Goal: Task Accomplishment & Management: Use online tool/utility

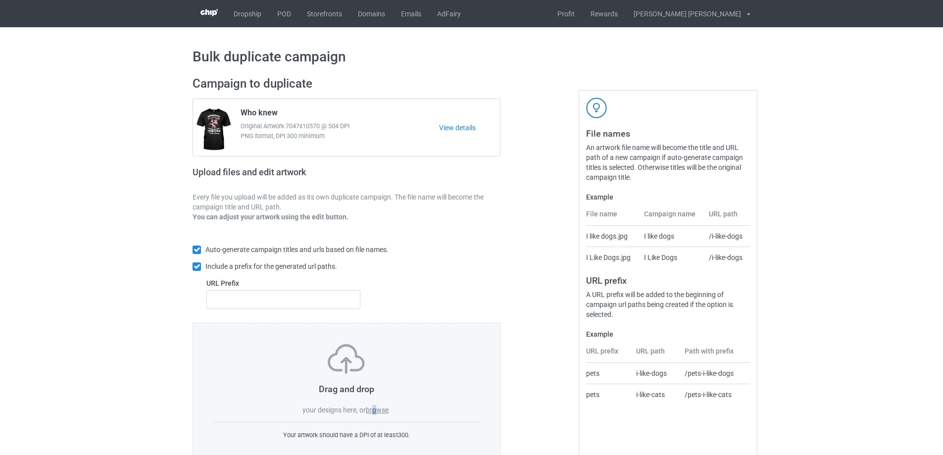
click at [375, 408] on label "browse" at bounding box center [377, 410] width 23 height 8
click at [382, 411] on label "browse" at bounding box center [377, 410] width 23 height 8
click at [0, 0] on input "browse" at bounding box center [0, 0] width 0 height 0
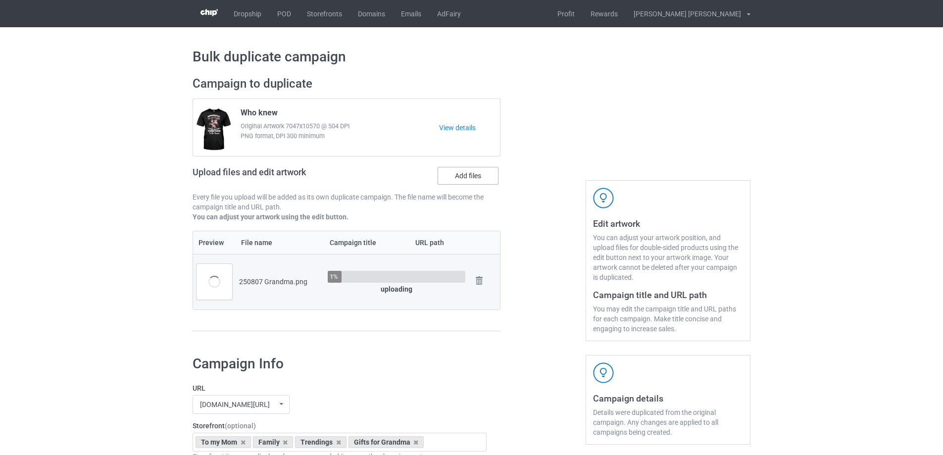
click at [473, 181] on label "Add files" at bounding box center [467, 176] width 61 height 18
click at [0, 0] on input "Add files" at bounding box center [0, 0] width 0 height 0
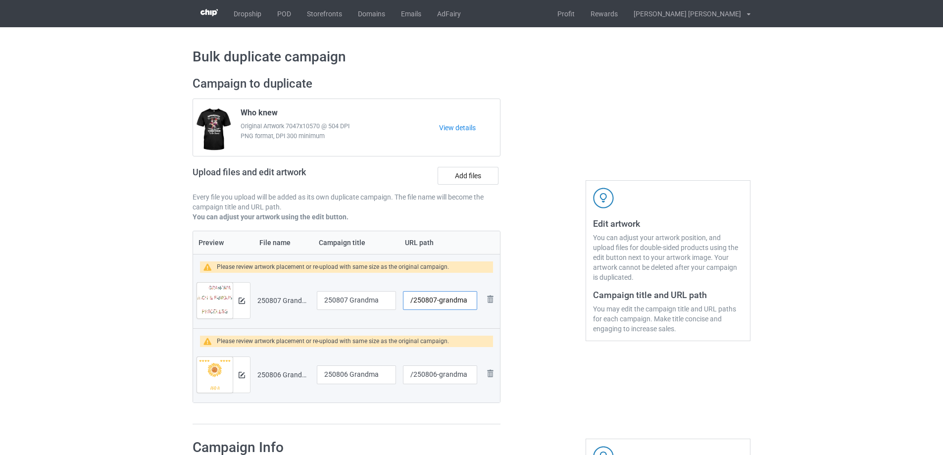
drag, startPoint x: 438, startPoint y: 297, endPoint x: 471, endPoint y: 301, distance: 33.4
click at [471, 301] on input "/250807-grandma" at bounding box center [440, 300] width 74 height 19
type input "/250807-1"
drag, startPoint x: 439, startPoint y: 376, endPoint x: 471, endPoint y: 376, distance: 31.2
click at [471, 376] on input "/250806-grandma" at bounding box center [440, 374] width 74 height 19
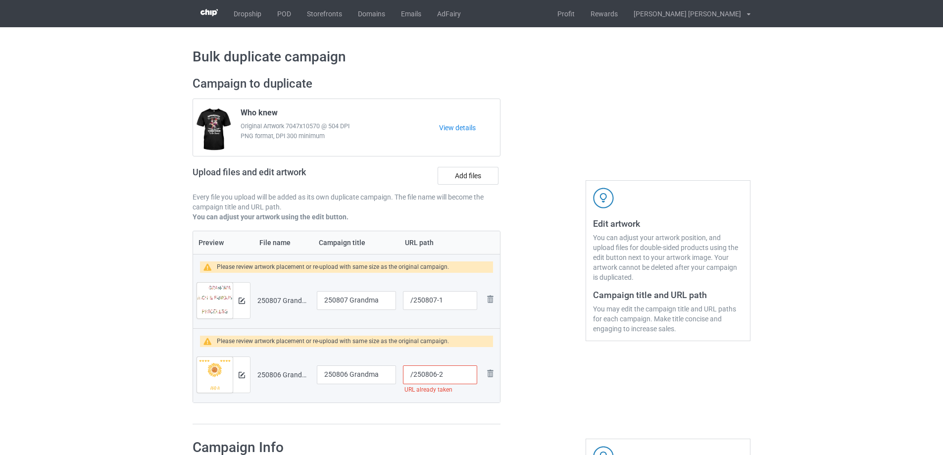
click at [441, 378] on input "/250806-2" at bounding box center [440, 374] width 74 height 19
click at [441, 374] on input "/250806-3" at bounding box center [440, 374] width 74 height 19
type input "/250806-4"
drag, startPoint x: 384, startPoint y: 298, endPoint x: 311, endPoint y: 294, distance: 73.8
click at [311, 294] on tr "Preview and edit artwork 250807 Grandma.png 250807 Grandma /250807-1 Remove file" at bounding box center [346, 300] width 307 height 55
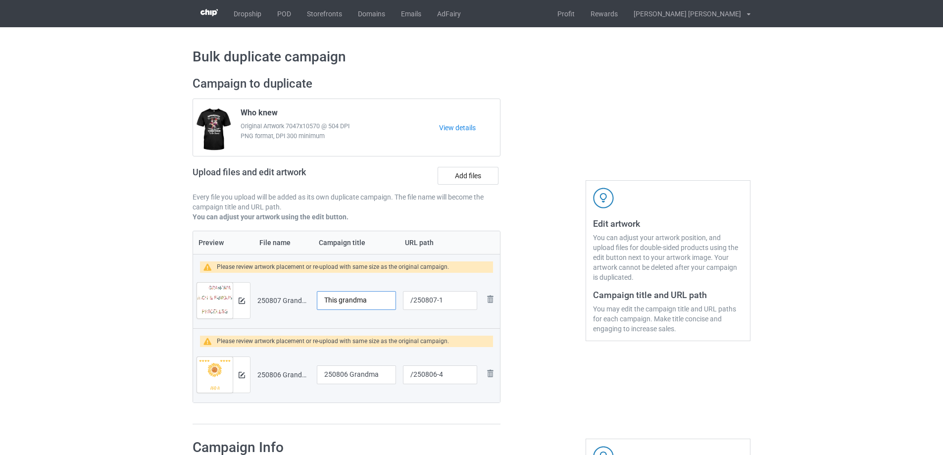
type input "This grandma"
drag, startPoint x: 382, startPoint y: 377, endPoint x: 202, endPoint y: 368, distance: 180.3
click at [202, 368] on tr "Preview and edit artwork 250806 Grandma.png 250806 Grandma /250806-4 Remove file" at bounding box center [346, 374] width 307 height 55
type input "I'm a great grandma"
click at [243, 300] on img at bounding box center [241, 300] width 6 height 6
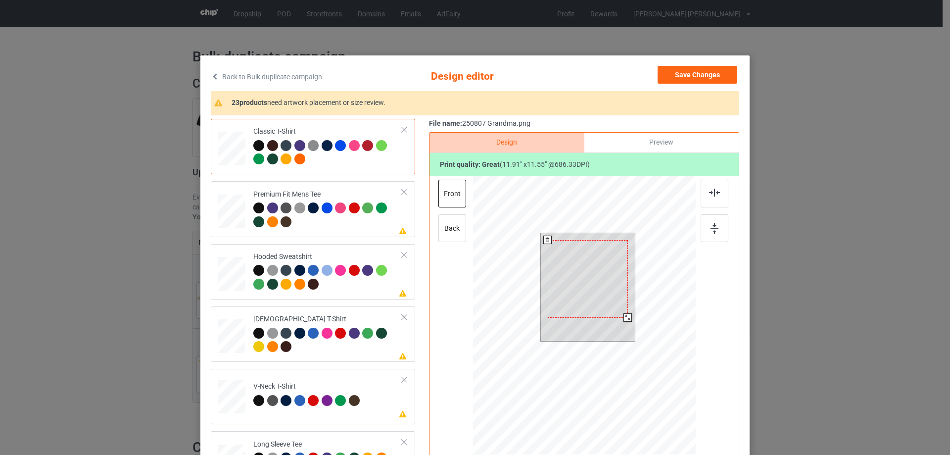
drag, startPoint x: 629, startPoint y: 327, endPoint x: 626, endPoint y: 316, distance: 11.0
click at [626, 316] on div at bounding box center [627, 317] width 8 height 8
click at [600, 302] on div at bounding box center [587, 276] width 80 height 78
click at [624, 314] on div at bounding box center [626, 313] width 8 height 8
click at [612, 303] on div at bounding box center [588, 274] width 78 height 76
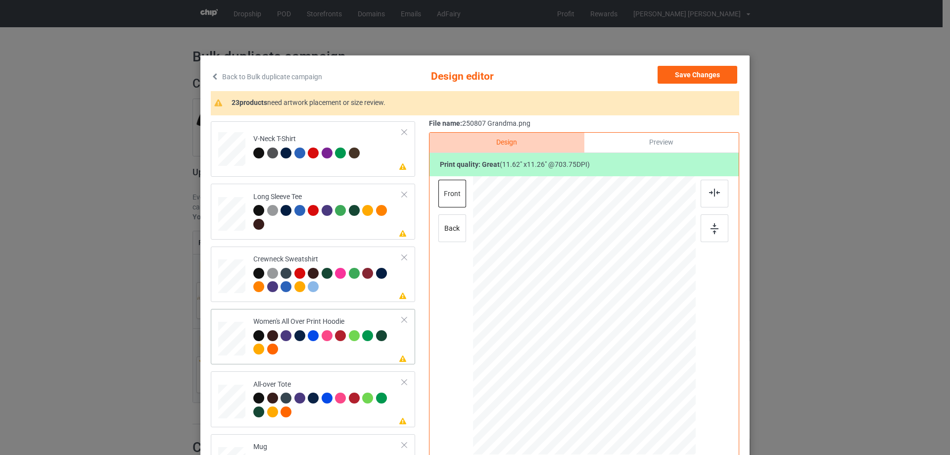
scroll to position [346, 0]
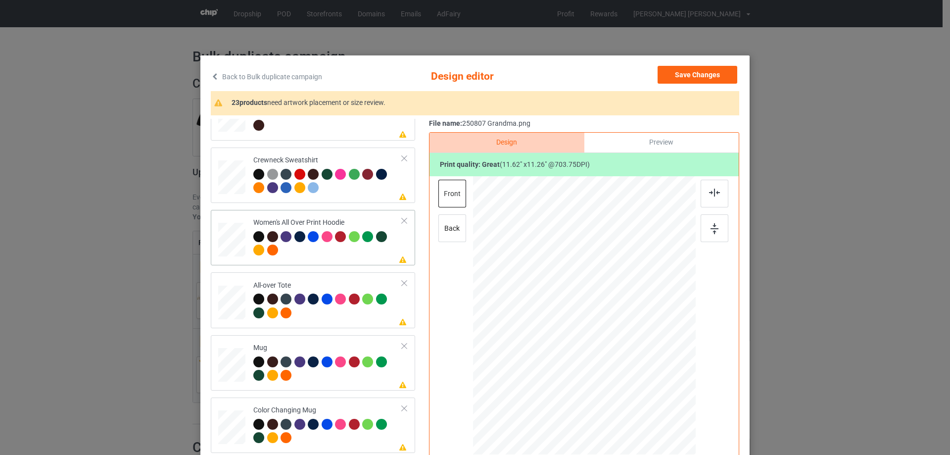
drag, startPoint x: 649, startPoint y: 380, endPoint x: 629, endPoint y: 344, distance: 40.5
click at [629, 344] on div at bounding box center [584, 316] width 223 height 252
click at [593, 300] on div at bounding box center [586, 282] width 81 height 78
click at [624, 322] on div at bounding box center [628, 323] width 8 height 8
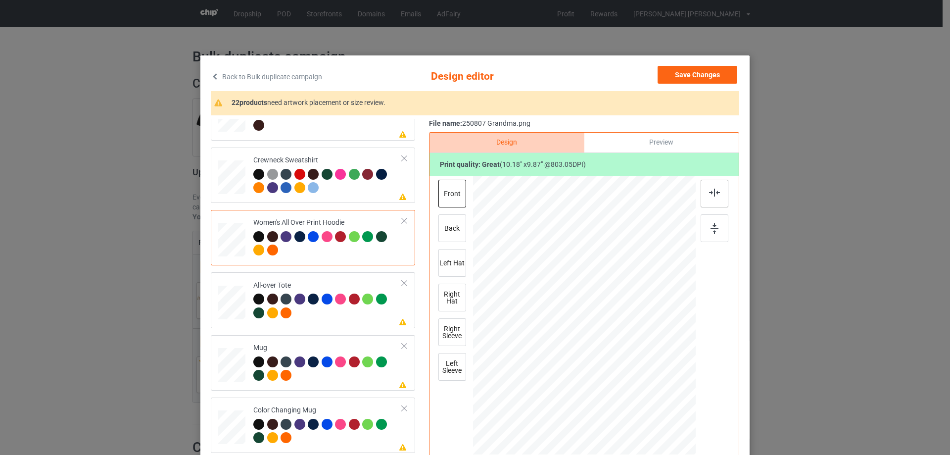
click at [719, 194] on div at bounding box center [715, 194] width 28 height 28
click at [598, 285] on div at bounding box center [584, 284] width 84 height 82
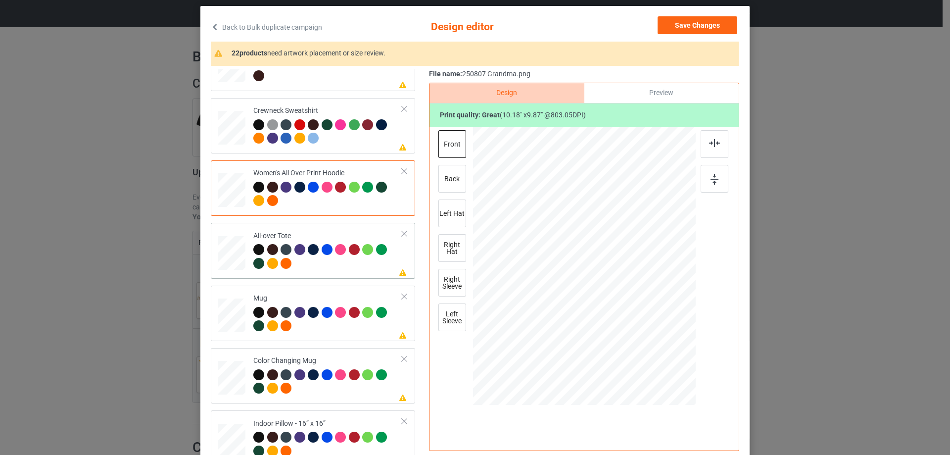
drag, startPoint x: 649, startPoint y: 329, endPoint x: 664, endPoint y: 351, distance: 27.0
click at [666, 351] on div at bounding box center [670, 349] width 8 height 8
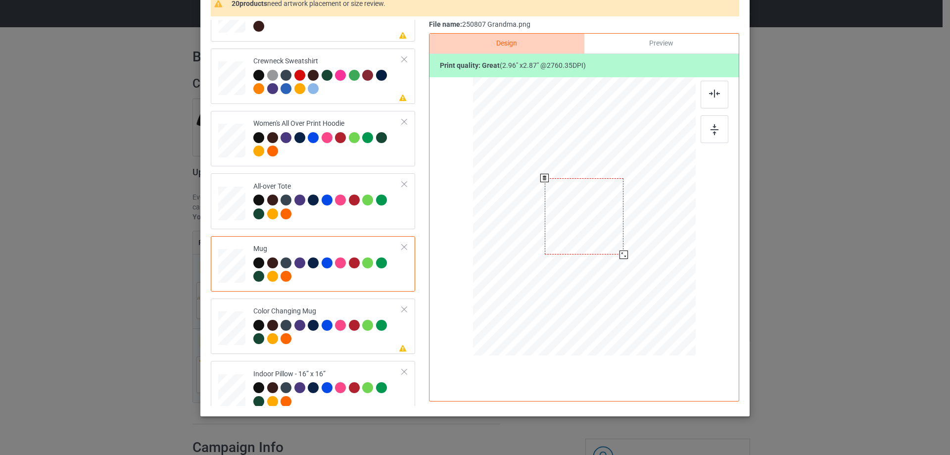
drag, startPoint x: 648, startPoint y: 284, endPoint x: 624, endPoint y: 252, distance: 39.6
click at [624, 252] on div at bounding box center [584, 216] width 223 height 93
drag, startPoint x: 578, startPoint y: 231, endPoint x: 639, endPoint y: 231, distance: 61.4
click at [639, 231] on div at bounding box center [645, 216] width 79 height 77
click at [711, 130] on img at bounding box center [715, 129] width 8 height 11
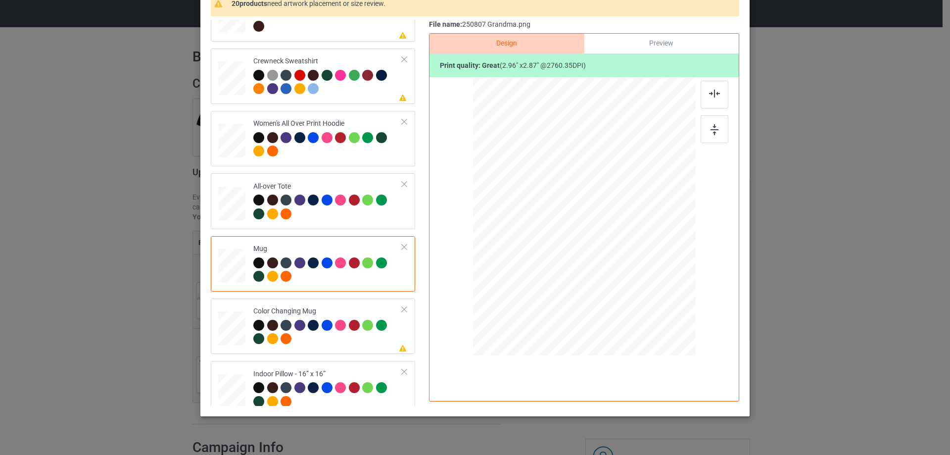
scroll to position [116, 0]
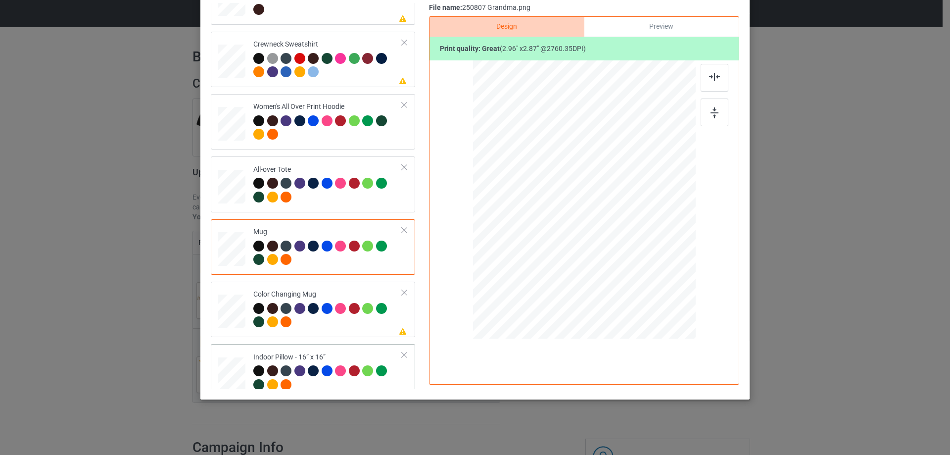
drag, startPoint x: 652, startPoint y: 271, endPoint x: 657, endPoint y: 275, distance: 6.3
click at [657, 274] on div at bounding box center [656, 269] width 8 height 8
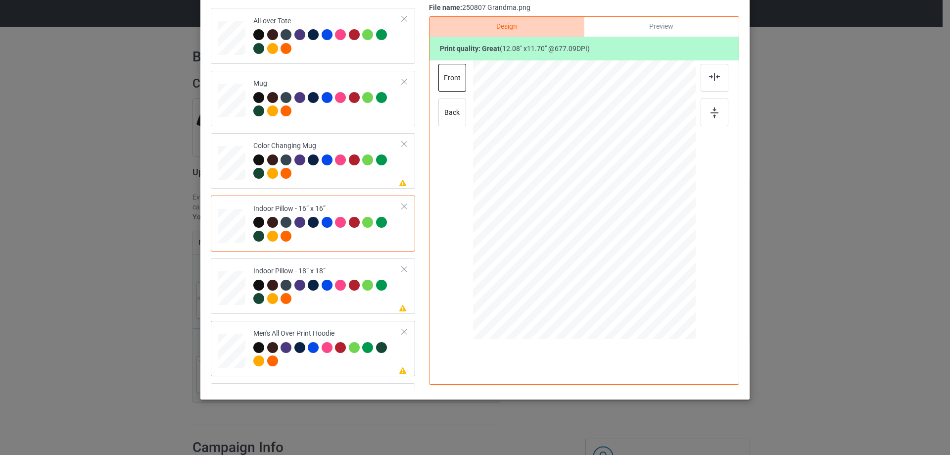
scroll to position [544, 0]
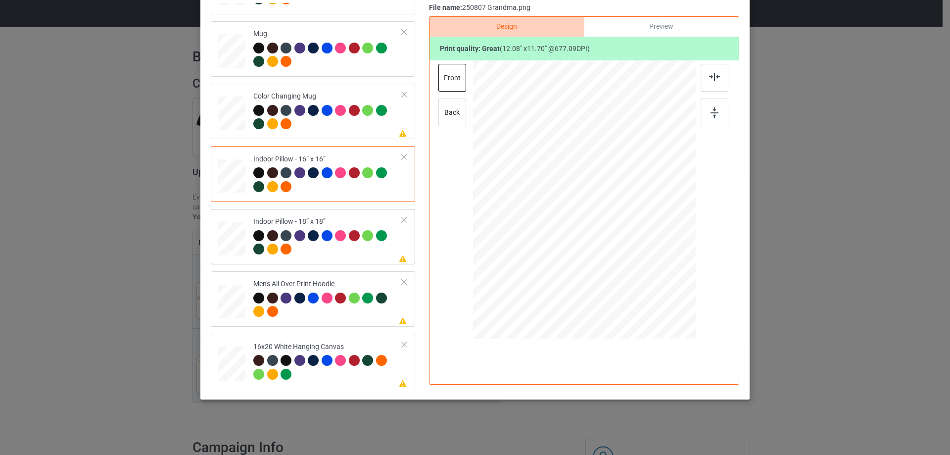
click at [249, 239] on td "Please review artwork placement Indoor Pillow - 18” x 18”" at bounding box center [328, 237] width 160 height 48
click at [662, 276] on div at bounding box center [663, 276] width 8 height 8
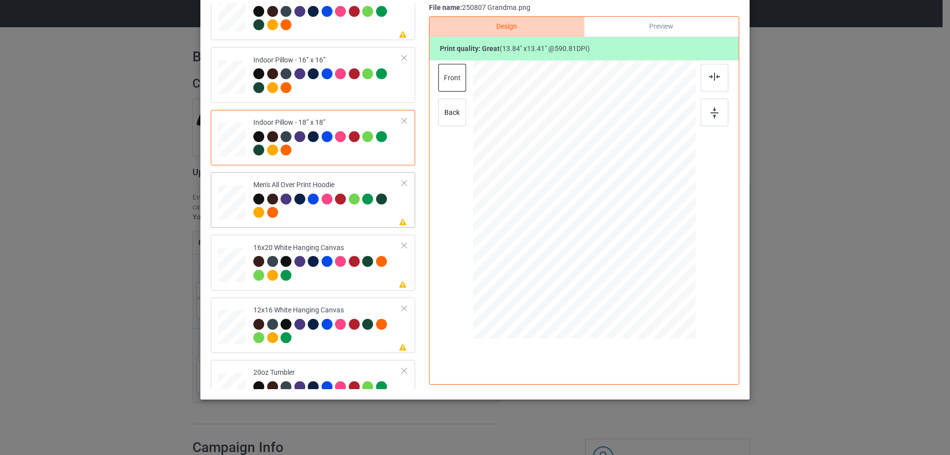
drag, startPoint x: 650, startPoint y: 266, endPoint x: 631, endPoint y: 230, distance: 40.3
click at [631, 230] on div at bounding box center [584, 199] width 223 height 237
drag, startPoint x: 576, startPoint y: 215, endPoint x: 579, endPoint y: 190, distance: 24.9
click at [579, 190] on div at bounding box center [587, 175] width 82 height 80
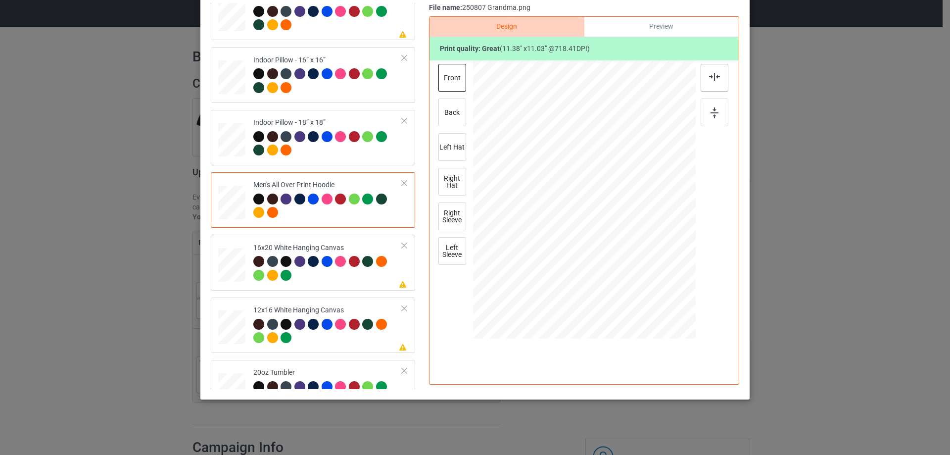
click at [713, 77] on img at bounding box center [714, 77] width 11 height 8
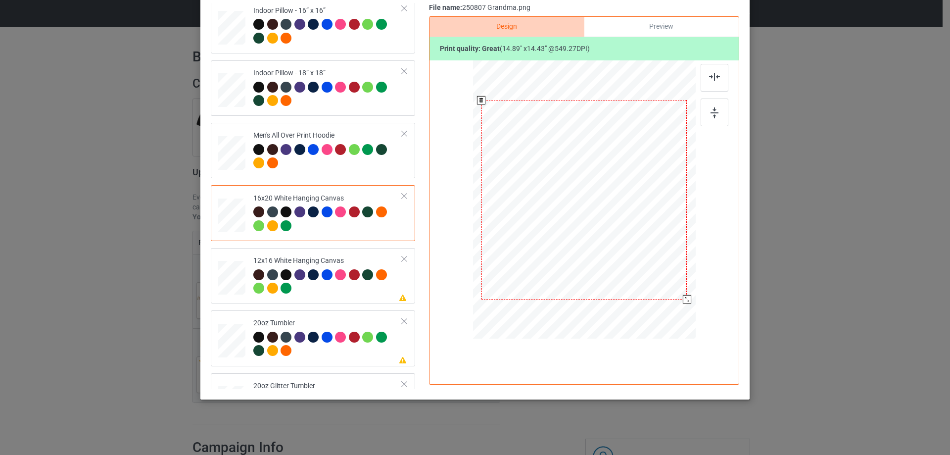
drag, startPoint x: 648, startPoint y: 265, endPoint x: 669, endPoint y: 314, distance: 53.0
click at [669, 314] on div at bounding box center [584, 200] width 223 height 278
drag, startPoint x: 238, startPoint y: 263, endPoint x: 294, endPoint y: 267, distance: 56.0
drag, startPoint x: 643, startPoint y: 260, endPoint x: 664, endPoint y: 302, distance: 47.4
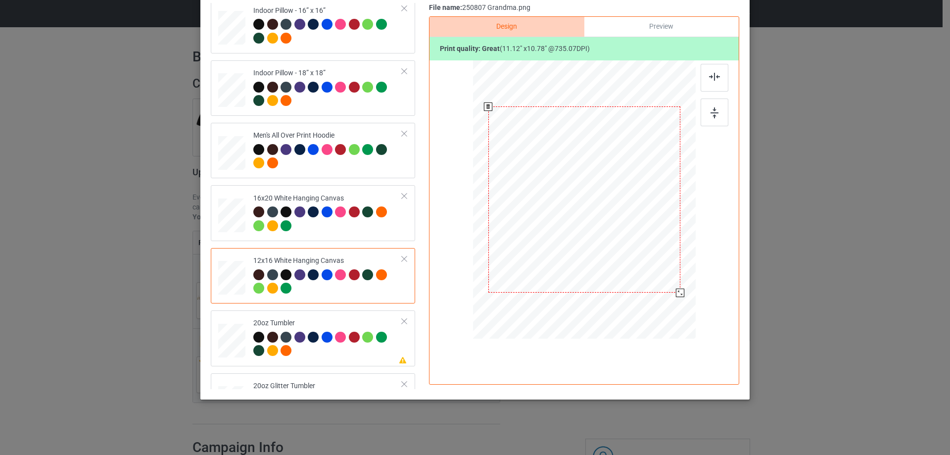
click at [664, 302] on div at bounding box center [583, 199] width 209 height 279
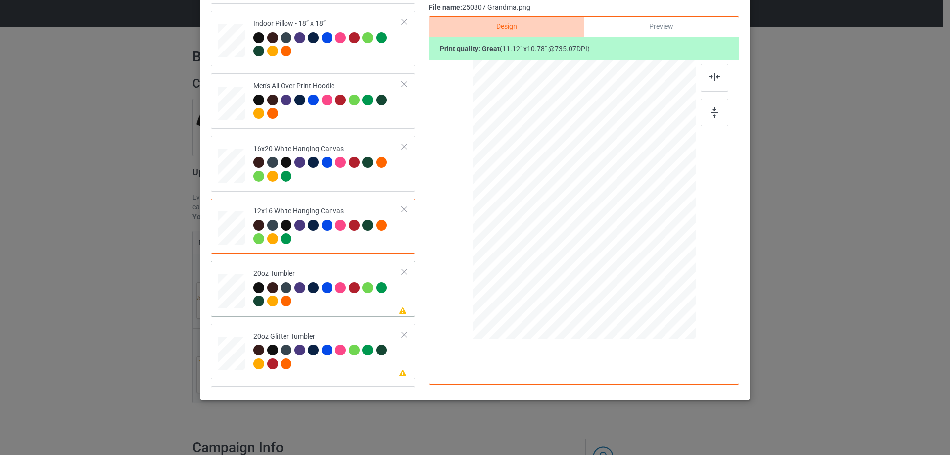
click at [256, 287] on div at bounding box center [258, 287] width 11 height 11
drag, startPoint x: 643, startPoint y: 261, endPoint x: 617, endPoint y: 236, distance: 36.1
click at [617, 236] on div at bounding box center [621, 236] width 8 height 8
click at [532, 217] on div at bounding box center [533, 193] width 74 height 72
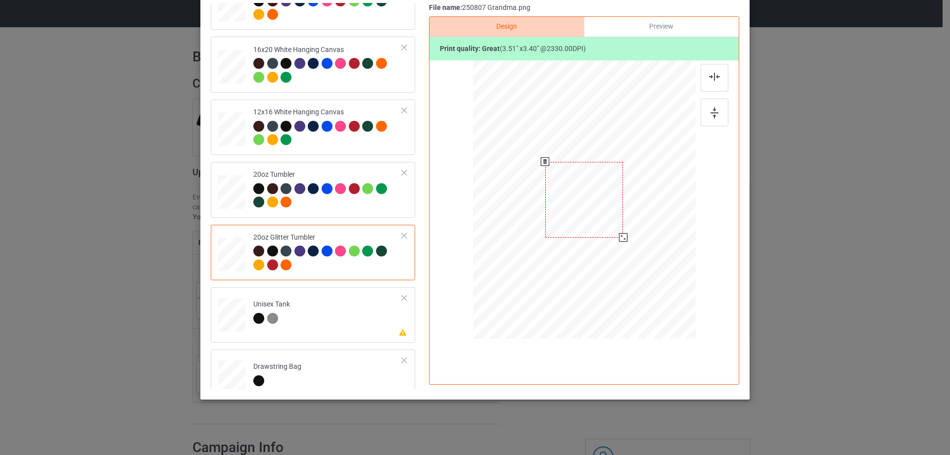
drag, startPoint x: 643, startPoint y: 261, endPoint x: 613, endPoint y: 243, distance: 35.5
click at [613, 243] on div at bounding box center [584, 200] width 210 height 180
drag, startPoint x: 602, startPoint y: 229, endPoint x: 553, endPoint y: 212, distance: 52.0
click at [553, 212] on div at bounding box center [535, 182] width 78 height 76
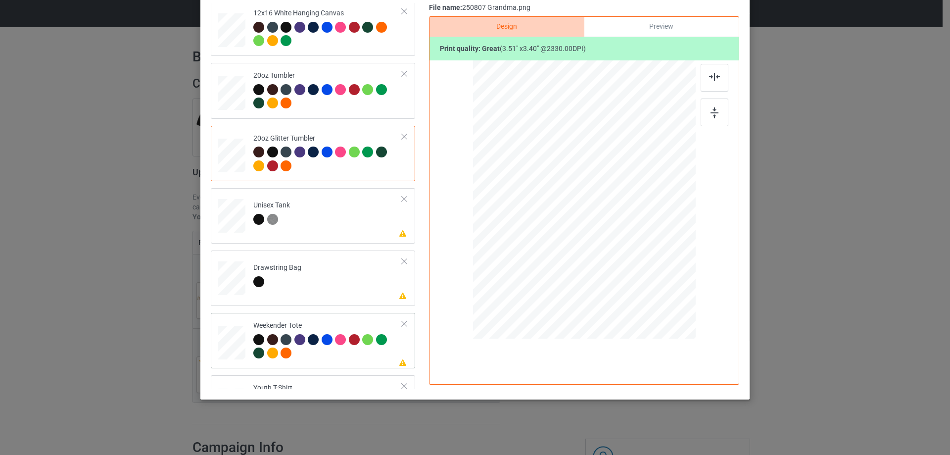
scroll to position [990, 0]
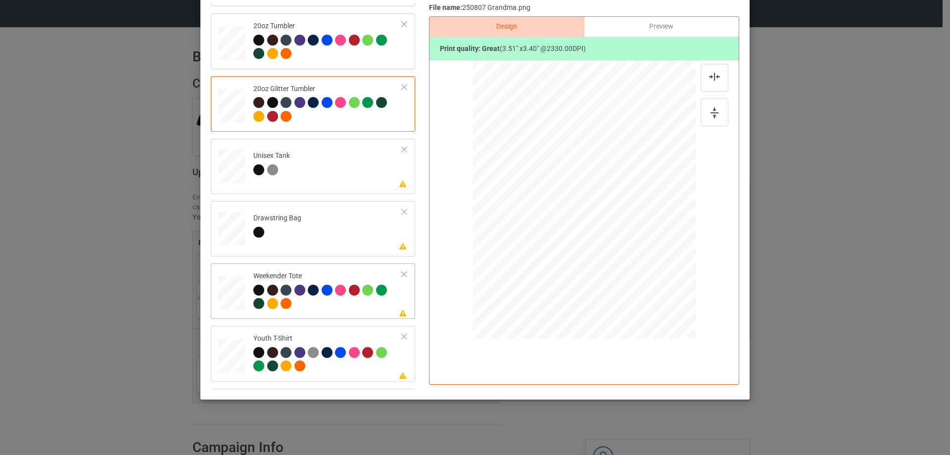
drag, startPoint x: 647, startPoint y: 265, endPoint x: 634, endPoint y: 246, distance: 22.1
click at [634, 246] on div at bounding box center [635, 249] width 8 height 8
drag, startPoint x: 618, startPoint y: 241, endPoint x: 617, endPoint y: 236, distance: 5.0
click at [617, 236] on div at bounding box center [583, 194] width 102 height 99
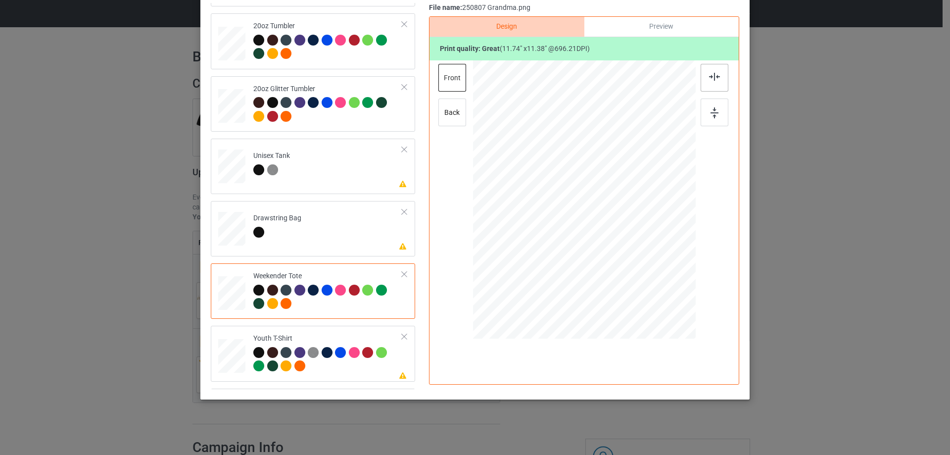
click at [710, 86] on div at bounding box center [715, 78] width 28 height 28
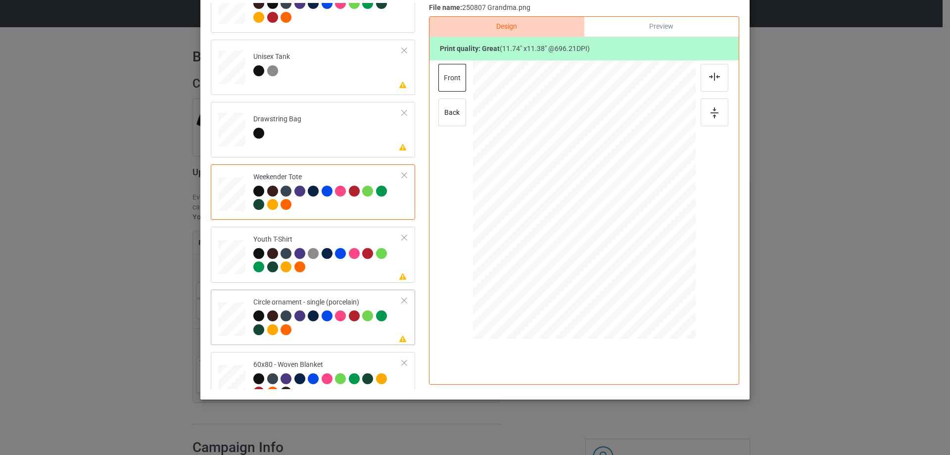
click at [651, 275] on div at bounding box center [584, 200] width 223 height 223
click at [622, 259] on div at bounding box center [584, 203] width 150 height 145
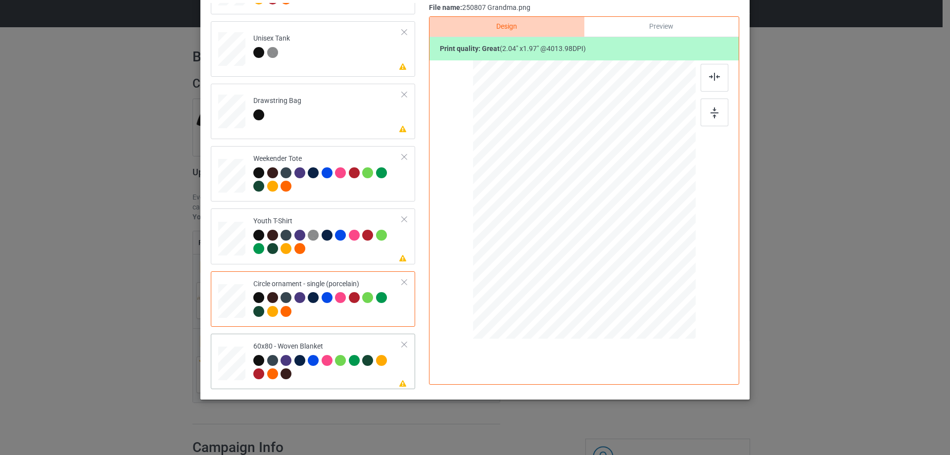
drag, startPoint x: 231, startPoint y: 366, endPoint x: 276, endPoint y: 345, distance: 49.8
drag, startPoint x: 644, startPoint y: 257, endPoint x: 653, endPoint y: 301, distance: 44.4
click at [653, 301] on div at bounding box center [584, 200] width 202 height 270
drag, startPoint x: 605, startPoint y: 240, endPoint x: 606, endPoint y: 229, distance: 11.4
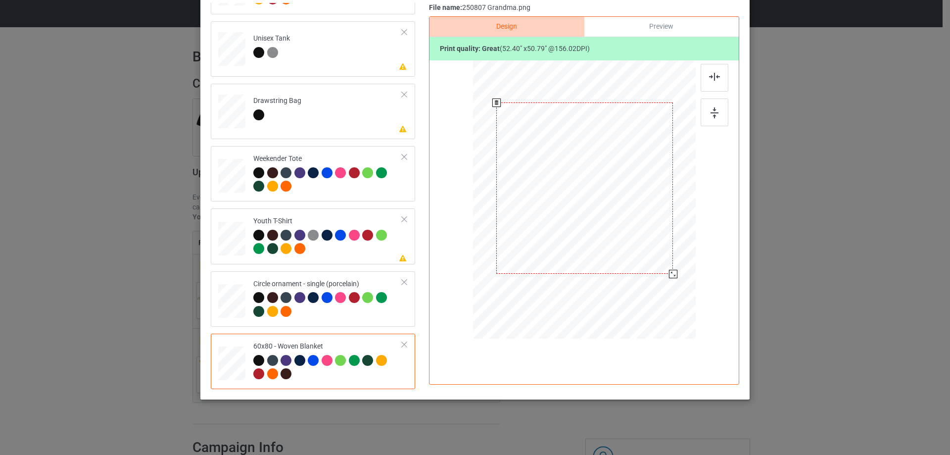
click at [606, 229] on div at bounding box center [584, 187] width 177 height 171
click at [715, 81] on div at bounding box center [715, 78] width 28 height 28
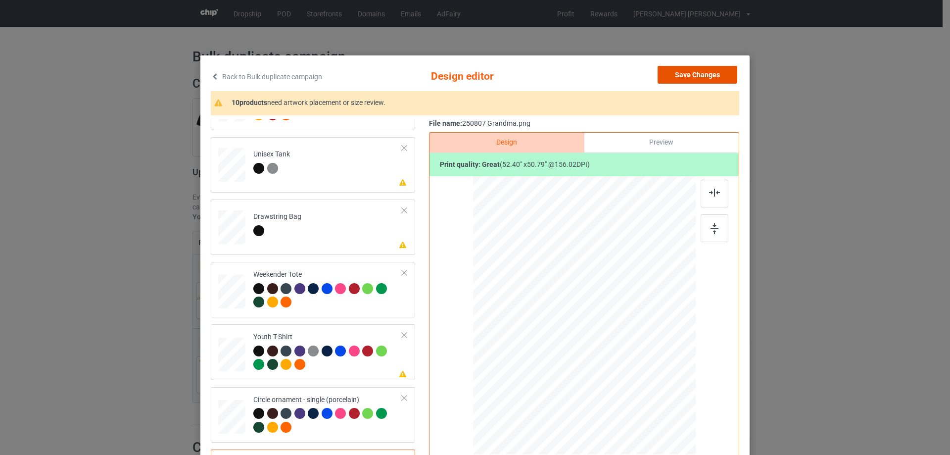
click at [694, 66] on button "Save Changes" at bounding box center [698, 75] width 80 height 18
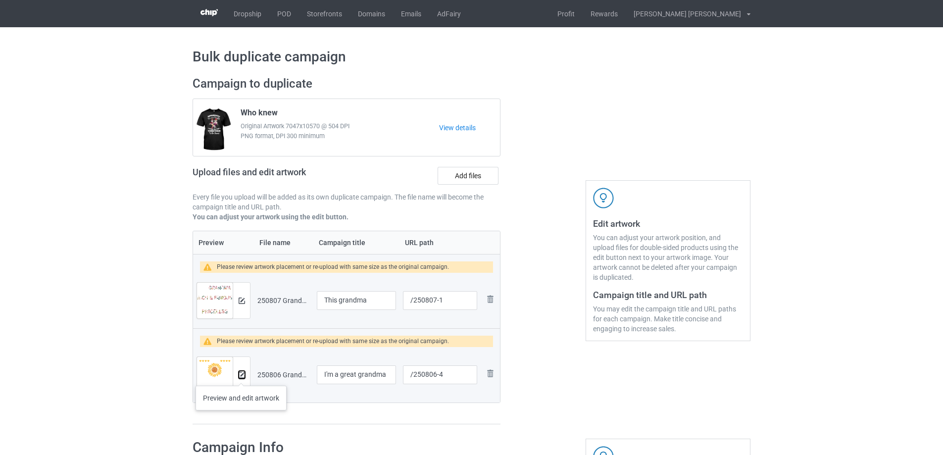
click at [241, 376] on img at bounding box center [241, 375] width 6 height 6
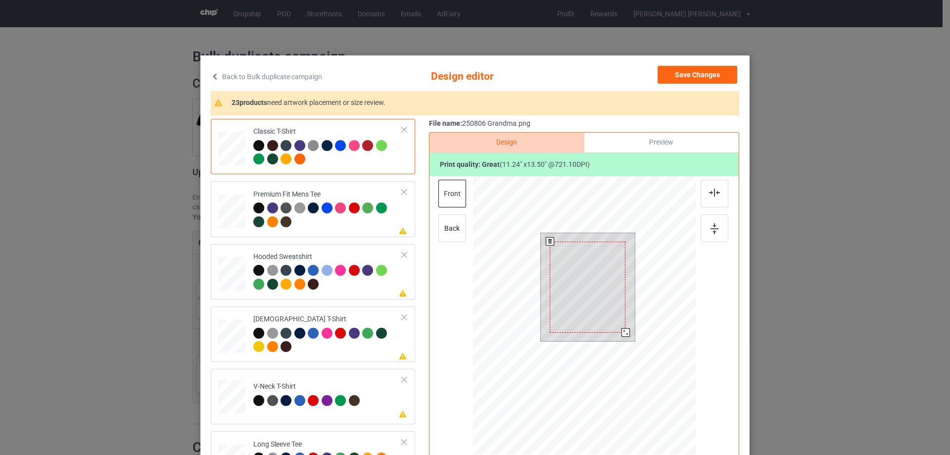
drag, startPoint x: 628, startPoint y: 338, endPoint x: 621, endPoint y: 331, distance: 10.5
click at [621, 331] on div at bounding box center [625, 332] width 8 height 8
click at [598, 314] on div at bounding box center [589, 280] width 76 height 91
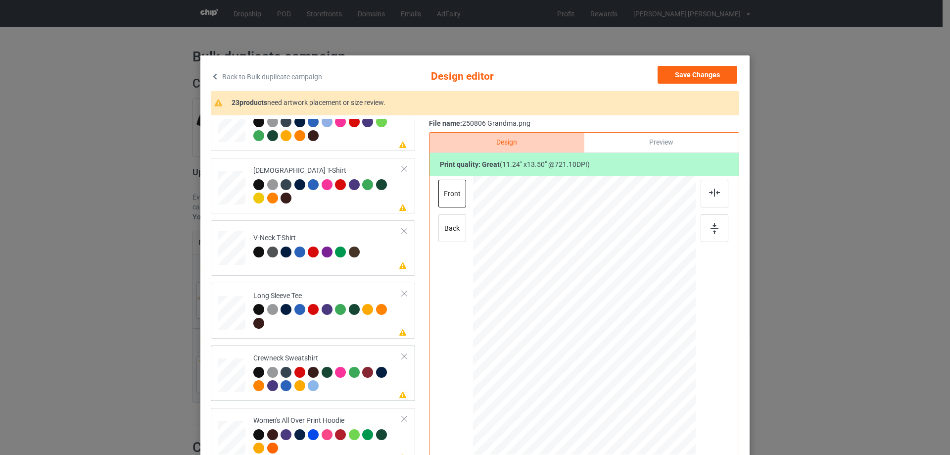
scroll to position [247, 0]
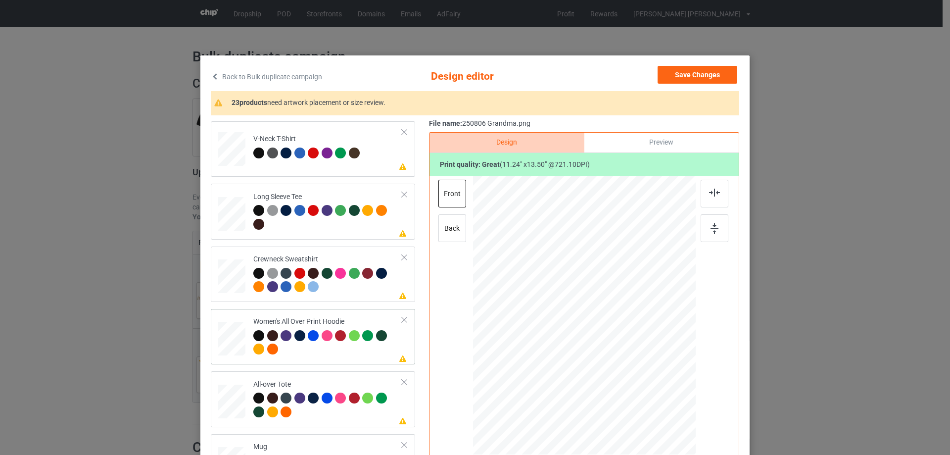
drag, startPoint x: 649, startPoint y: 395, endPoint x: 620, endPoint y: 353, distance: 51.1
click at [620, 353] on div at bounding box center [584, 316] width 223 height 252
drag, startPoint x: 592, startPoint y: 309, endPoint x: 594, endPoint y: 303, distance: 6.9
click at [594, 303] on div at bounding box center [585, 279] width 69 height 83
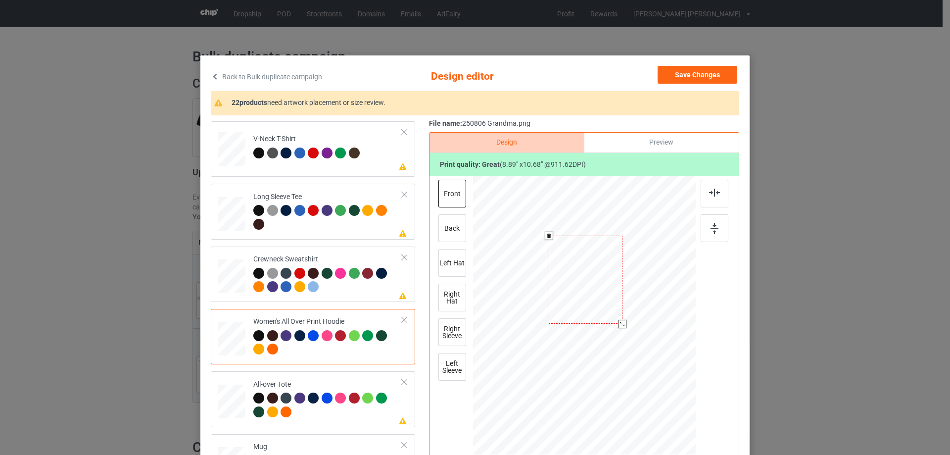
click at [619, 326] on div at bounding box center [622, 324] width 8 height 8
click at [595, 308] on div at bounding box center [584, 282] width 73 height 88
click at [714, 197] on div at bounding box center [715, 194] width 28 height 28
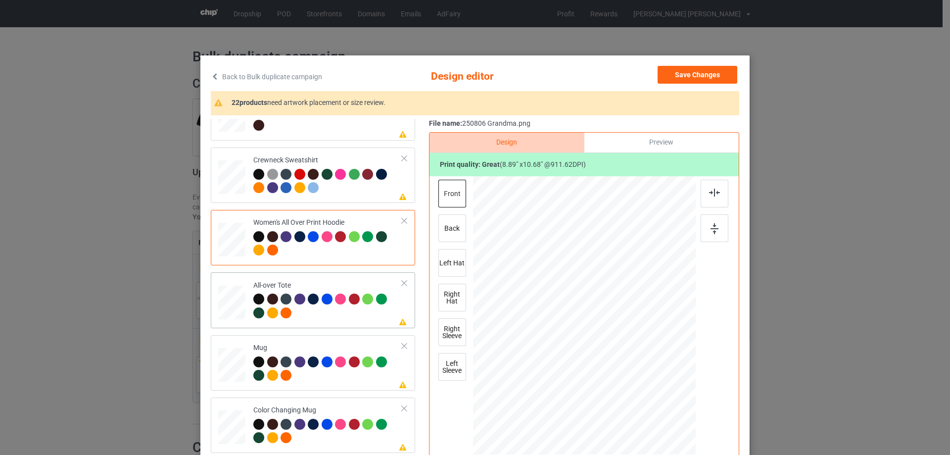
click at [652, 402] on div at bounding box center [656, 401] width 8 height 8
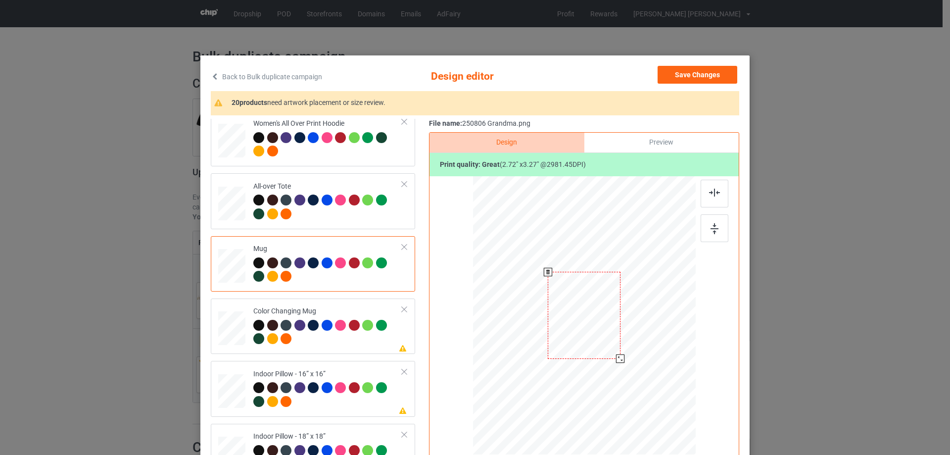
drag, startPoint x: 648, startPoint y: 395, endPoint x: 625, endPoint y: 350, distance: 50.2
click at [625, 350] on div at bounding box center [584, 315] width 223 height 93
drag, startPoint x: 574, startPoint y: 321, endPoint x: 635, endPoint y: 320, distance: 61.4
click at [635, 320] on div at bounding box center [645, 314] width 72 height 87
click at [715, 228] on div at bounding box center [715, 228] width 28 height 28
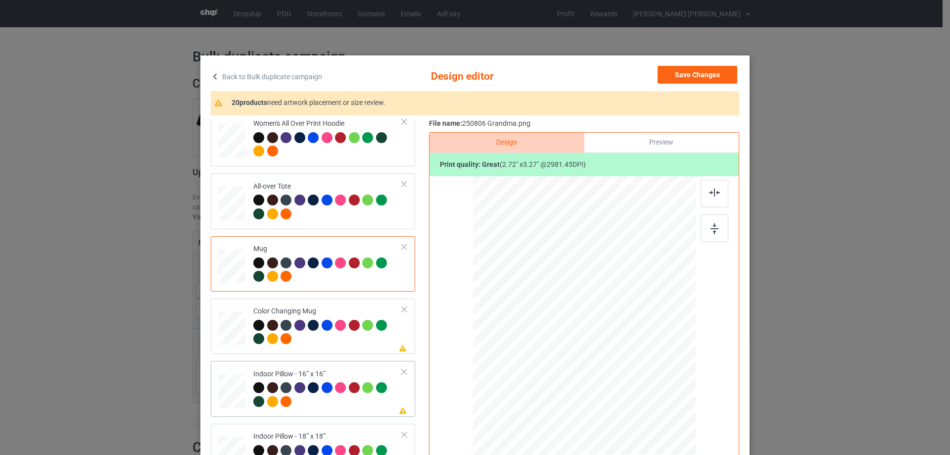
scroll to position [495, 0]
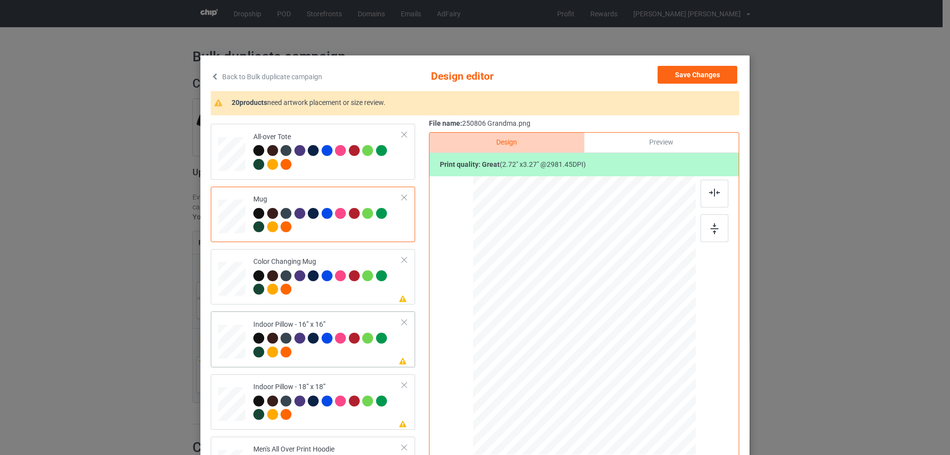
drag, startPoint x: 648, startPoint y: 396, endPoint x: 647, endPoint y: 390, distance: 6.1
click at [647, 390] on div at bounding box center [647, 391] width 8 height 8
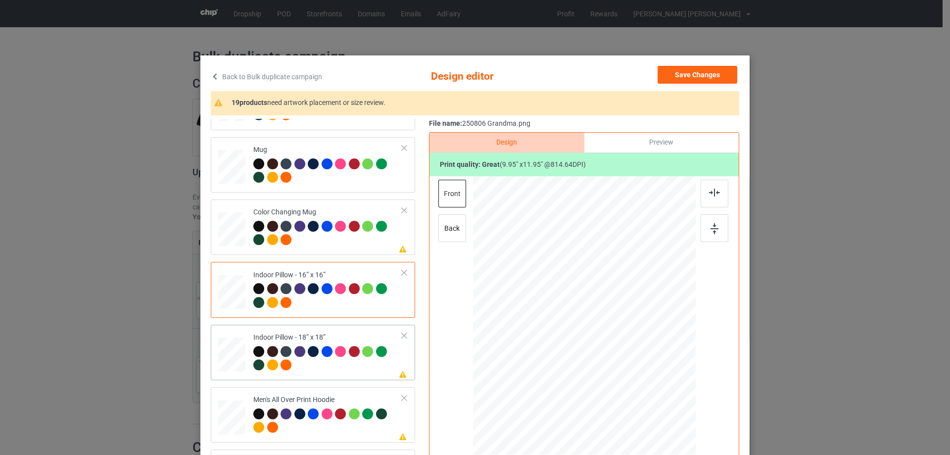
click at [645, 393] on div at bounding box center [649, 393] width 8 height 8
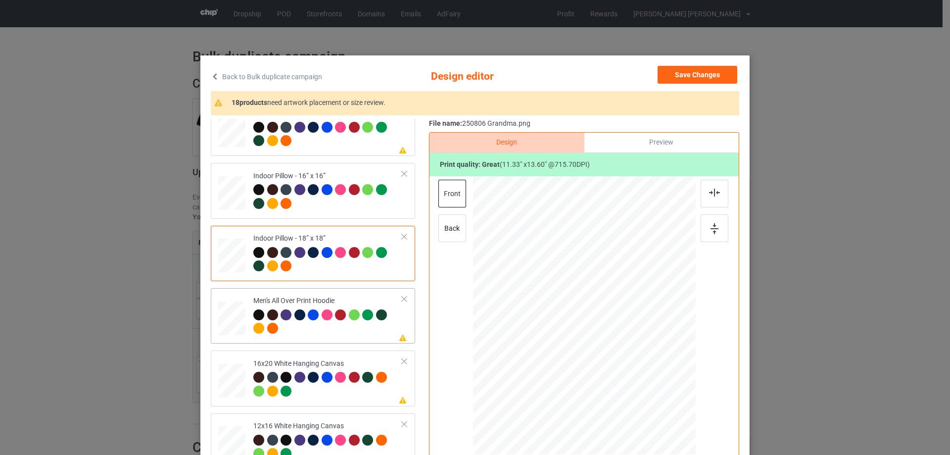
click at [248, 324] on td "Please review artwork placement Men's All Over Print Hoodie" at bounding box center [328, 316] width 160 height 48
drag, startPoint x: 649, startPoint y: 396, endPoint x: 625, endPoint y: 352, distance: 50.3
click at [625, 352] on div at bounding box center [584, 315] width 223 height 237
click at [600, 316] on div at bounding box center [583, 287] width 72 height 87
click at [712, 198] on div at bounding box center [715, 194] width 28 height 28
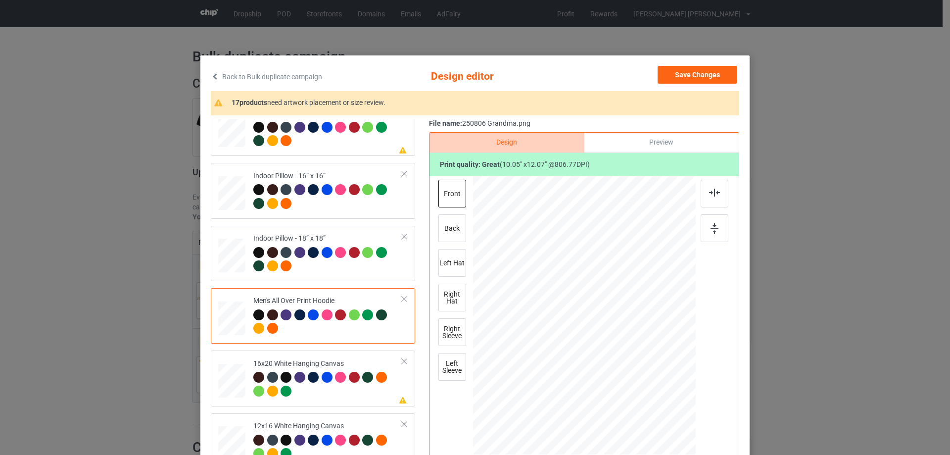
scroll to position [742, 0]
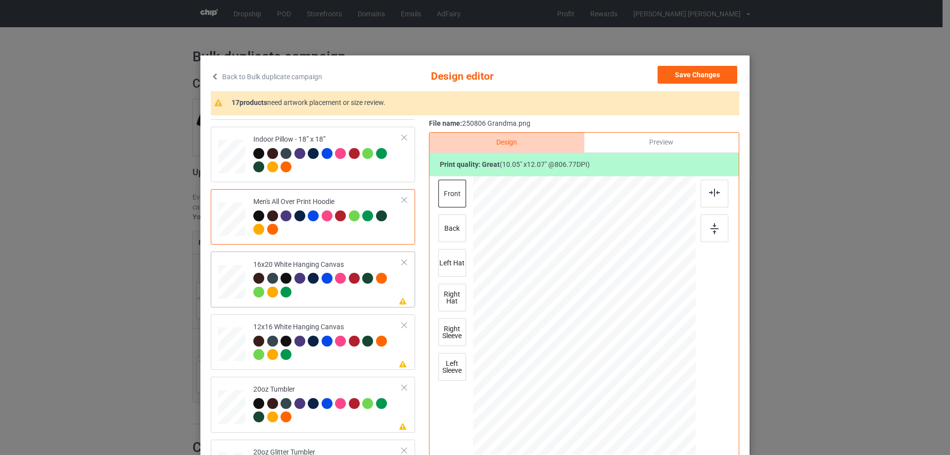
drag, startPoint x: 650, startPoint y: 396, endPoint x: 660, endPoint y: 457, distance: 61.7
click at [660, 454] on html "Dropship POD Storefronts Domains Emails AdFairy Profit Rewards Nguyen huu tuyen…" at bounding box center [475, 227] width 950 height 455
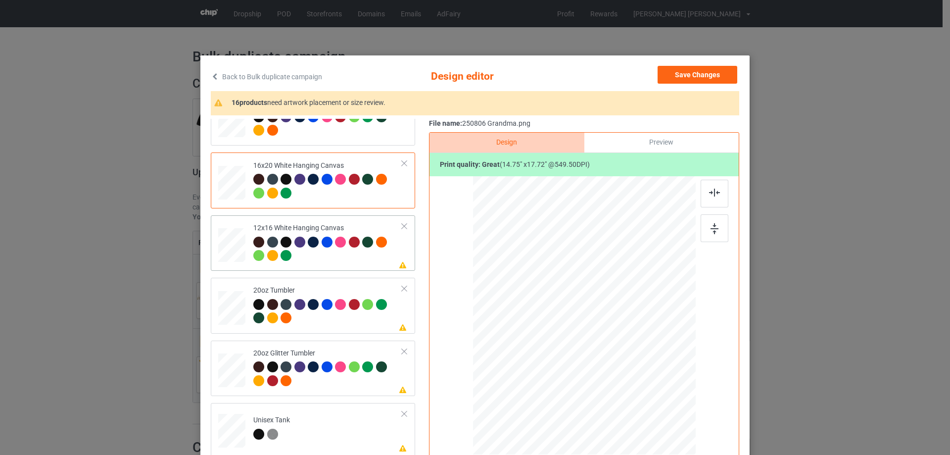
drag, startPoint x: 644, startPoint y: 394, endPoint x: 668, endPoint y: 443, distance: 55.1
click at [668, 443] on div at bounding box center [583, 315] width 209 height 279
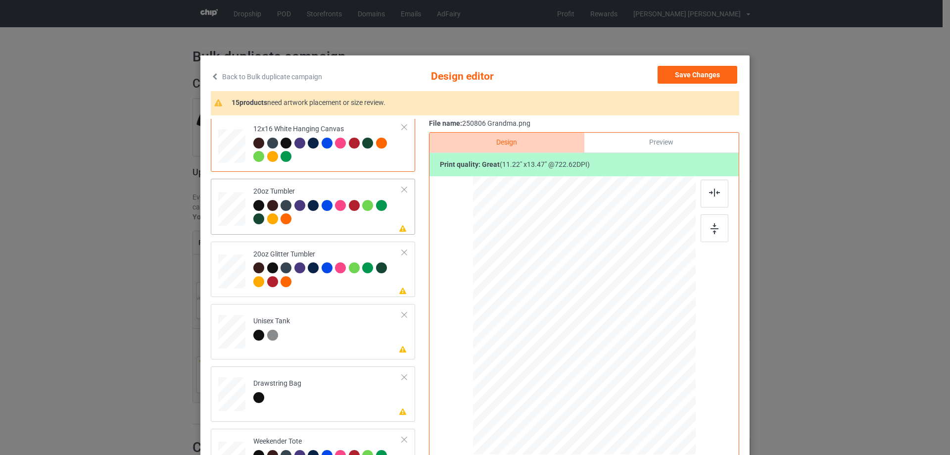
drag, startPoint x: 644, startPoint y: 390, endPoint x: 621, endPoint y: 359, distance: 38.6
click at [621, 359] on div at bounding box center [622, 361] width 8 height 8
drag, startPoint x: 553, startPoint y: 346, endPoint x: 539, endPoint y: 347, distance: 13.4
click at [539, 347] on div at bounding box center [532, 314] width 77 height 92
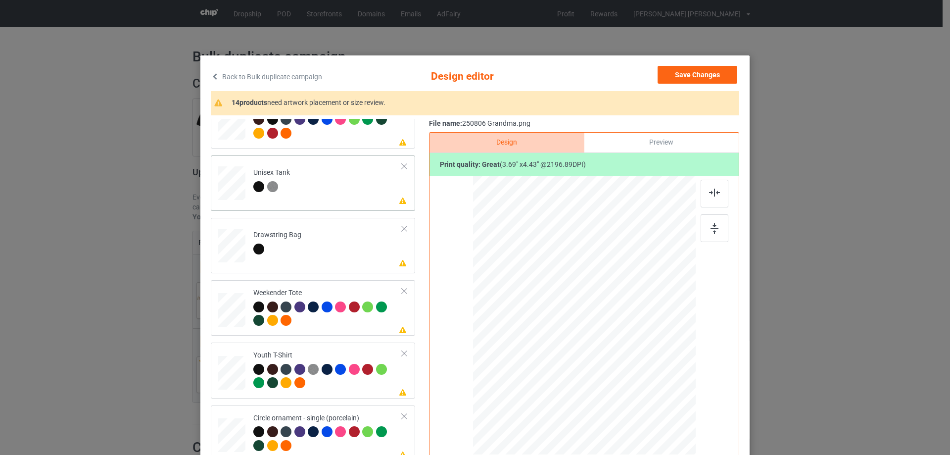
scroll to position [990, 0]
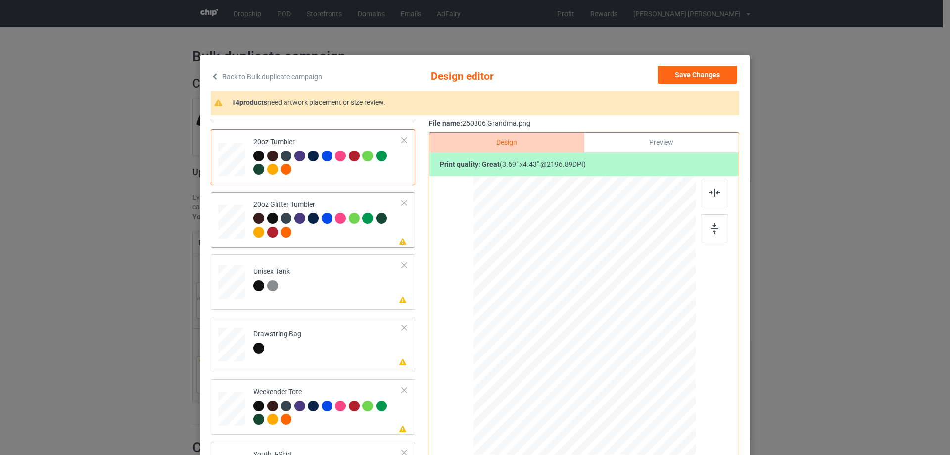
drag, startPoint x: 642, startPoint y: 392, endPoint x: 613, endPoint y: 365, distance: 39.9
click at [613, 365] on div at bounding box center [584, 316] width 210 height 180
drag, startPoint x: 560, startPoint y: 348, endPoint x: 544, endPoint y: 339, distance: 17.9
click at [544, 339] on div at bounding box center [533, 297] width 76 height 91
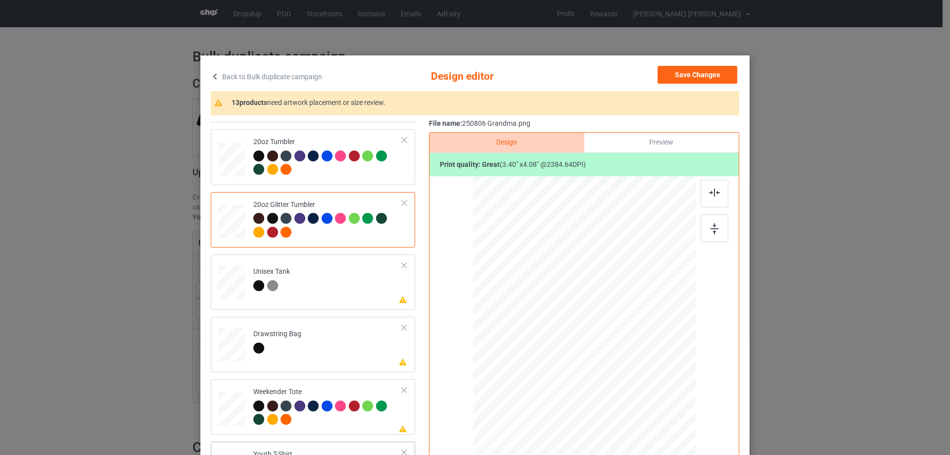
scroll to position [1089, 0]
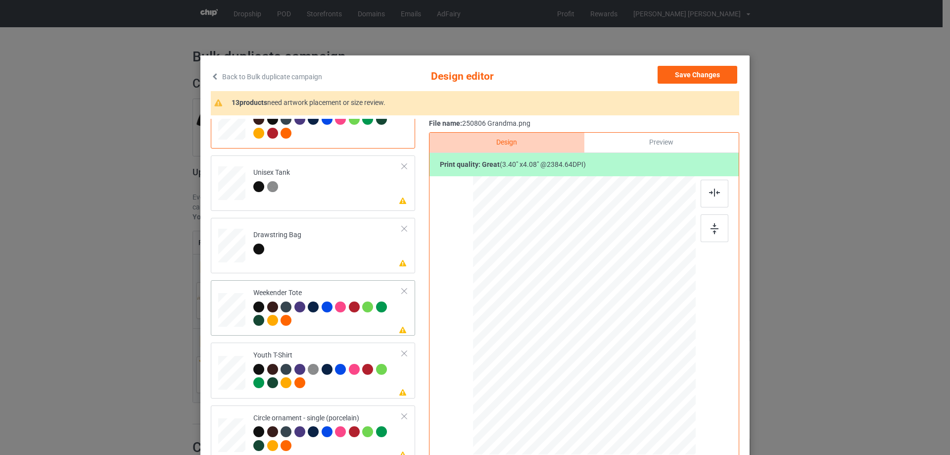
click at [253, 310] on div at bounding box center [260, 308] width 14 height 14
drag, startPoint x: 647, startPoint y: 395, endPoint x: 599, endPoint y: 353, distance: 63.8
click at [621, 364] on div at bounding box center [625, 365] width 8 height 8
click at [599, 353] on div at bounding box center [583, 310] width 81 height 97
click at [709, 193] on img at bounding box center [714, 193] width 11 height 8
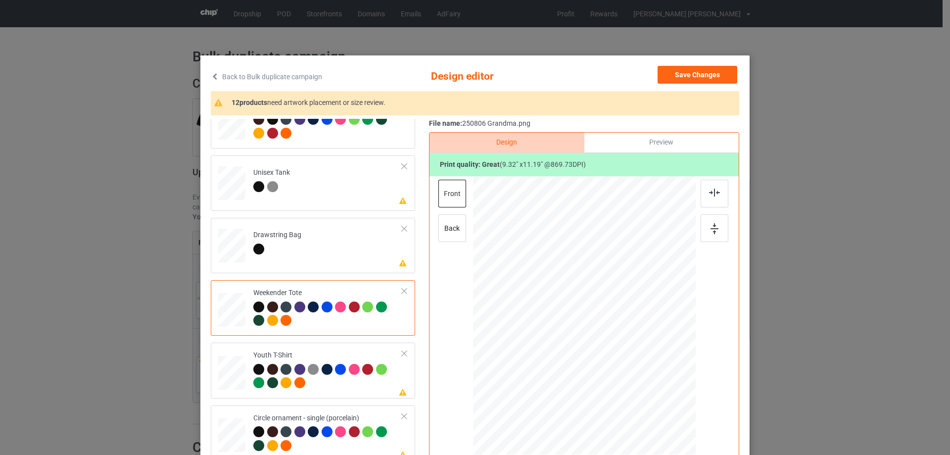
scroll to position [1107, 0]
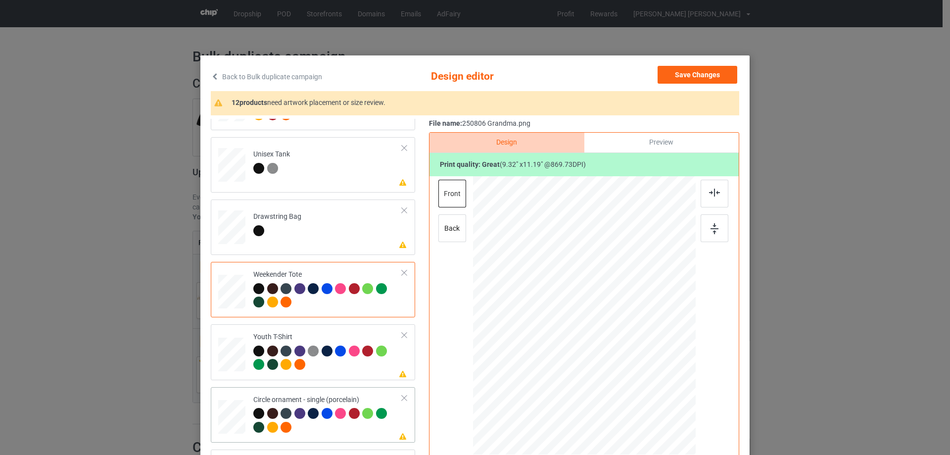
drag, startPoint x: 645, startPoint y: 395, endPoint x: 650, endPoint y: 409, distance: 14.1
click at [650, 409] on div at bounding box center [584, 315] width 223 height 223
click at [610, 378] on div at bounding box center [585, 318] width 151 height 181
drag, startPoint x: 659, startPoint y: 410, endPoint x: 654, endPoint y: 407, distance: 5.4
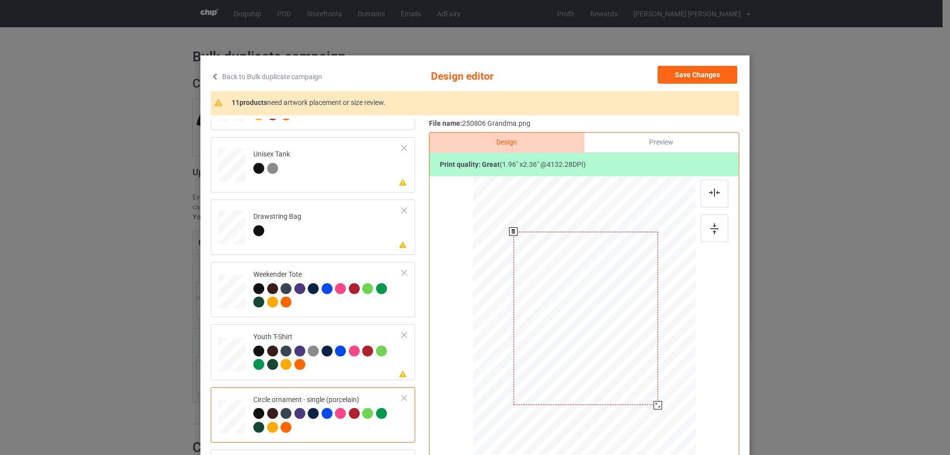
click at [654, 407] on div at bounding box center [658, 405] width 8 height 8
click at [611, 368] on div at bounding box center [585, 322] width 144 height 174
click at [713, 191] on img at bounding box center [714, 193] width 11 height 8
click at [656, 142] on div "Preview" at bounding box center [661, 143] width 154 height 20
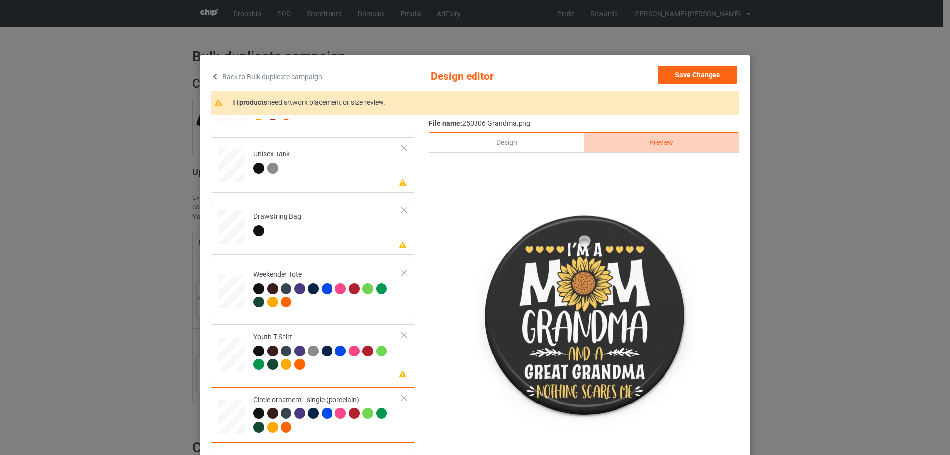
click at [519, 149] on div "Design" at bounding box center [506, 143] width 154 height 20
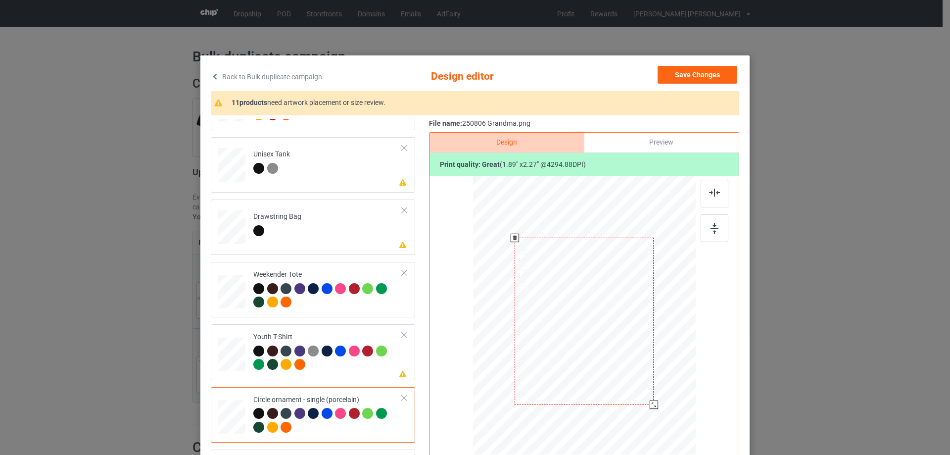
click at [650, 405] on div at bounding box center [654, 404] width 8 height 8
click at [669, 144] on div "Preview" at bounding box center [661, 143] width 154 height 20
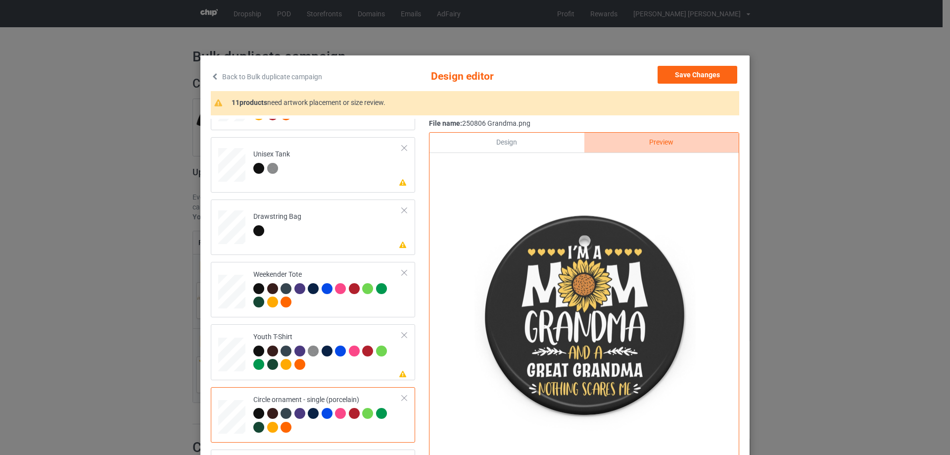
click at [529, 147] on div "Design" at bounding box center [506, 143] width 154 height 20
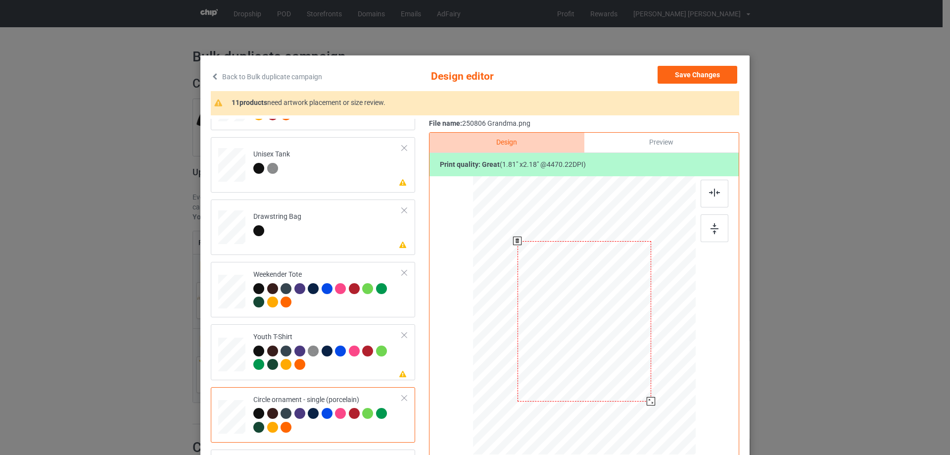
click at [648, 401] on div at bounding box center [651, 401] width 8 height 8
click at [623, 380] on div at bounding box center [585, 323] width 134 height 160
click at [664, 148] on div "Preview" at bounding box center [661, 143] width 154 height 20
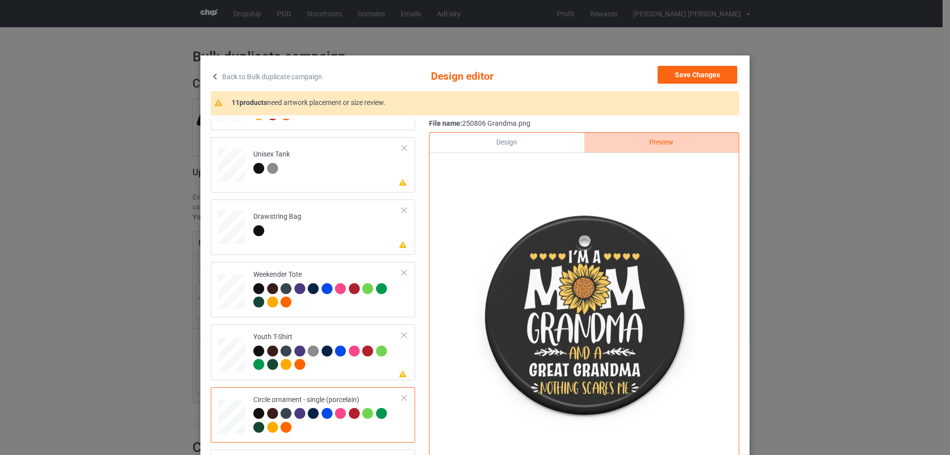
click at [514, 141] on div "Design" at bounding box center [506, 143] width 154 height 20
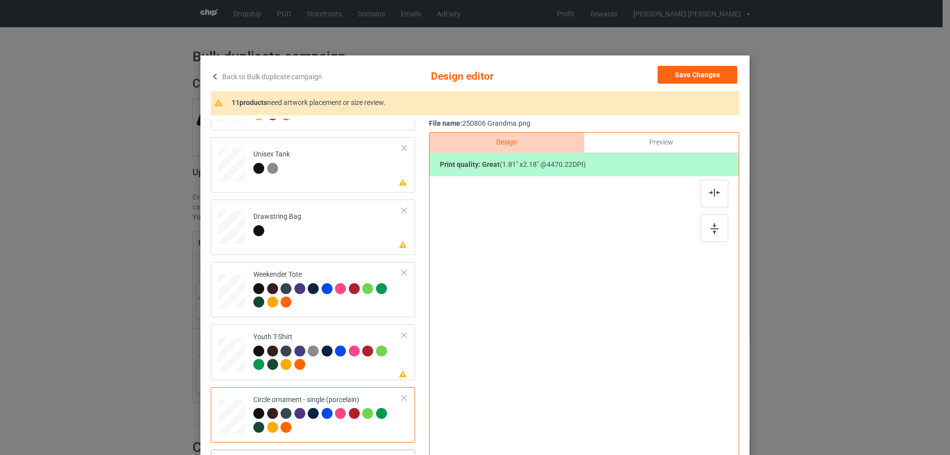
scroll to position [116, 0]
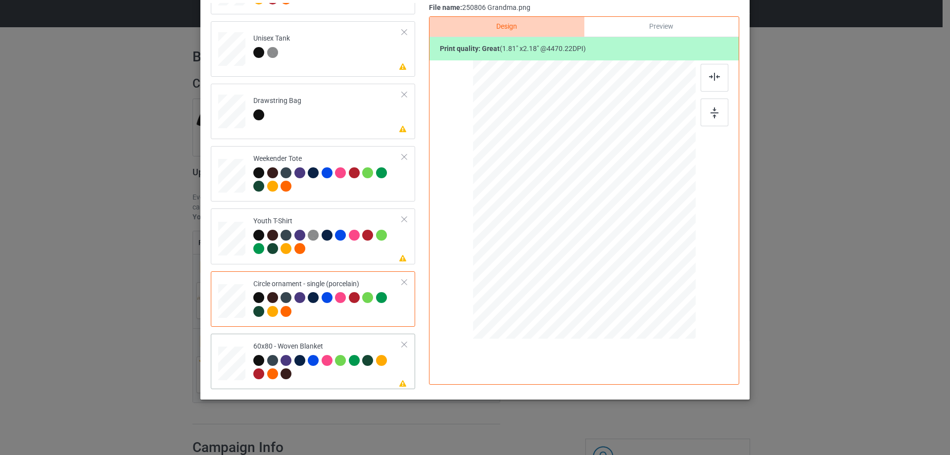
drag, startPoint x: 641, startPoint y: 272, endPoint x: 658, endPoint y: 318, distance: 49.0
click at [658, 318] on div at bounding box center [584, 200] width 202 height 270
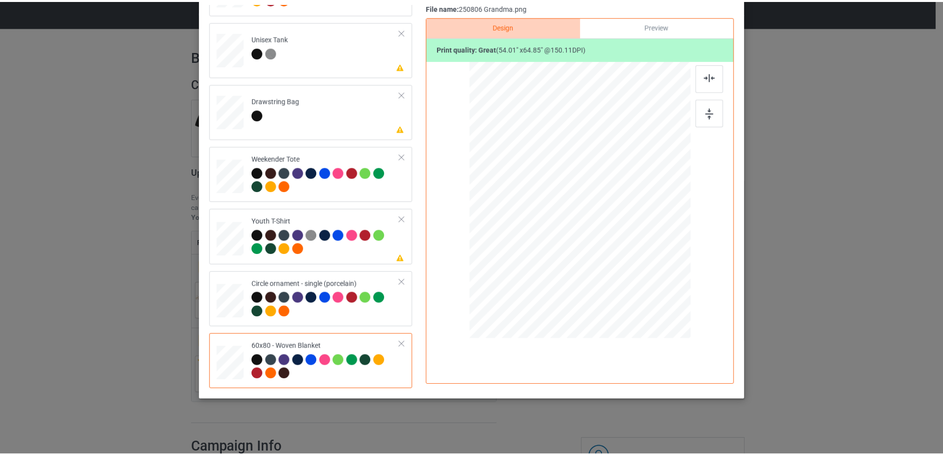
scroll to position [0, 0]
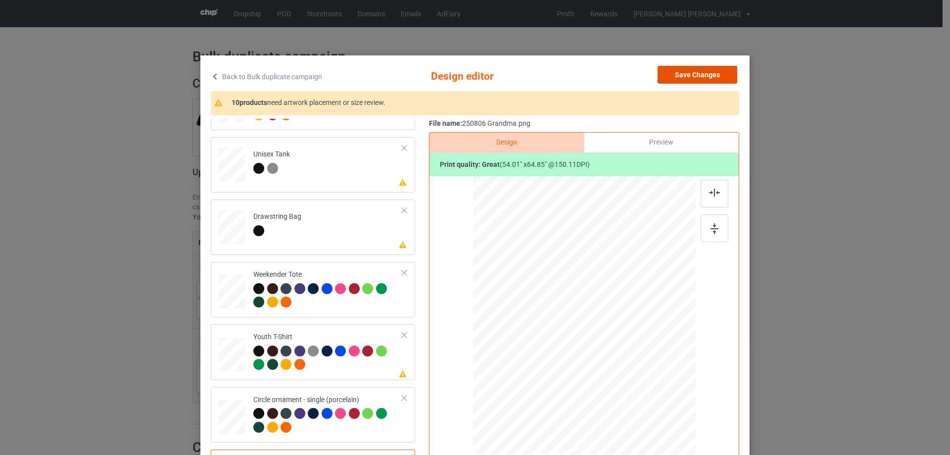
click at [712, 76] on button "Save Changes" at bounding box center [698, 75] width 80 height 18
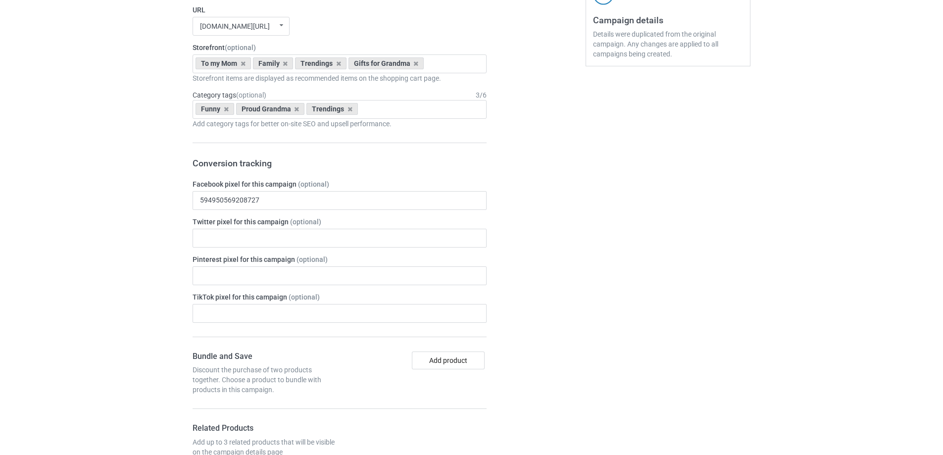
scroll to position [1333, 0]
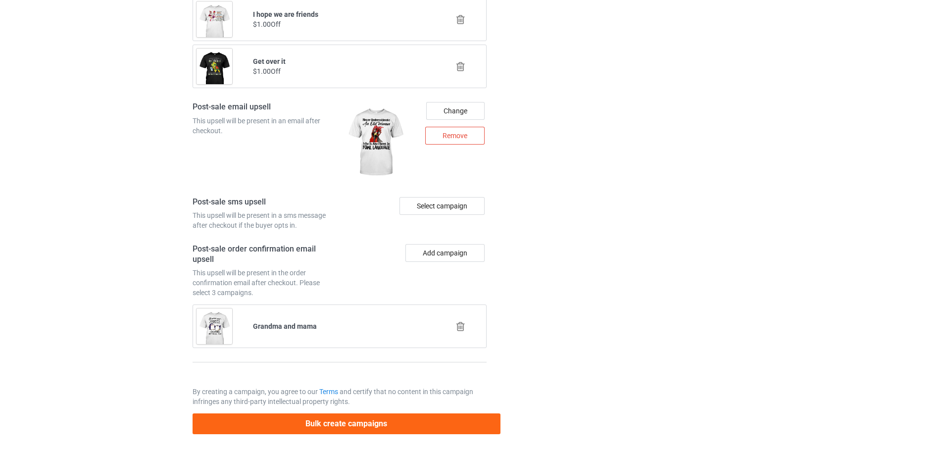
click at [446, 428] on button "Bulk create campaigns" at bounding box center [346, 423] width 308 height 20
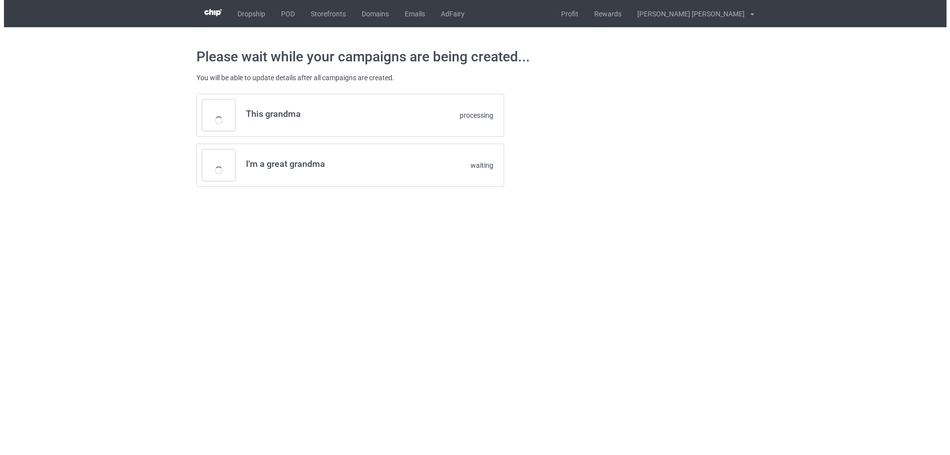
scroll to position [0, 0]
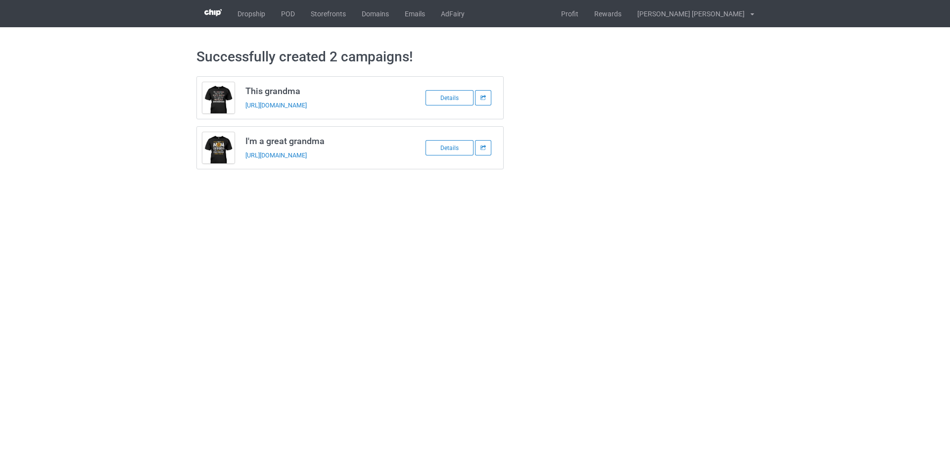
drag, startPoint x: 244, startPoint y: 88, endPoint x: 380, endPoint y: 156, distance: 151.8
click at [380, 156] on div "This grandma https://www.familyismytreasure.com/250807-1 Details I'm a great gr…" at bounding box center [350, 122] width 308 height 93
copy div "This grandma https://www.familyismytreasure.com/250807-1 Details I'm a great gr…"
click at [289, 9] on link "POD" at bounding box center [288, 13] width 30 height 27
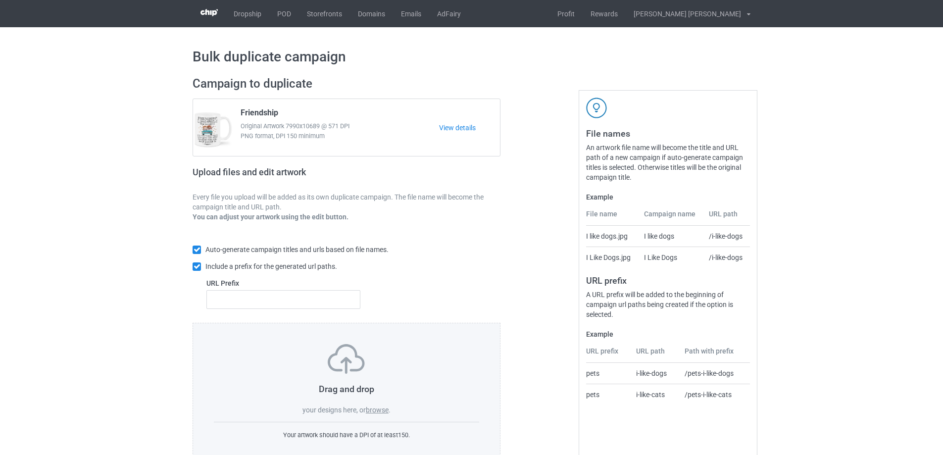
click at [378, 410] on label "browse" at bounding box center [377, 410] width 23 height 8
click at [0, 0] on input "browse" at bounding box center [0, 0] width 0 height 0
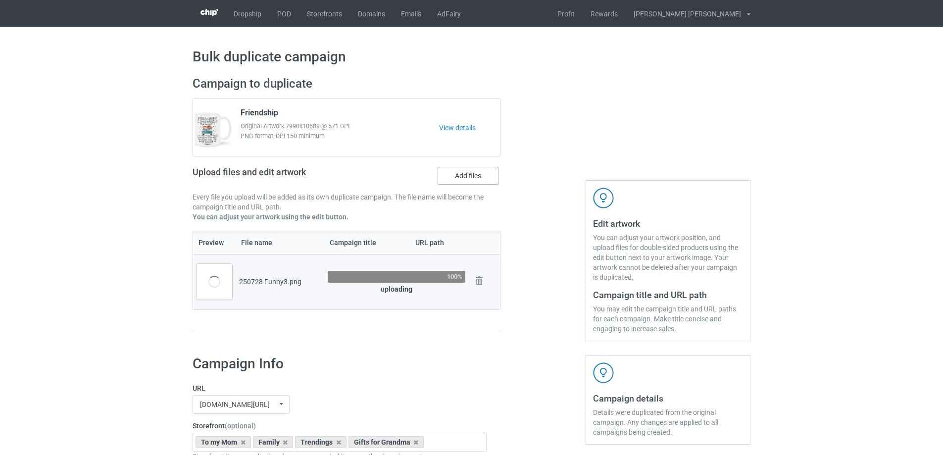
click at [474, 178] on label "Add files" at bounding box center [467, 176] width 61 height 18
click at [0, 0] on input "Add files" at bounding box center [0, 0] width 0 height 0
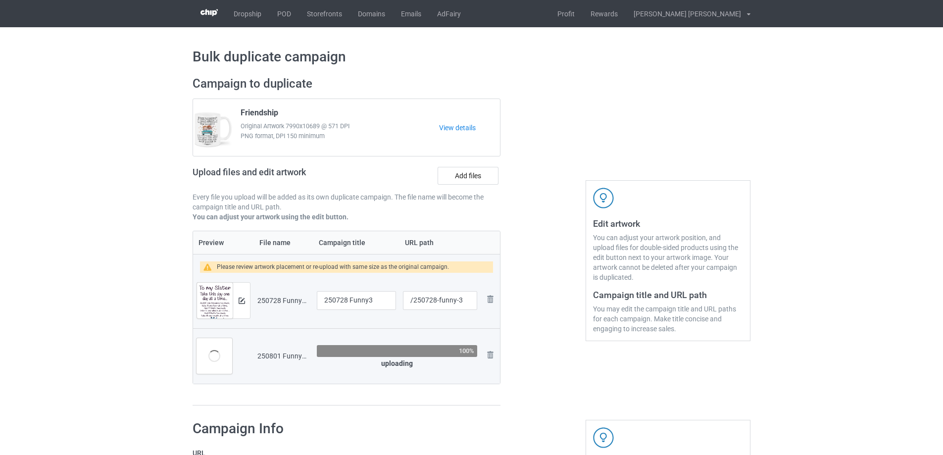
click at [507, 346] on div at bounding box center [542, 240] width 71 height 343
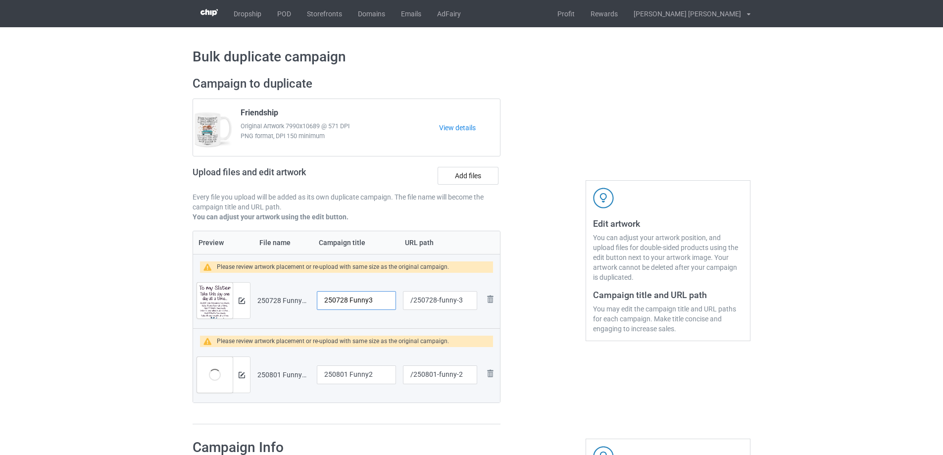
click at [378, 301] on input "250728 Funny3" at bounding box center [356, 300] width 79 height 19
drag, startPoint x: 378, startPoint y: 301, endPoint x: 286, endPoint y: 294, distance: 92.3
click at [286, 294] on tr "Preview and edit artwork 250728 Funny3.png 250728 Funny3 /250728-funny-3 Remove…" at bounding box center [346, 300] width 307 height 55
type input "To my Sister"
drag, startPoint x: 437, startPoint y: 299, endPoint x: 457, endPoint y: 299, distance: 19.3
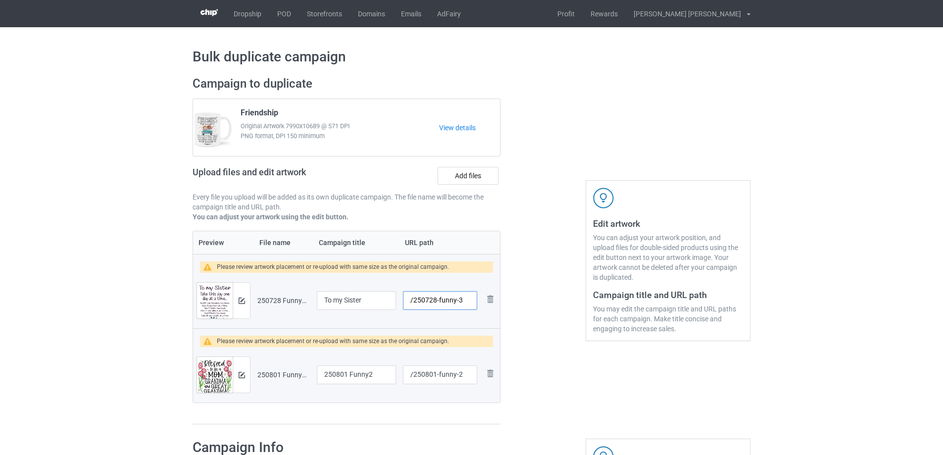
click at [457, 299] on input "/250728-funny-3" at bounding box center [440, 300] width 74 height 19
type input "/250728-3"
drag, startPoint x: 437, startPoint y: 376, endPoint x: 457, endPoint y: 376, distance: 19.8
click at [457, 376] on input "/250801-funny-2" at bounding box center [440, 374] width 74 height 19
type input "/250801-2"
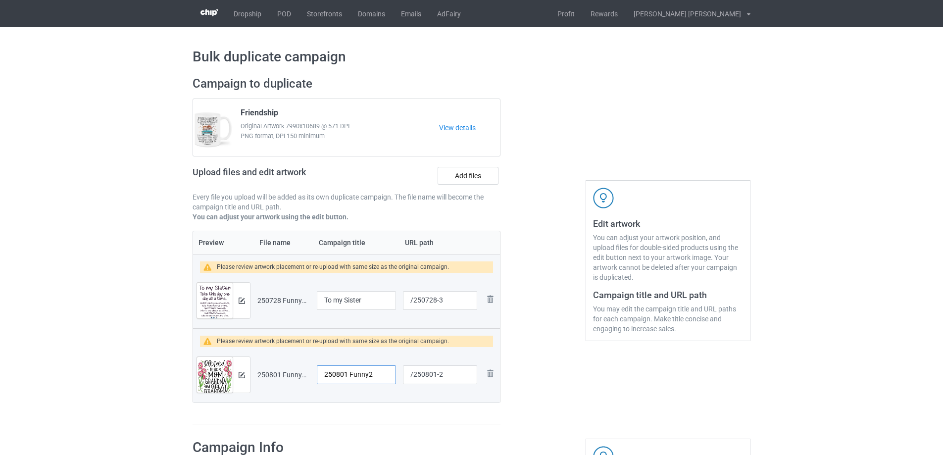
click at [314, 365] on td "250801 Funny2" at bounding box center [356, 374] width 86 height 55
click at [360, 374] on input "250801 Funny2" at bounding box center [356, 374] width 79 height 19
type input "Great grandma"
click at [243, 300] on img at bounding box center [241, 300] width 6 height 6
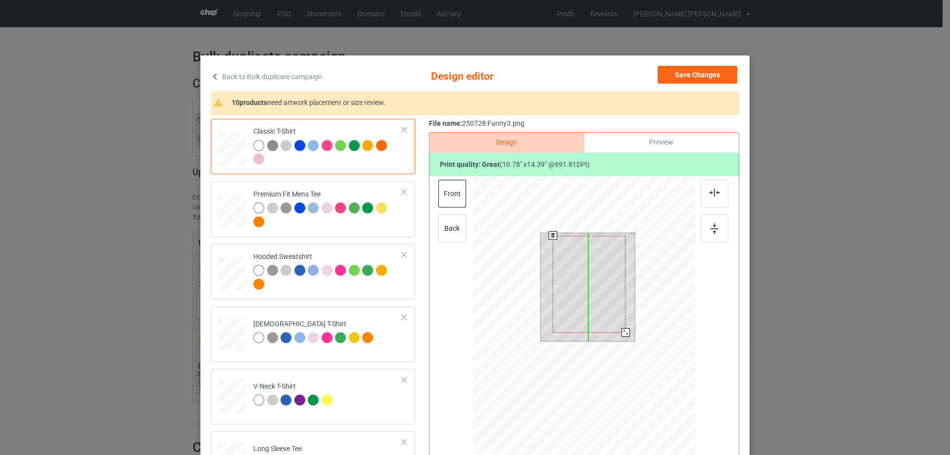
click at [602, 317] on div at bounding box center [589, 284] width 73 height 97
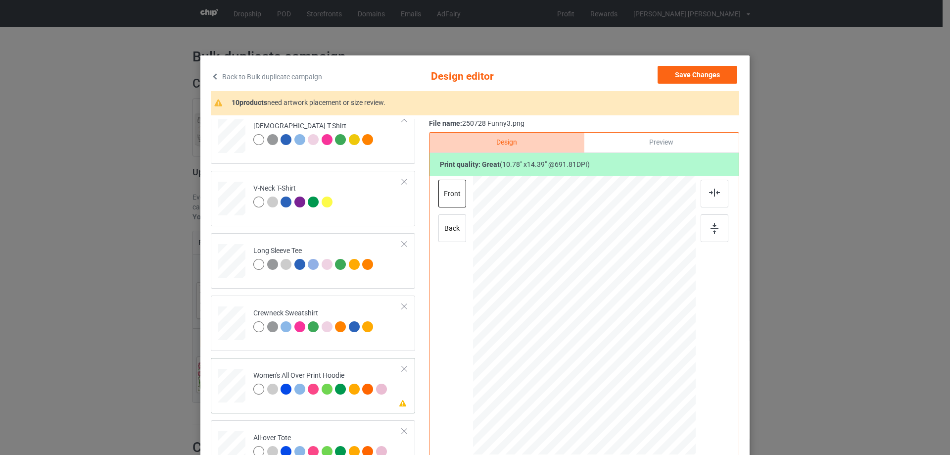
scroll to position [346, 0]
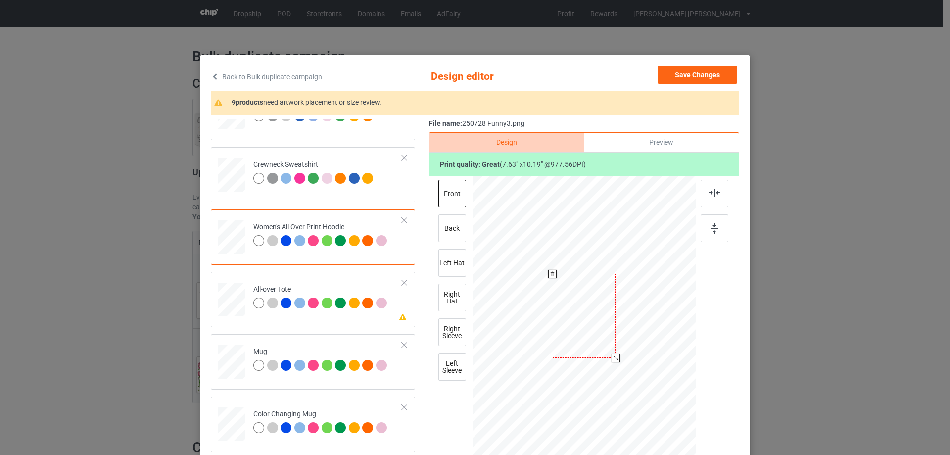
drag, startPoint x: 647, startPoint y: 405, endPoint x: 631, endPoint y: 330, distance: 77.2
click at [631, 330] on div at bounding box center [584, 316] width 223 height 252
drag, startPoint x: 595, startPoint y: 307, endPoint x: 594, endPoint y: 297, distance: 9.9
click at [594, 297] on div at bounding box center [584, 280] width 63 height 84
click at [615, 327] on div at bounding box center [618, 325] width 8 height 8
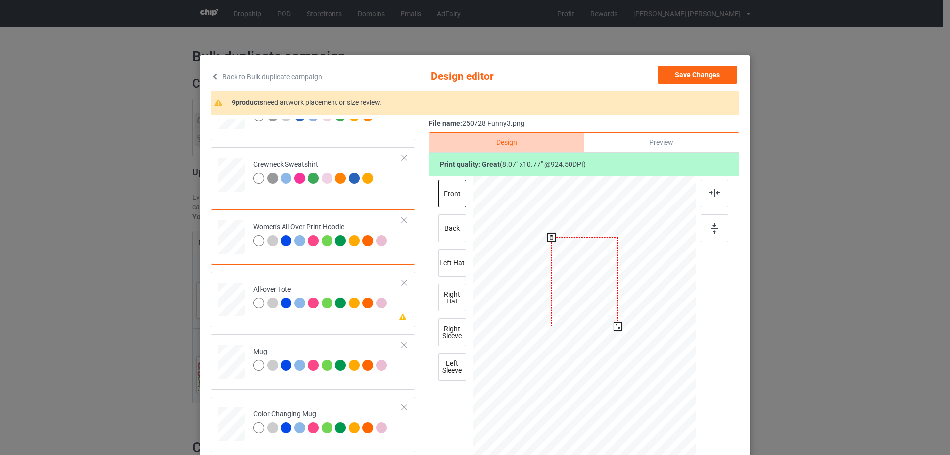
click at [603, 313] on div at bounding box center [584, 281] width 67 height 89
click at [717, 191] on div at bounding box center [715, 194] width 28 height 28
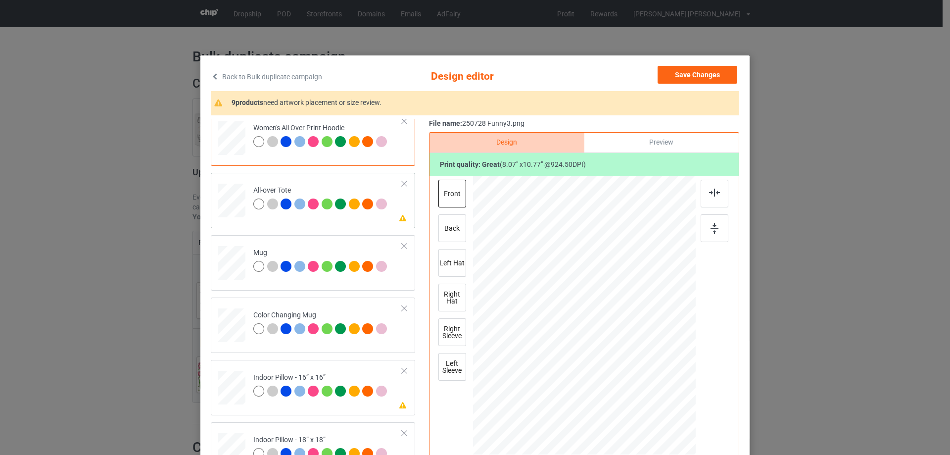
drag, startPoint x: 646, startPoint y: 404, endPoint x: 646, endPoint y: 394, distance: 9.4
click at [646, 394] on div at bounding box center [646, 398] width 8 height 8
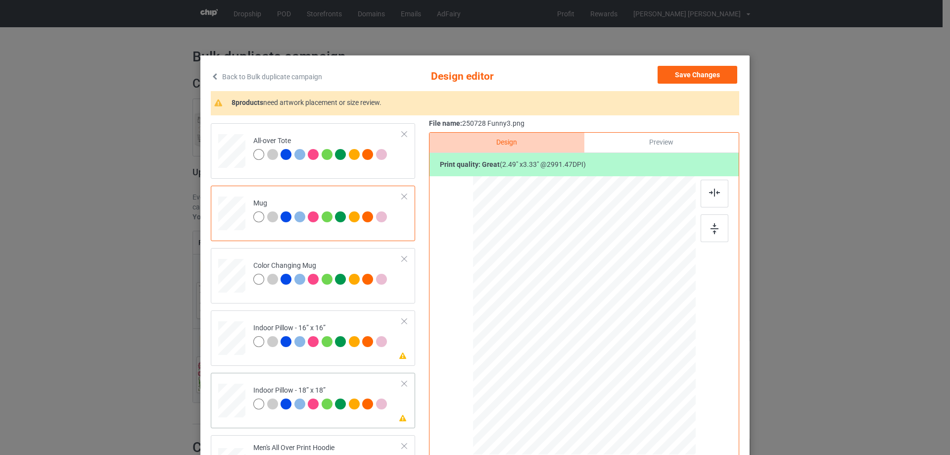
scroll to position [594, 0]
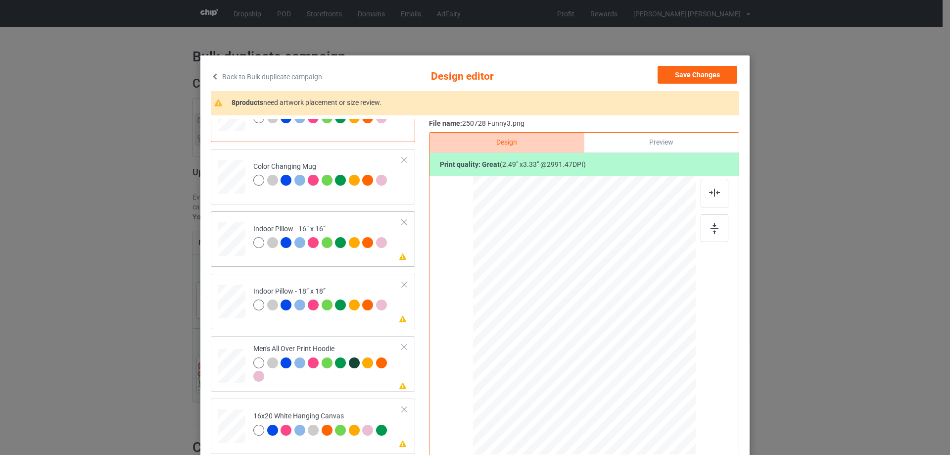
drag, startPoint x: 645, startPoint y: 404, endPoint x: 644, endPoint y: 387, distance: 16.4
click at [644, 387] on div at bounding box center [584, 315] width 223 height 222
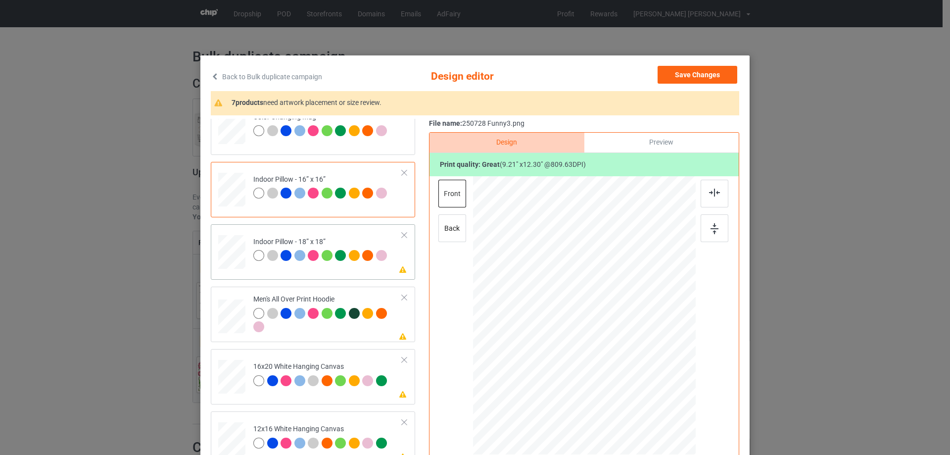
drag, startPoint x: 646, startPoint y: 402, endPoint x: 644, endPoint y: 390, distance: 12.5
click at [644, 390] on div at bounding box center [584, 315] width 222 height 222
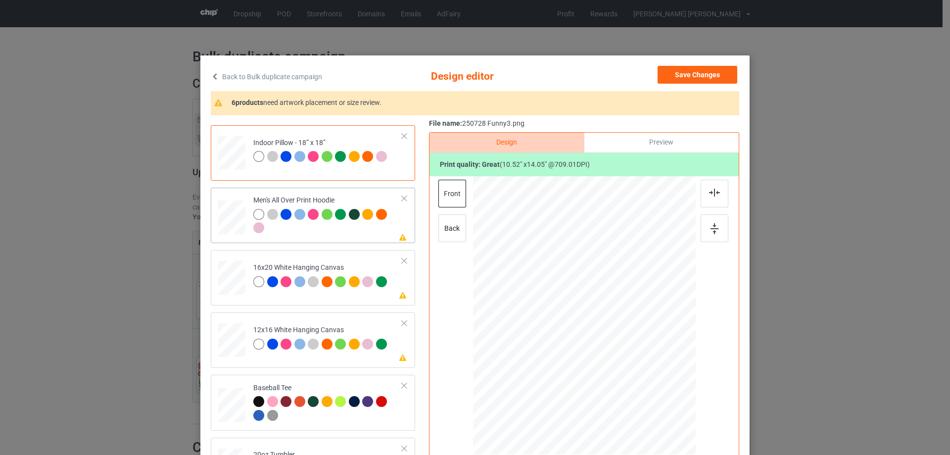
drag, startPoint x: 645, startPoint y: 404, endPoint x: 624, endPoint y: 348, distance: 59.7
click at [624, 348] on div at bounding box center [584, 315] width 223 height 237
click at [592, 309] on div at bounding box center [584, 288] width 66 height 88
click at [711, 195] on img at bounding box center [714, 193] width 11 height 8
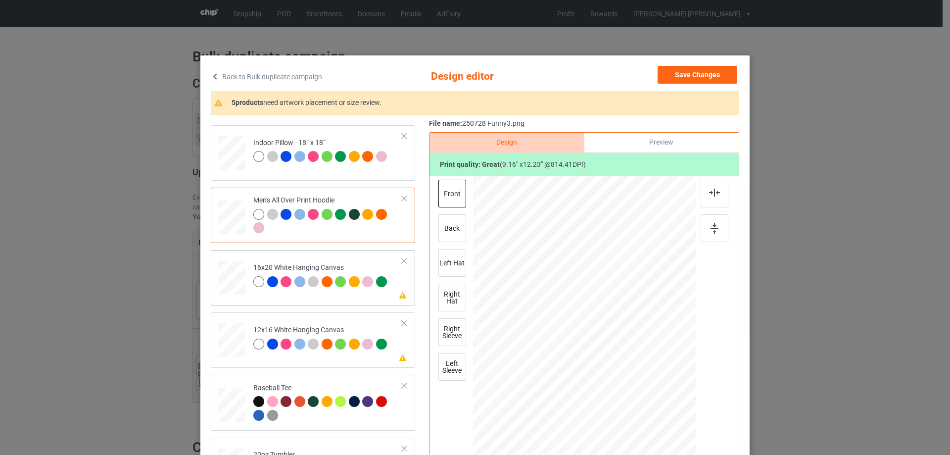
scroll to position [792, 0]
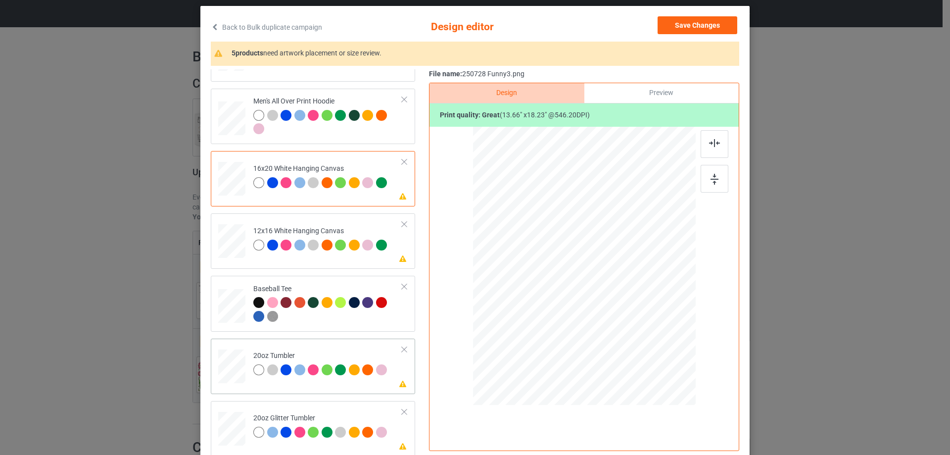
scroll to position [841, 0]
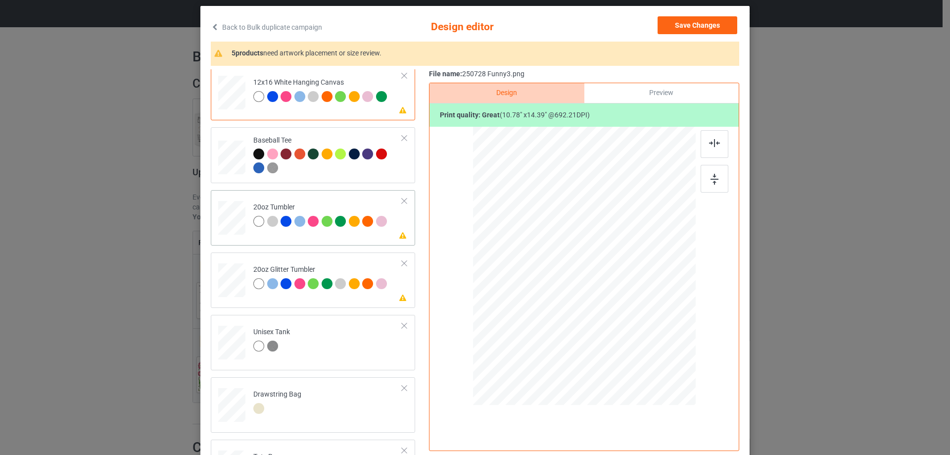
click at [565, 310] on div at bounding box center [569, 309] width 8 height 8
click at [538, 286] on div at bounding box center [533, 266] width 70 height 94
click at [552, 283] on div at bounding box center [534, 262] width 83 height 111
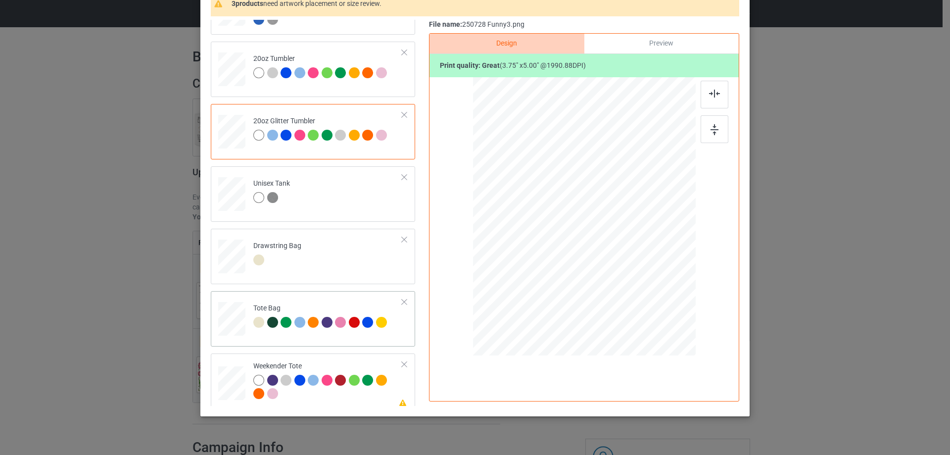
scroll to position [1042, 0]
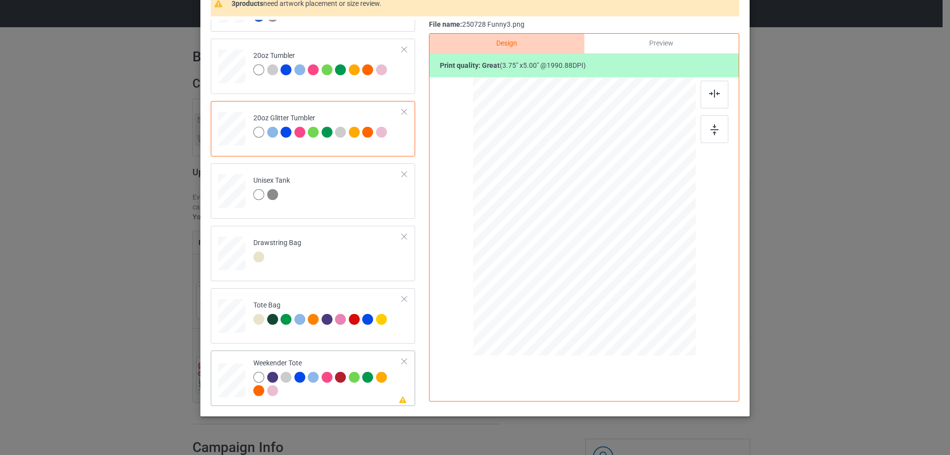
drag, startPoint x: 648, startPoint y: 307, endPoint x: 629, endPoint y: 260, distance: 51.3
click at [629, 260] on div at bounding box center [584, 216] width 222 height 143
click at [618, 254] on div at bounding box center [584, 213] width 76 height 101
click at [717, 95] on div at bounding box center [715, 95] width 28 height 28
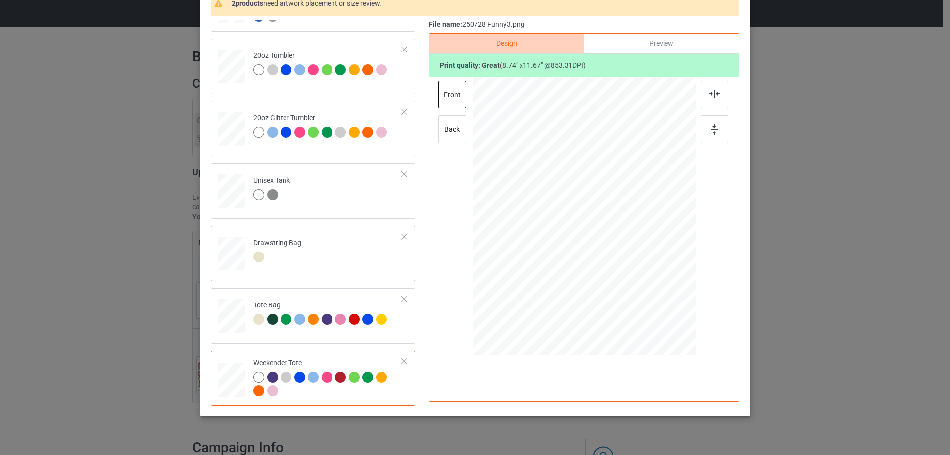
scroll to position [116, 0]
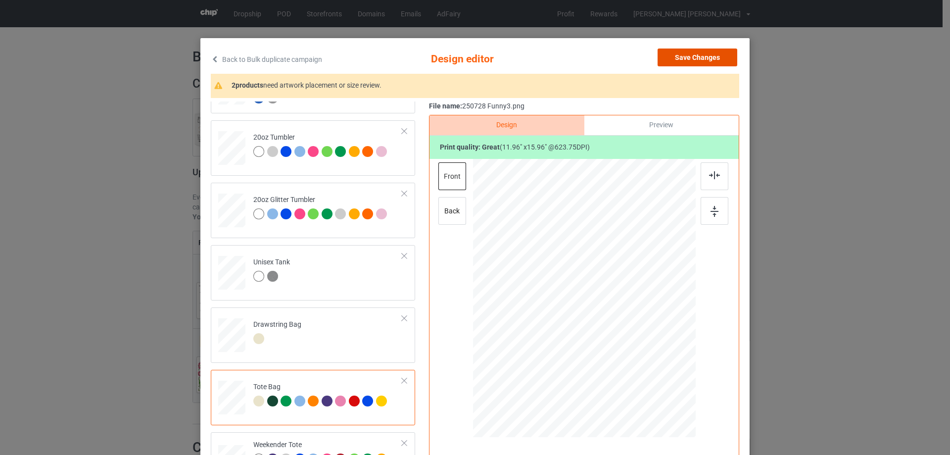
click at [699, 60] on button "Save Changes" at bounding box center [698, 57] width 80 height 18
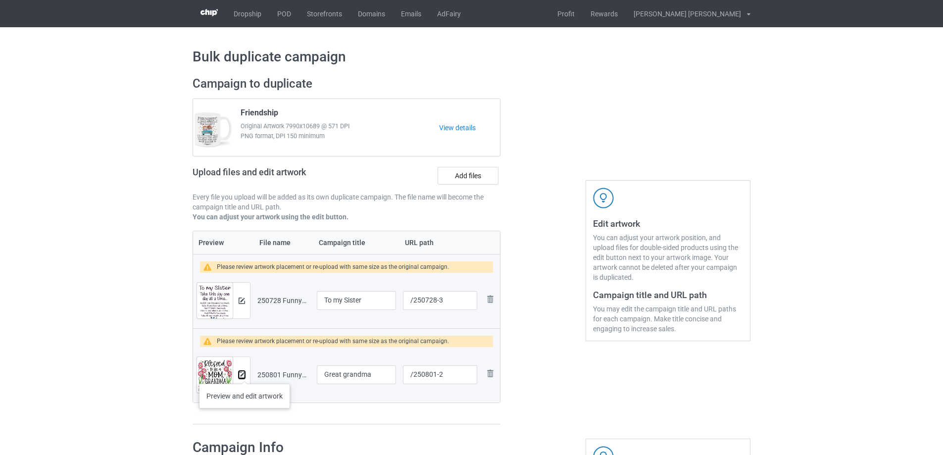
click at [244, 374] on img at bounding box center [241, 375] width 6 height 6
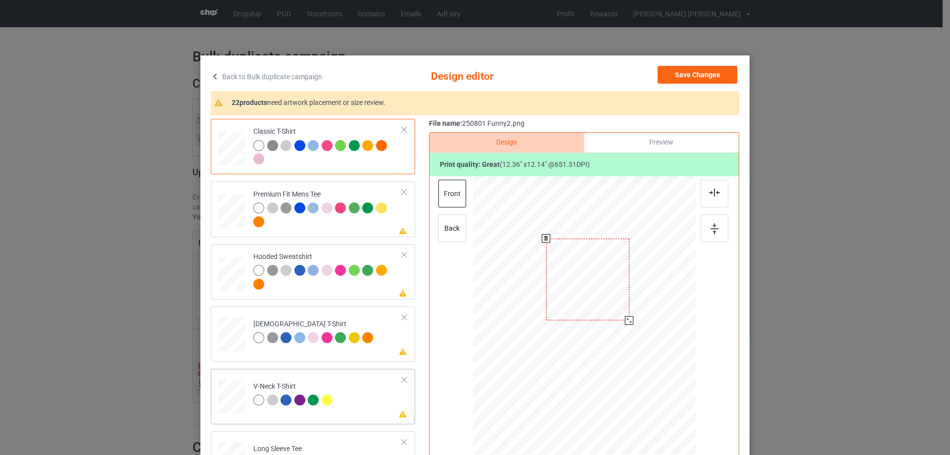
drag, startPoint x: 630, startPoint y: 328, endPoint x: 394, endPoint y: 373, distance: 239.8
click at [625, 320] on div at bounding box center [629, 320] width 8 height 8
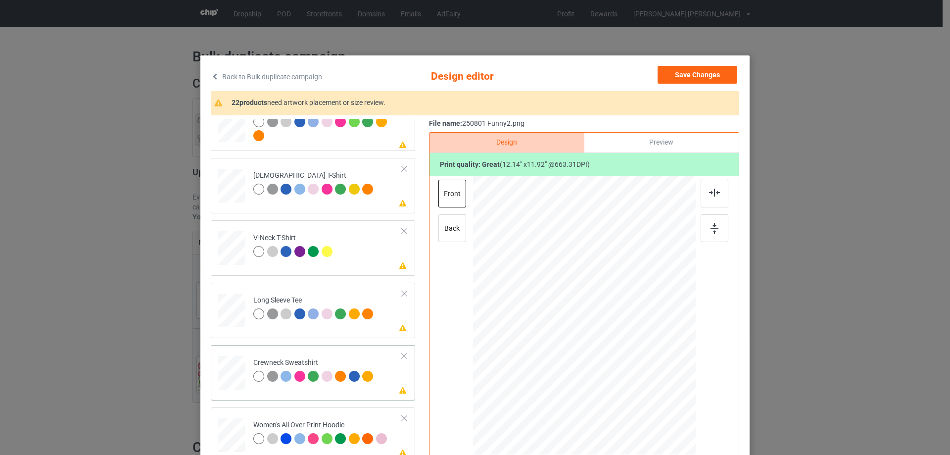
scroll to position [247, 0]
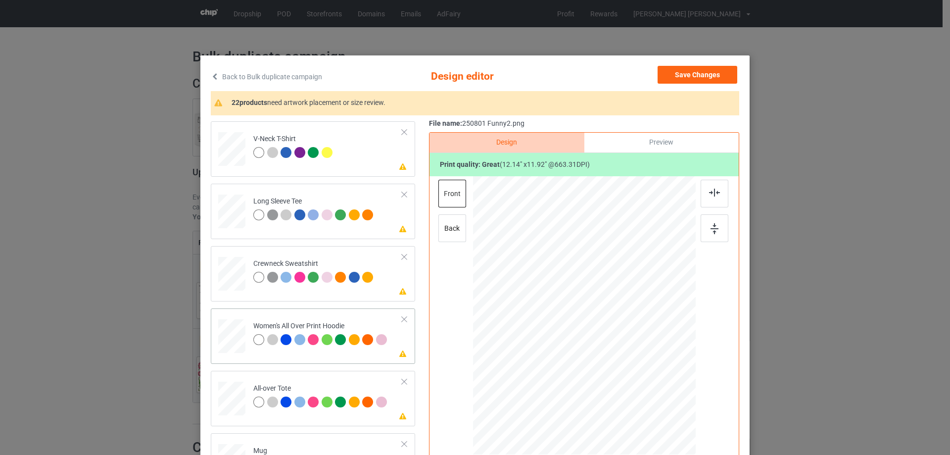
drag, startPoint x: 233, startPoint y: 334, endPoint x: 267, endPoint y: 330, distance: 34.5
drag, startPoint x: 646, startPoint y: 381, endPoint x: 628, endPoint y: 351, distance: 35.3
click at [628, 351] on div at bounding box center [584, 316] width 223 height 252
click at [612, 310] on div at bounding box center [583, 281] width 85 height 83
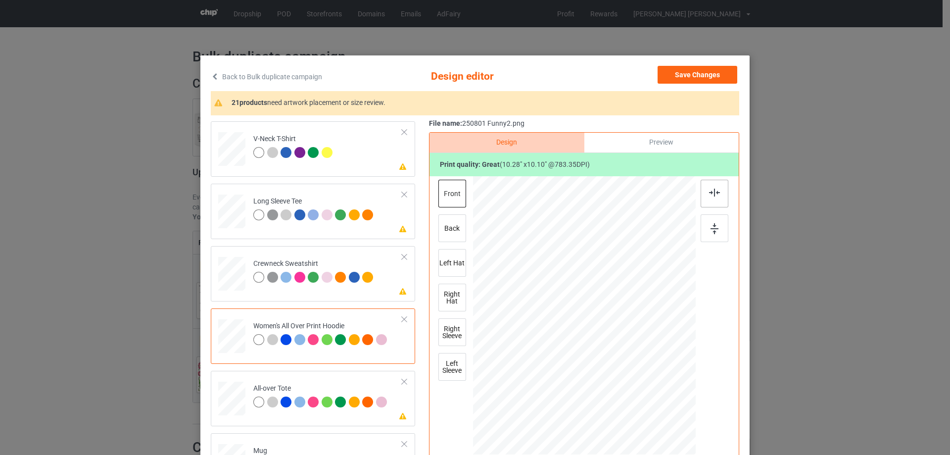
click at [717, 194] on div at bounding box center [715, 194] width 28 height 28
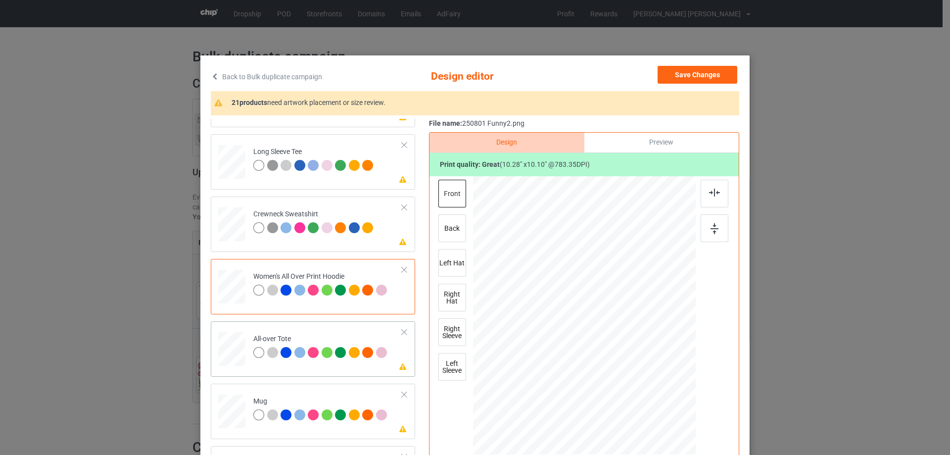
drag, startPoint x: 647, startPoint y: 380, endPoint x: 656, endPoint y: 401, distance: 22.6
click at [657, 403] on div at bounding box center [584, 315] width 223 height 223
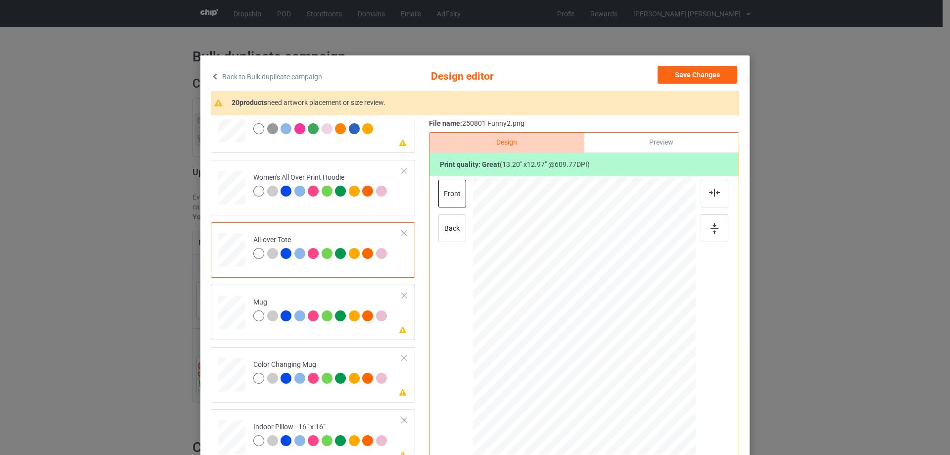
drag, startPoint x: 646, startPoint y: 381, endPoint x: 620, endPoint y: 347, distance: 43.1
click at [620, 347] on div at bounding box center [621, 351] width 8 height 8
drag, startPoint x: 573, startPoint y: 326, endPoint x: 634, endPoint y: 326, distance: 60.9
click at [634, 326] on div at bounding box center [645, 314] width 73 height 71
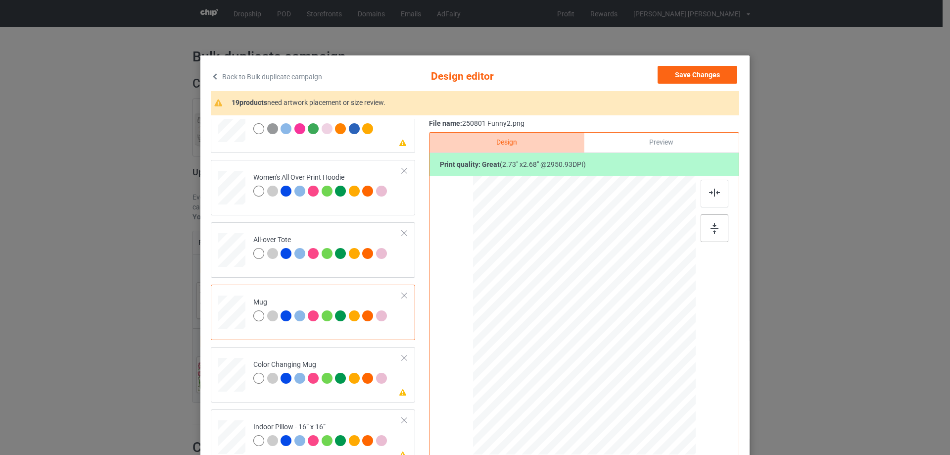
click at [712, 228] on img at bounding box center [715, 228] width 8 height 11
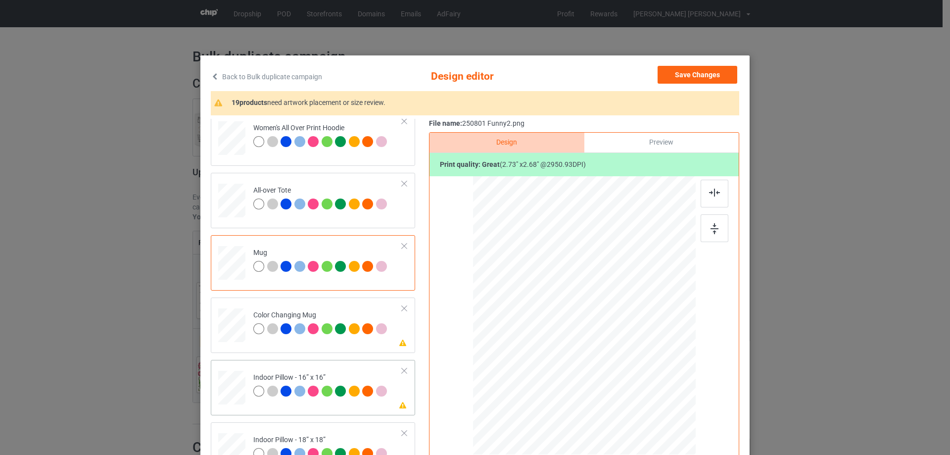
drag, startPoint x: 238, startPoint y: 385, endPoint x: 244, endPoint y: 388, distance: 7.7
drag, startPoint x: 649, startPoint y: 382, endPoint x: 655, endPoint y: 388, distance: 8.4
click at [655, 388] on div at bounding box center [657, 386] width 8 height 8
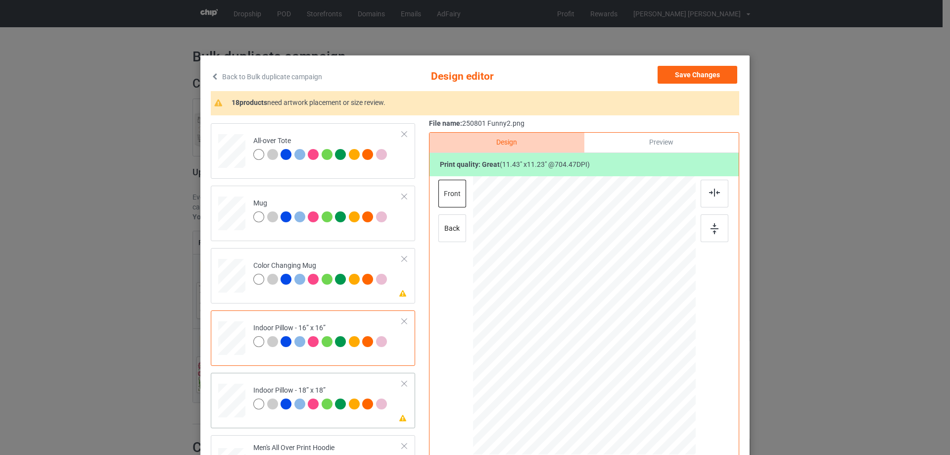
scroll to position [544, 0]
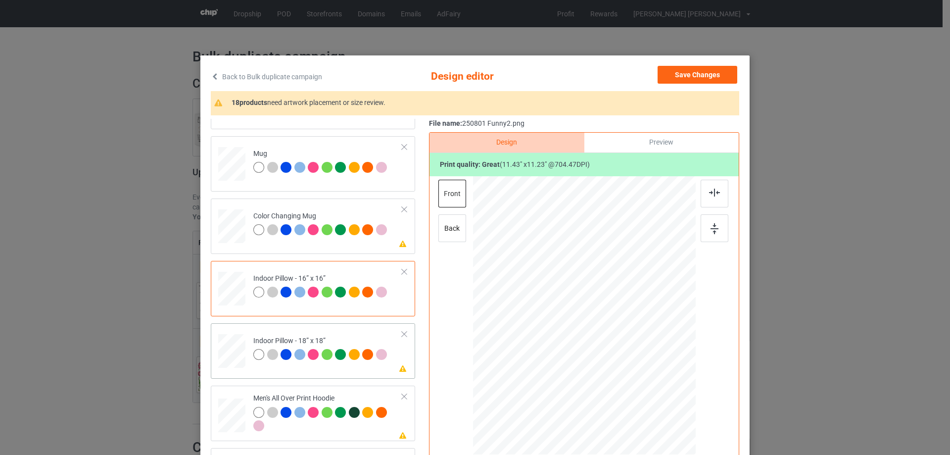
drag, startPoint x: 233, startPoint y: 344, endPoint x: 397, endPoint y: 371, distance: 166.5
drag, startPoint x: 661, startPoint y: 394, endPoint x: 659, endPoint y: 388, distance: 6.1
click at [659, 388] on div at bounding box center [660, 389] width 8 height 8
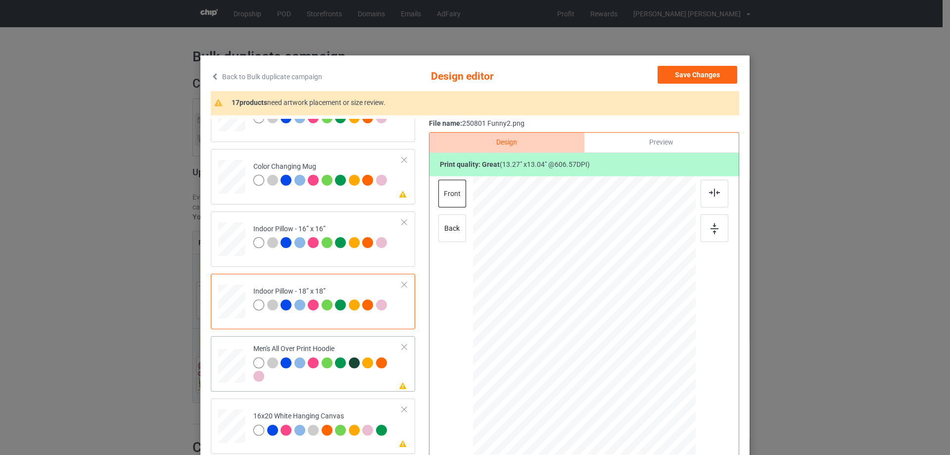
scroll to position [643, 0]
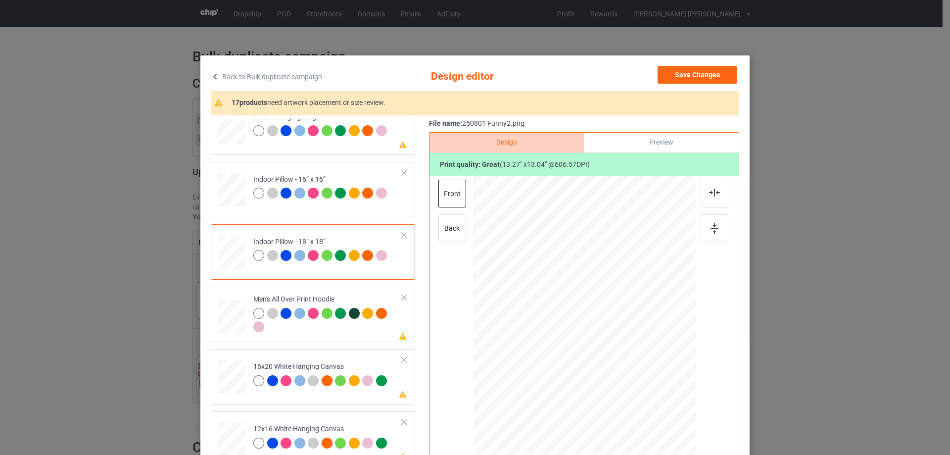
drag, startPoint x: 234, startPoint y: 316, endPoint x: 548, endPoint y: 359, distance: 317.1
drag, startPoint x: 646, startPoint y: 383, endPoint x: 600, endPoint y: 343, distance: 61.1
click at [626, 351] on div at bounding box center [584, 315] width 223 height 237
click at [596, 317] on div at bounding box center [583, 290] width 82 height 81
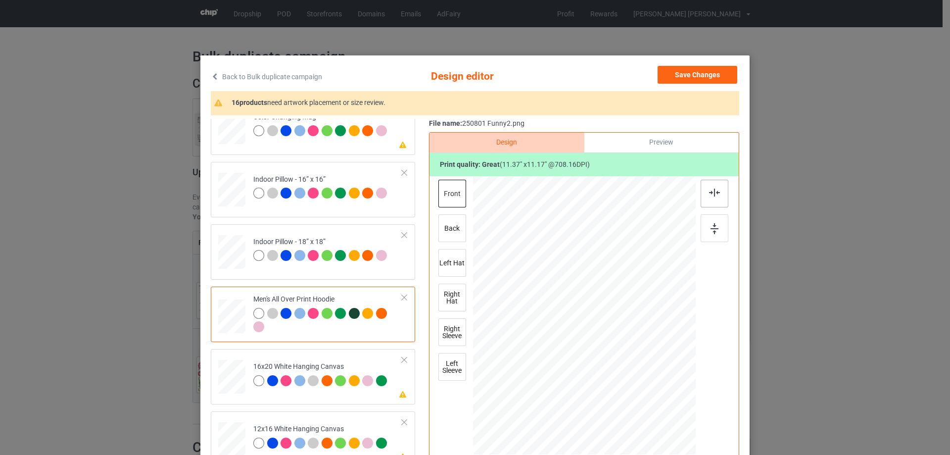
click at [713, 194] on img at bounding box center [714, 193] width 11 height 8
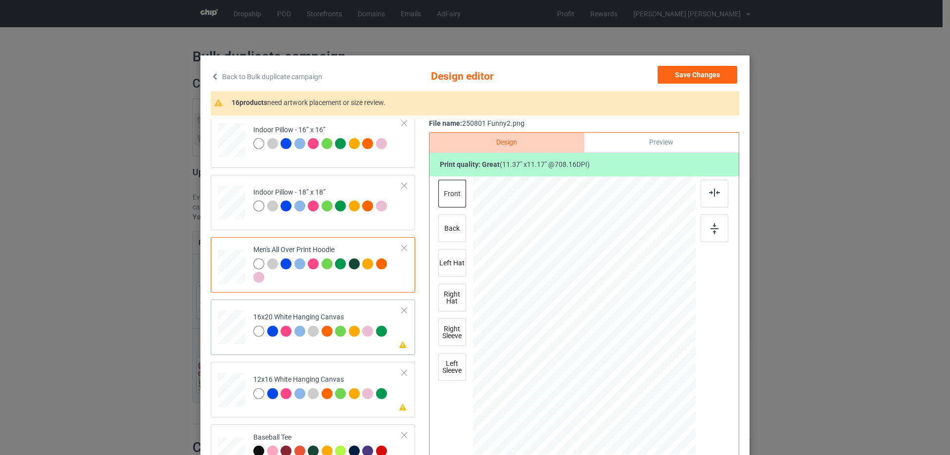
drag, startPoint x: 656, startPoint y: 416, endPoint x: 661, endPoint y: 435, distance: 19.3
click at [661, 435] on div at bounding box center [584, 316] width 223 height 278
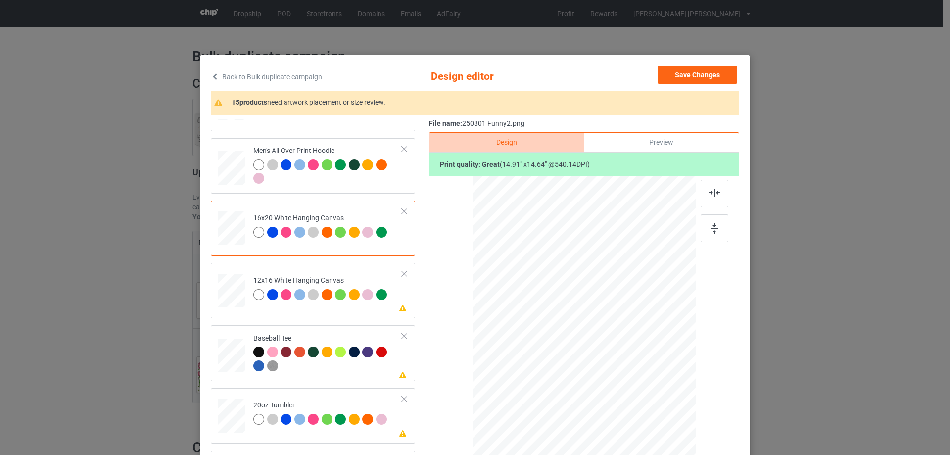
drag, startPoint x: 229, startPoint y: 297, endPoint x: 428, endPoint y: 298, distance: 198.9
drag, startPoint x: 645, startPoint y: 381, endPoint x: 664, endPoint y: 427, distance: 49.7
click at [664, 427] on div at bounding box center [583, 315] width 209 height 279
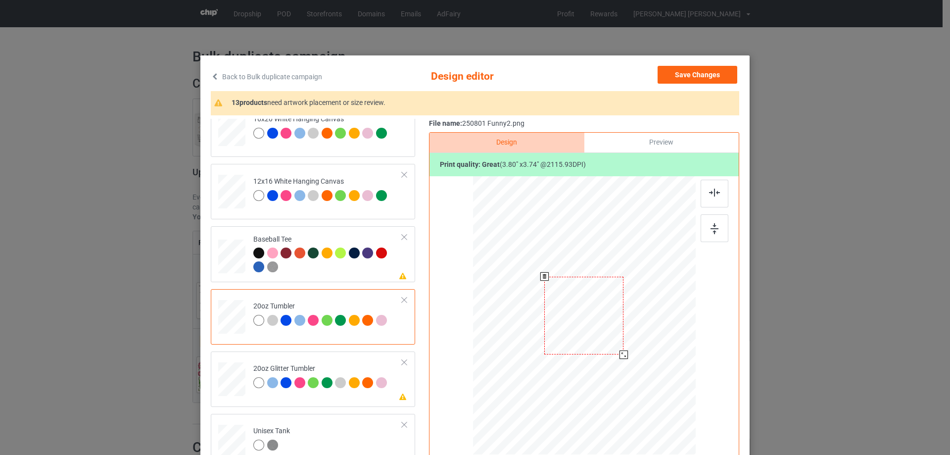
drag, startPoint x: 644, startPoint y: 379, endPoint x: 625, endPoint y: 350, distance: 34.7
click at [625, 350] on div at bounding box center [583, 315] width 211 height 128
drag, startPoint x: 588, startPoint y: 331, endPoint x: 537, endPoint y: 327, distance: 50.6
click at [537, 327] on div at bounding box center [533, 312] width 79 height 78
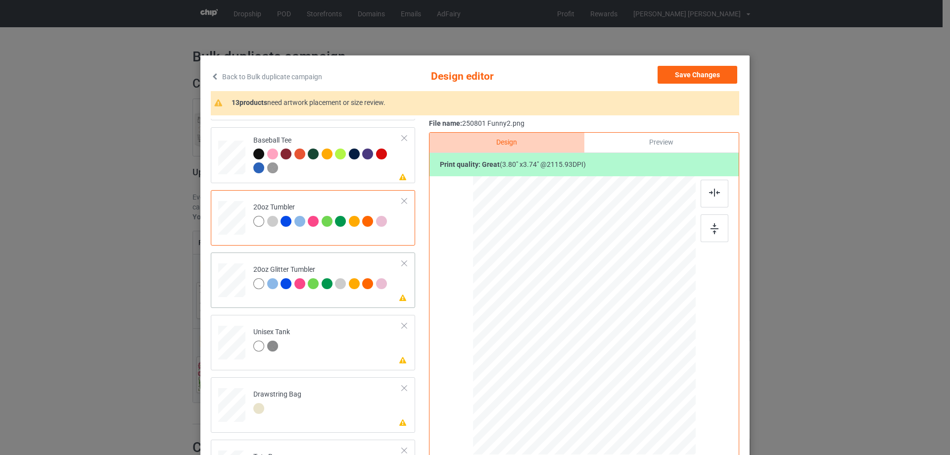
drag, startPoint x: 236, startPoint y: 286, endPoint x: 404, endPoint y: 307, distance: 169.1
drag, startPoint x: 646, startPoint y: 378, endPoint x: 604, endPoint y: 337, distance: 58.4
click at [630, 348] on div at bounding box center [584, 316] width 210 height 180
drag, startPoint x: 542, startPoint y: 325, endPoint x: 548, endPoint y: 317, distance: 10.2
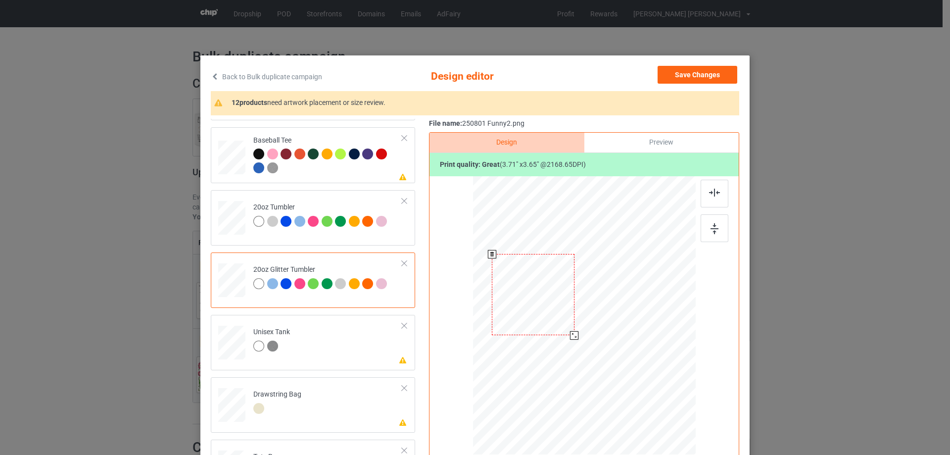
click at [548, 317] on div at bounding box center [533, 294] width 83 height 81
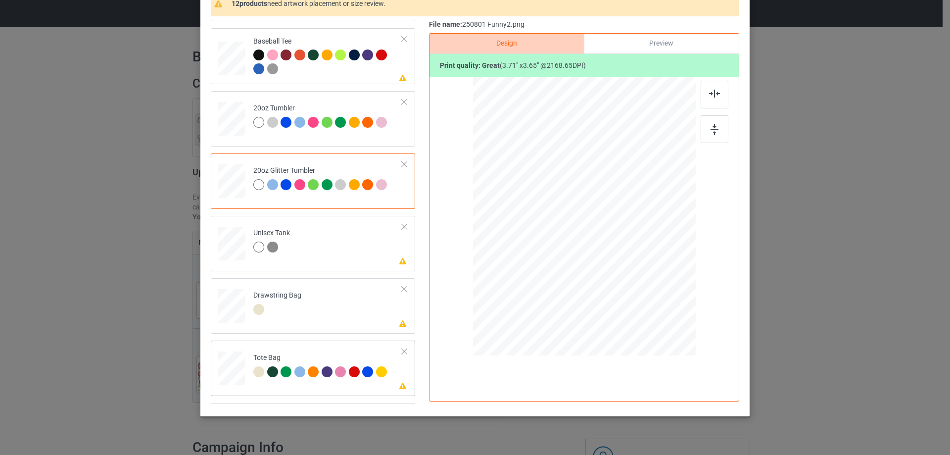
scroll to position [1039, 0]
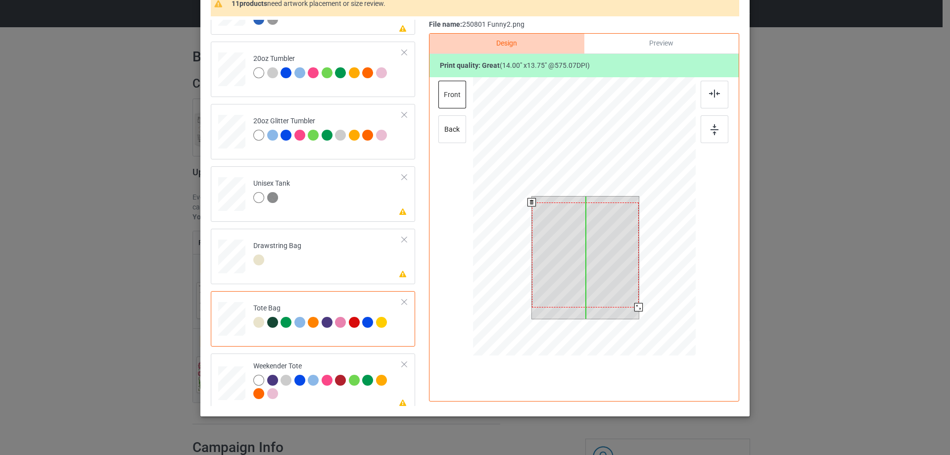
drag, startPoint x: 587, startPoint y: 264, endPoint x: 589, endPoint y: 270, distance: 6.1
click at [589, 270] on div at bounding box center [585, 254] width 107 height 105
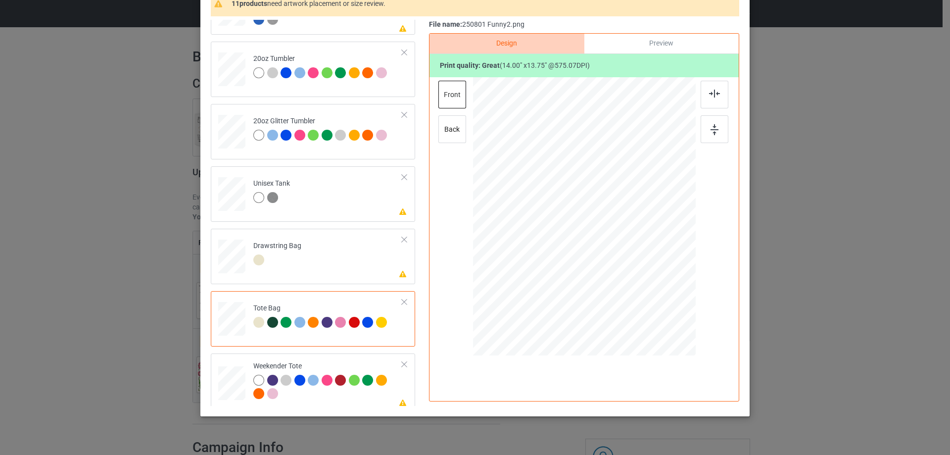
scroll to position [1042, 0]
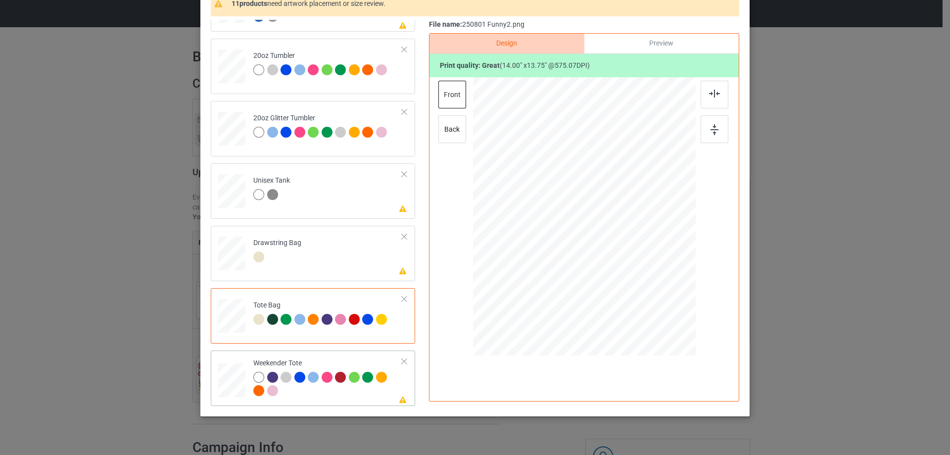
drag, startPoint x: 646, startPoint y: 283, endPoint x: 632, endPoint y: 267, distance: 20.3
click at [632, 267] on div at bounding box center [636, 267] width 8 height 8
click at [602, 255] on div at bounding box center [584, 213] width 104 height 102
click at [709, 93] on img at bounding box center [714, 94] width 11 height 8
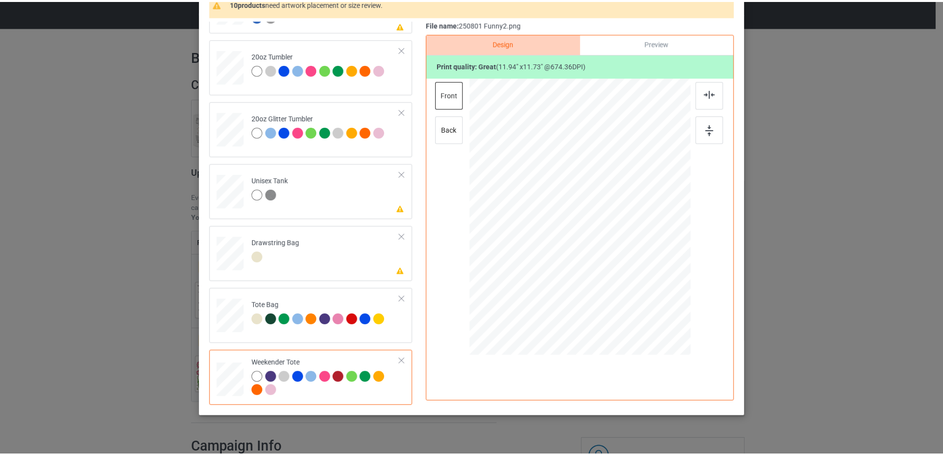
scroll to position [0, 0]
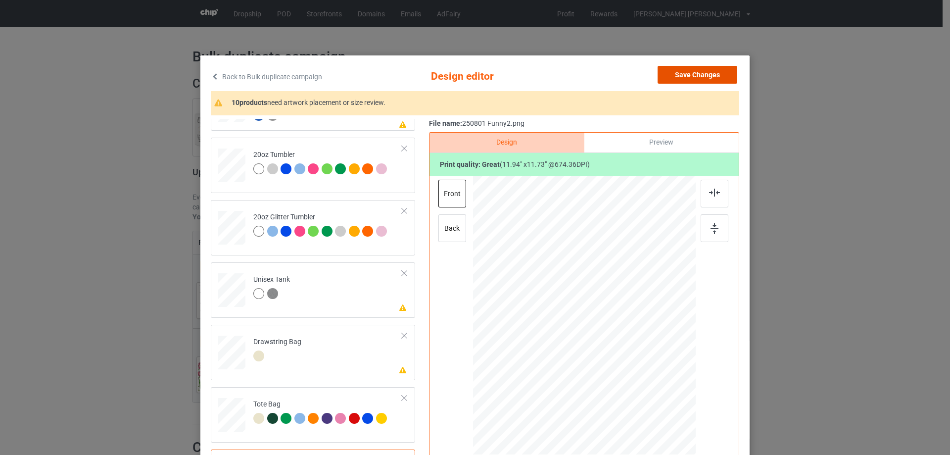
click at [715, 73] on button "Save Changes" at bounding box center [698, 75] width 80 height 18
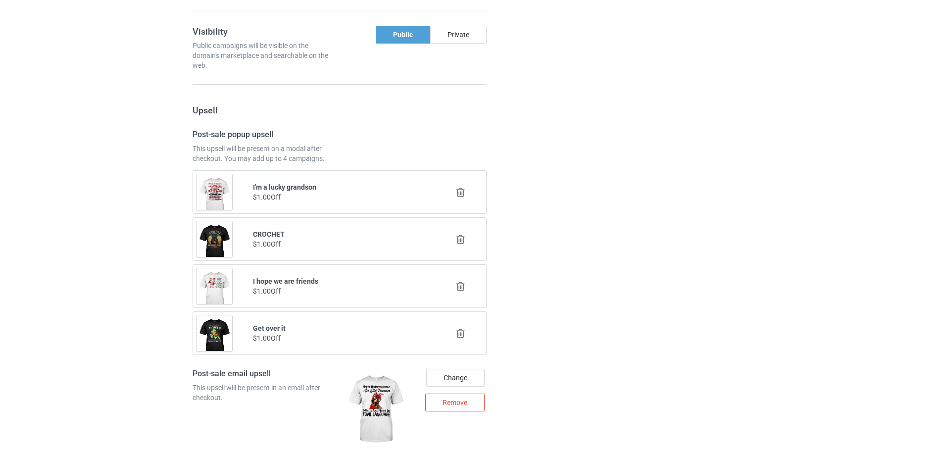
scroll to position [1333, 0]
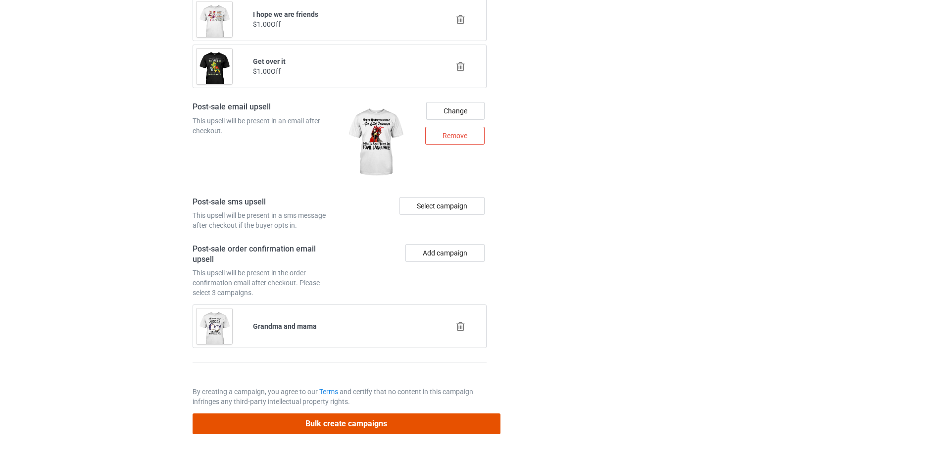
drag, startPoint x: 461, startPoint y: 424, endPoint x: 474, endPoint y: 413, distance: 16.9
click at [461, 424] on button "Bulk create campaigns" at bounding box center [346, 423] width 308 height 20
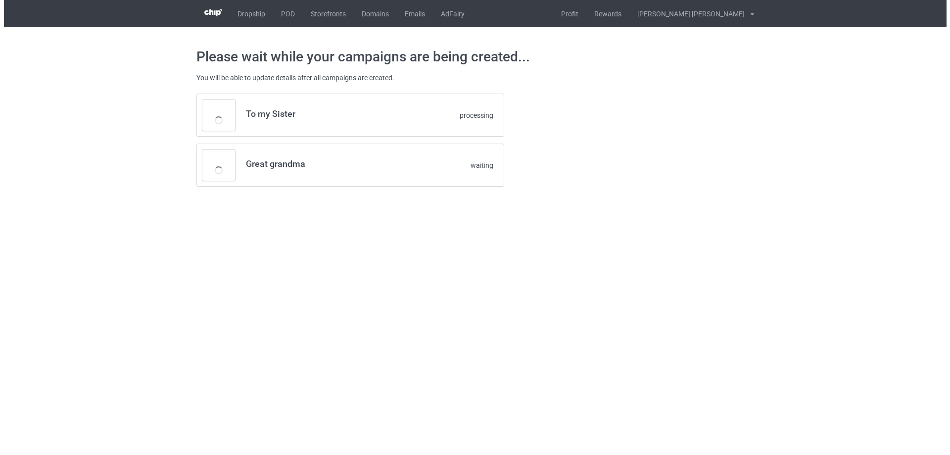
scroll to position [0, 0]
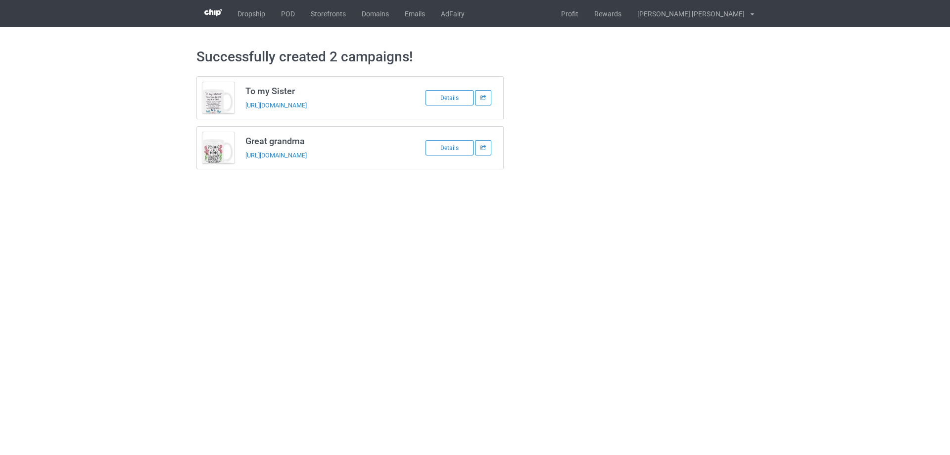
drag, startPoint x: 258, startPoint y: 91, endPoint x: 384, endPoint y: 157, distance: 142.7
click at [384, 157] on div "To my Sister https://www.familyismytreasure.com/250728-3 Details Great grandma …" at bounding box center [350, 122] width 308 height 93
copy div "To my Sister https://www.familyismytreasure.com/250728-3 Details Great grandma …"
click at [286, 15] on link "POD" at bounding box center [288, 13] width 30 height 27
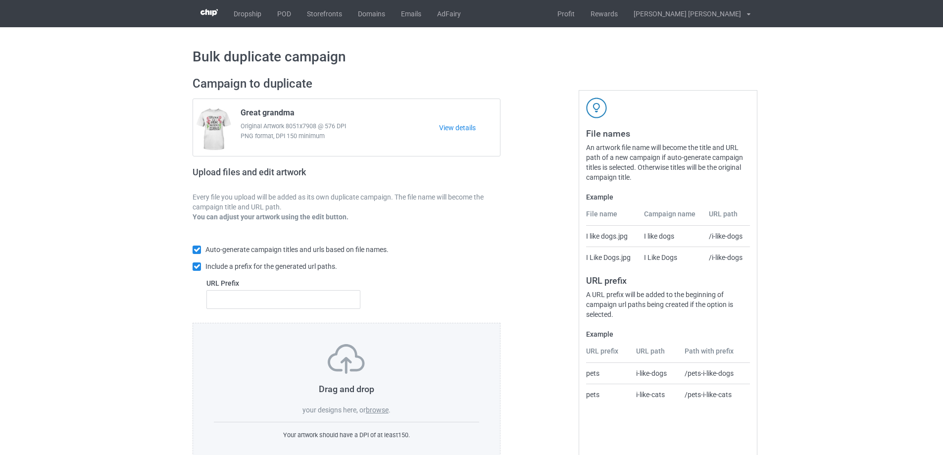
click at [379, 409] on label "browse" at bounding box center [377, 410] width 23 height 8
click at [0, 0] on input "browse" at bounding box center [0, 0] width 0 height 0
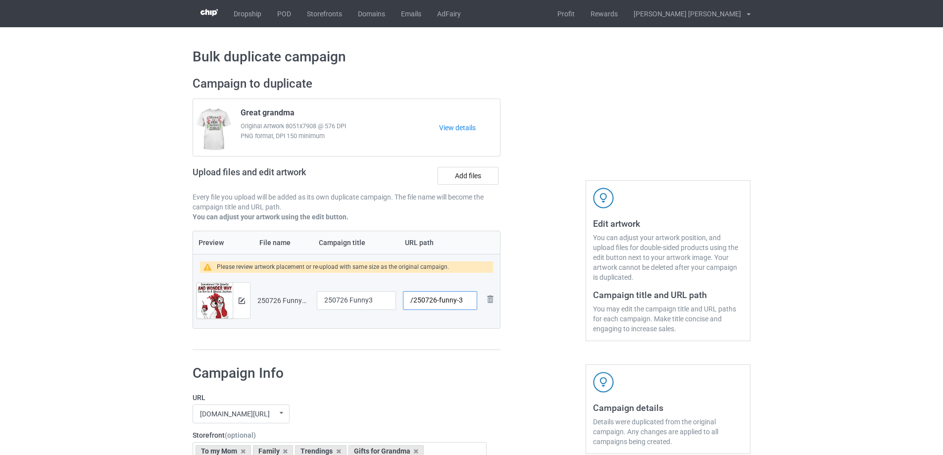
drag, startPoint x: 438, startPoint y: 301, endPoint x: 457, endPoint y: 301, distance: 18.3
click at [457, 301] on input "/250726-funny-3" at bounding box center [440, 300] width 74 height 19
type input "/250726-3"
click at [243, 299] on img at bounding box center [241, 300] width 6 height 6
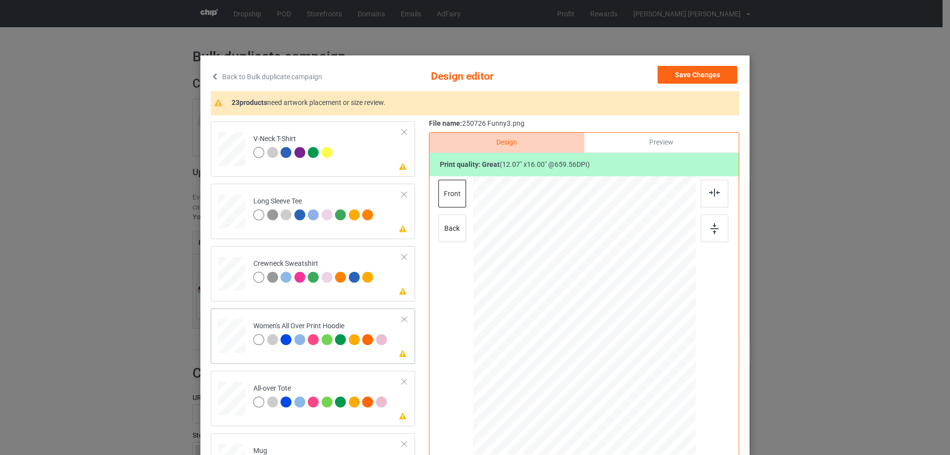
scroll to position [297, 0]
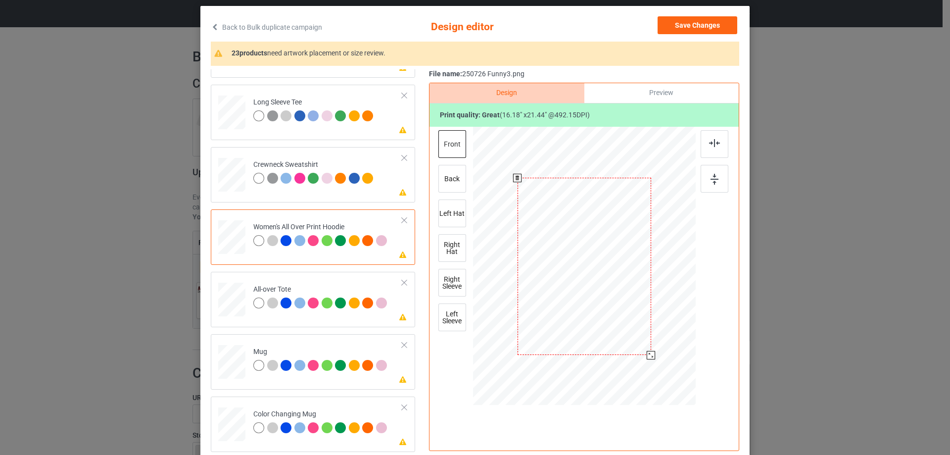
scroll to position [116, 0]
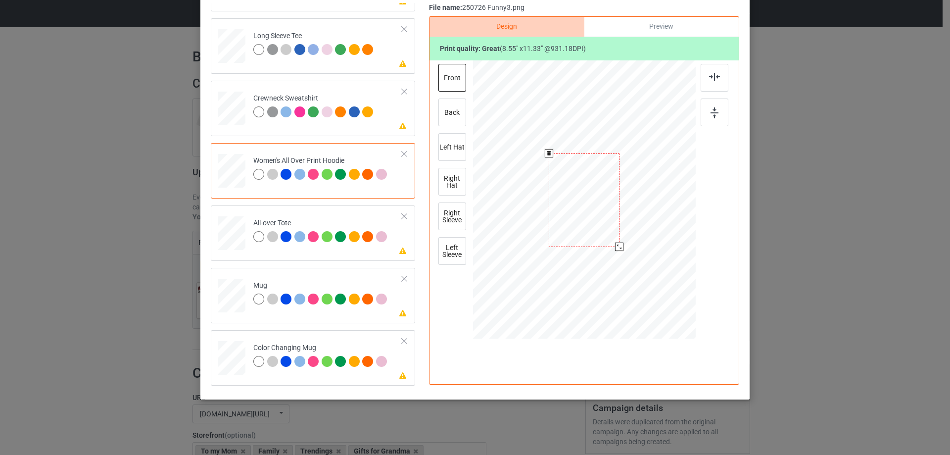
drag, startPoint x: 648, startPoint y: 288, endPoint x: 623, endPoint y: 240, distance: 53.8
click at [623, 240] on div at bounding box center [584, 200] width 223 height 252
drag, startPoint x: 596, startPoint y: 238, endPoint x: 597, endPoint y: 204, distance: 34.2
click at [597, 204] on div at bounding box center [585, 166] width 71 height 94
click at [616, 210] on div at bounding box center [620, 211] width 8 height 8
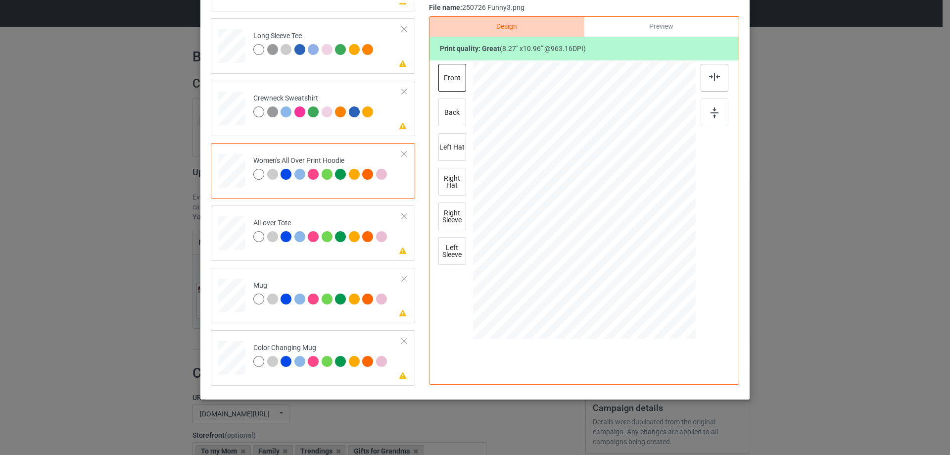
click at [713, 78] on img at bounding box center [714, 77] width 11 height 8
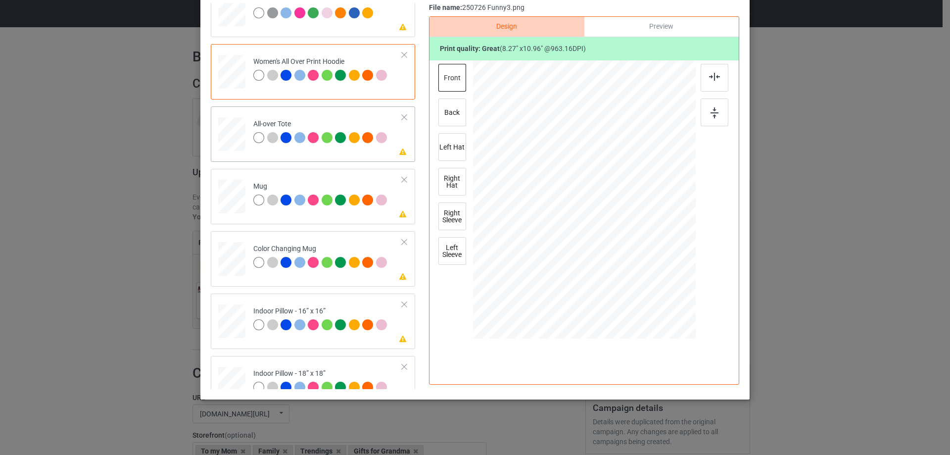
drag, startPoint x: 647, startPoint y: 288, endPoint x: 646, endPoint y: 280, distance: 8.1
click at [646, 280] on div at bounding box center [646, 282] width 8 height 8
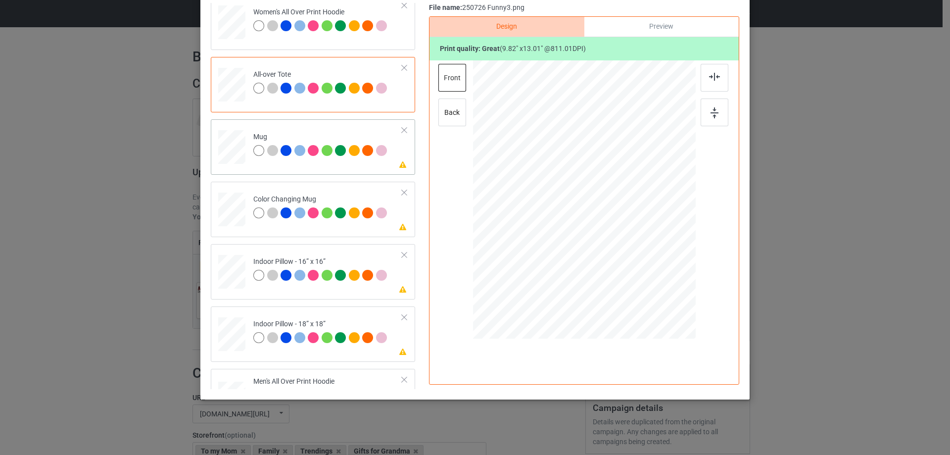
drag, startPoint x: 632, startPoint y: 245, endPoint x: 623, endPoint y: 234, distance: 14.8
click at [623, 234] on div at bounding box center [584, 199] width 223 height 93
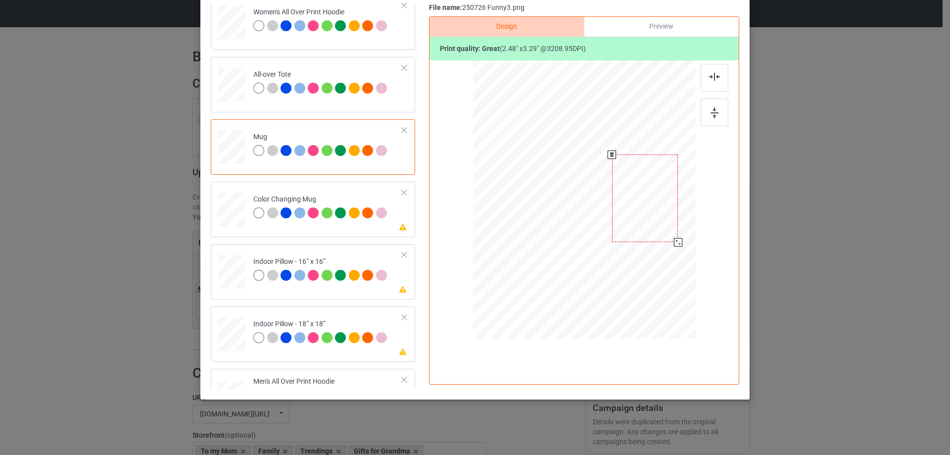
drag, startPoint x: 577, startPoint y: 217, endPoint x: 638, endPoint y: 216, distance: 60.9
click at [638, 216] on div at bounding box center [645, 198] width 66 height 88
click at [713, 116] on img at bounding box center [715, 112] width 8 height 11
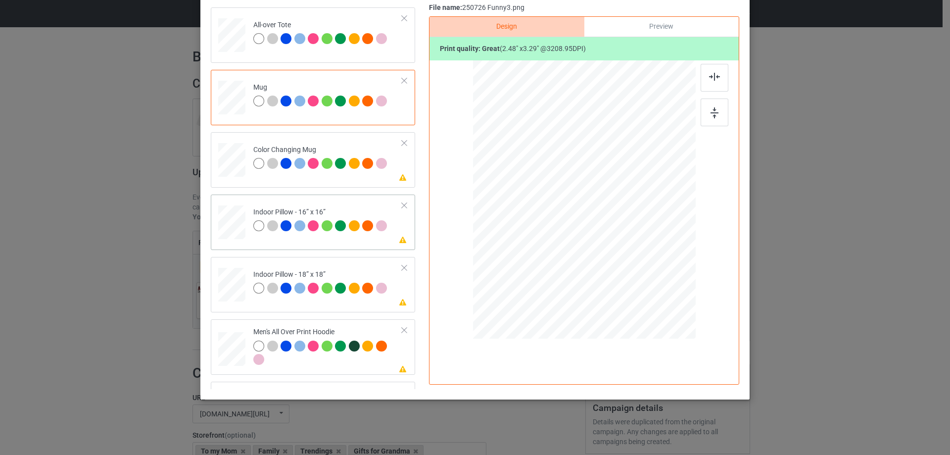
drag, startPoint x: 648, startPoint y: 288, endPoint x: 646, endPoint y: 277, distance: 11.1
click at [646, 277] on div at bounding box center [584, 200] width 223 height 222
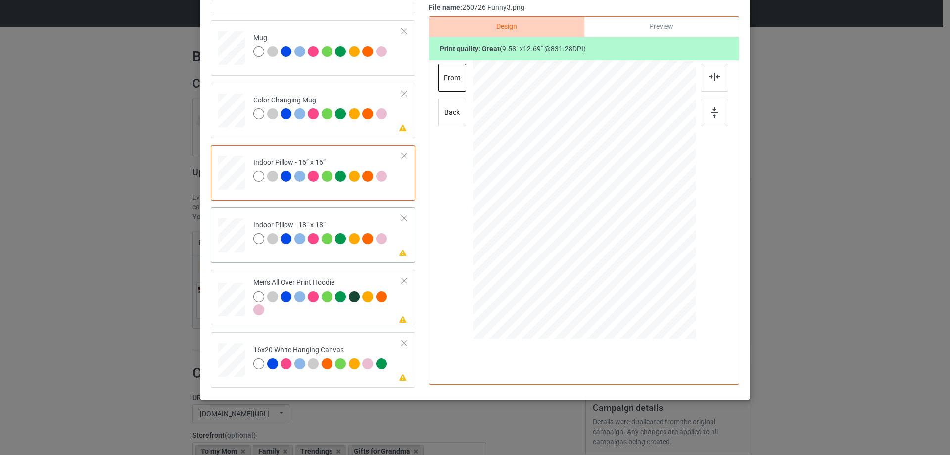
drag, startPoint x: 646, startPoint y: 288, endPoint x: 642, endPoint y: 278, distance: 11.1
click at [642, 278] on div at bounding box center [644, 279] width 8 height 8
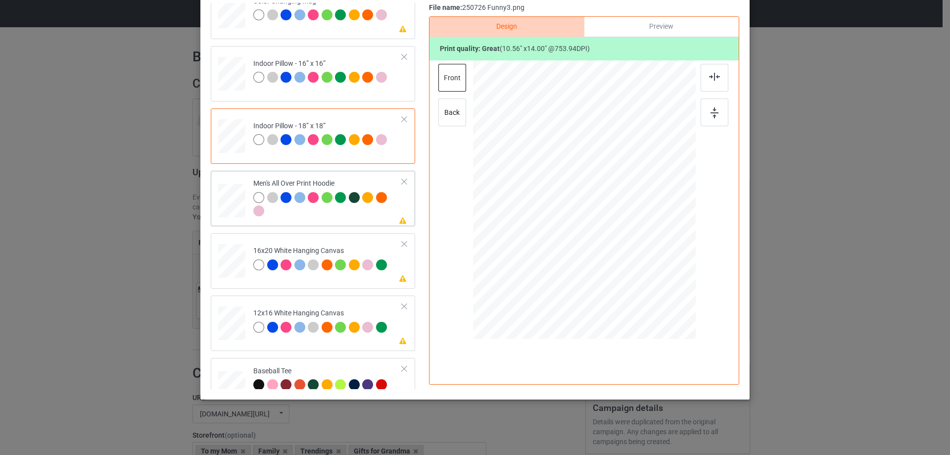
drag, startPoint x: 648, startPoint y: 289, endPoint x: 625, endPoint y: 230, distance: 63.6
click at [625, 230] on div at bounding box center [584, 199] width 223 height 237
drag, startPoint x: 614, startPoint y: 242, endPoint x: 608, endPoint y: 236, distance: 8.4
click at [613, 240] on div at bounding box center [616, 242] width 8 height 8
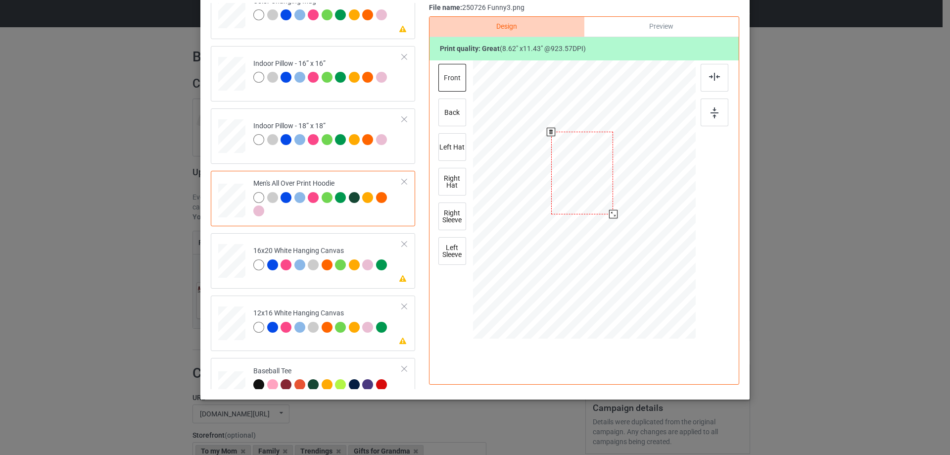
drag, startPoint x: 605, startPoint y: 234, endPoint x: 603, endPoint y: 207, distance: 26.8
click at [603, 207] on div at bounding box center [582, 173] width 62 height 82
click at [612, 217] on div at bounding box center [615, 216] width 8 height 8
click at [593, 201] on div at bounding box center [582, 171] width 65 height 86
click at [709, 76] on img at bounding box center [714, 77] width 11 height 8
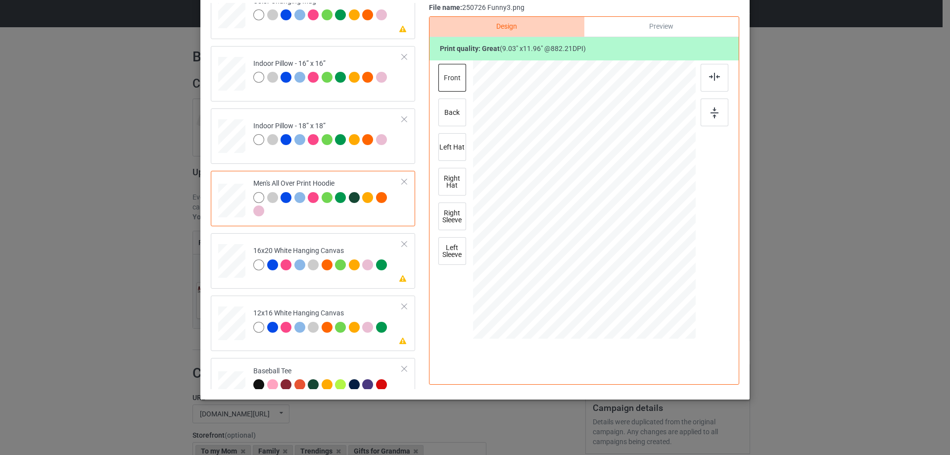
scroll to position [693, 0]
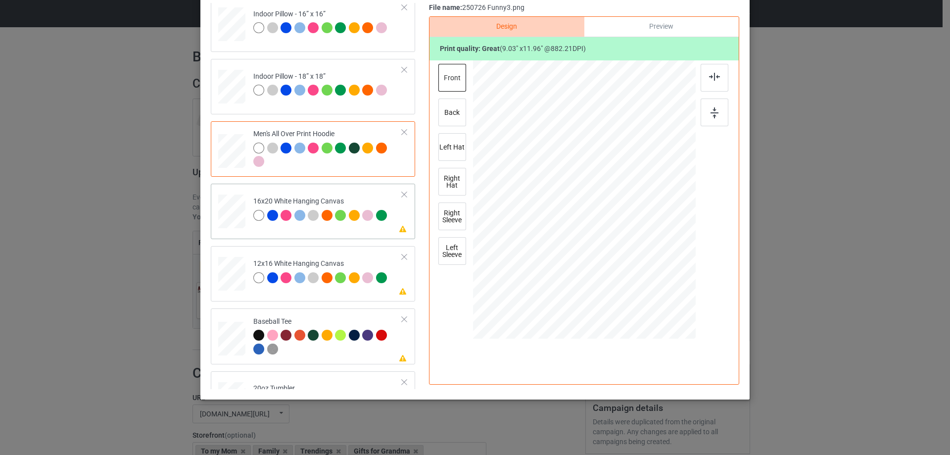
drag, startPoint x: 231, startPoint y: 218, endPoint x: 238, endPoint y: 222, distance: 7.6
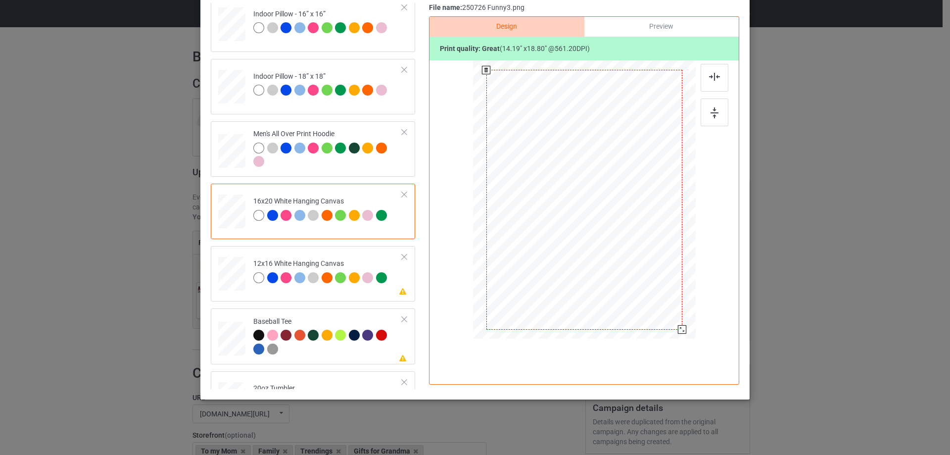
drag, startPoint x: 648, startPoint y: 290, endPoint x: 339, endPoint y: 244, distance: 312.1
click at [671, 338] on div at bounding box center [584, 200] width 223 height 278
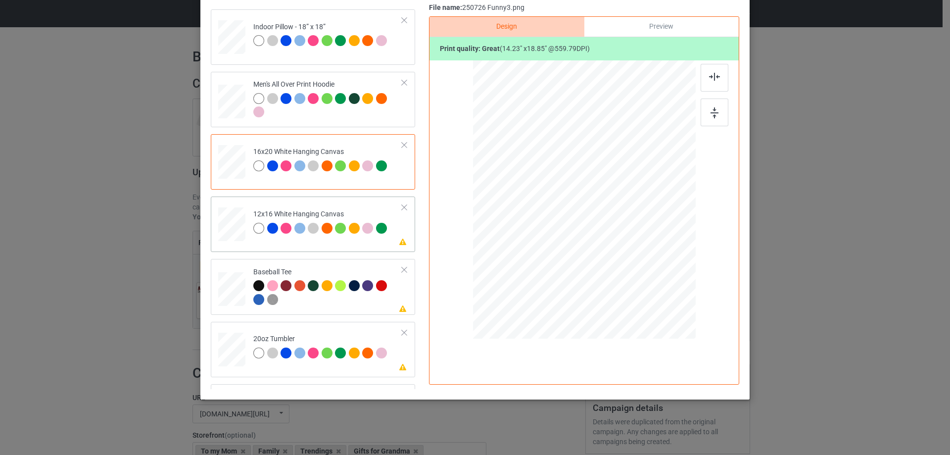
drag, startPoint x: 655, startPoint y: 317, endPoint x: 664, endPoint y: 334, distance: 19.3
click at [664, 334] on div at bounding box center [583, 199] width 209 height 279
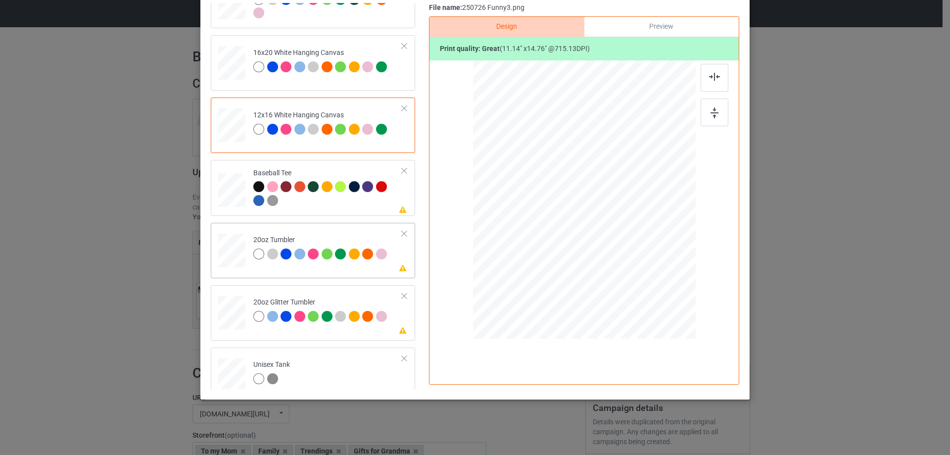
drag, startPoint x: 643, startPoint y: 285, endPoint x: 621, endPoint y: 241, distance: 48.9
click at [621, 241] on div at bounding box center [583, 200] width 211 height 128
click at [542, 224] on div at bounding box center [533, 198] width 69 height 92
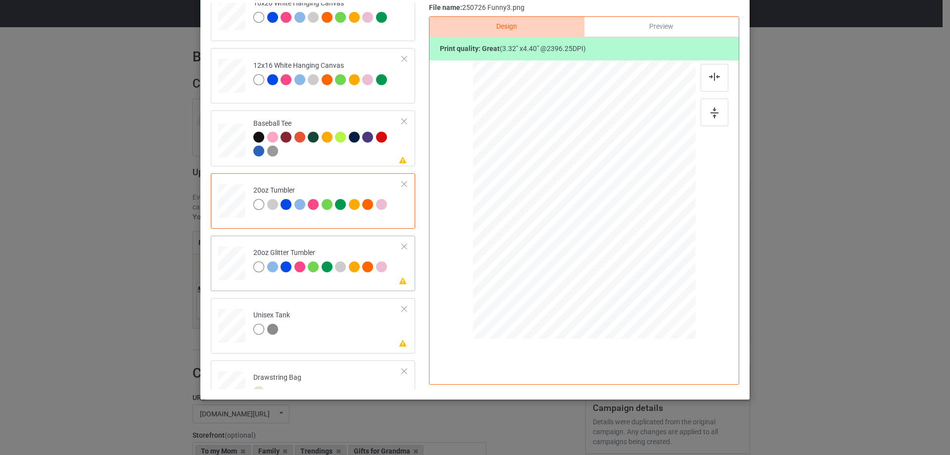
drag, startPoint x: 646, startPoint y: 284, endPoint x: 604, endPoint y: 241, distance: 59.8
click at [622, 253] on div at bounding box center [626, 255] width 8 height 8
drag, startPoint x: 547, startPoint y: 241, endPoint x: 550, endPoint y: 234, distance: 8.2
click at [550, 234] on div at bounding box center [533, 192] width 79 height 105
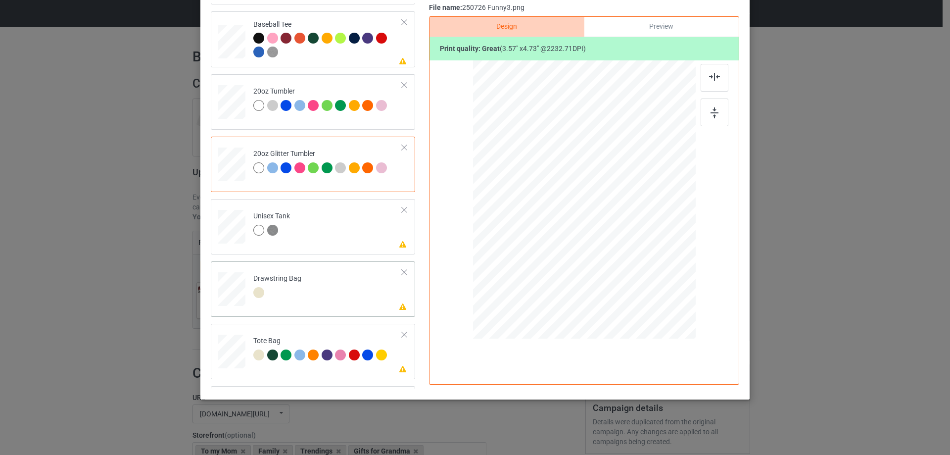
scroll to position [1039, 0]
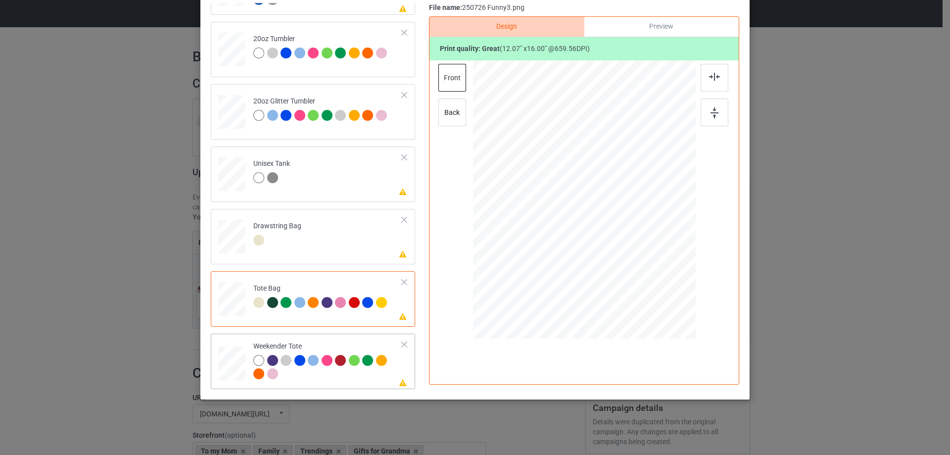
drag, startPoint x: 647, startPoint y: 287, endPoint x: 625, endPoint y: 247, distance: 45.2
click at [625, 247] on div at bounding box center [584, 199] width 222 height 143
drag, startPoint x: 608, startPoint y: 243, endPoint x: 608, endPoint y: 237, distance: 5.9
click at [608, 237] on div at bounding box center [584, 193] width 79 height 105
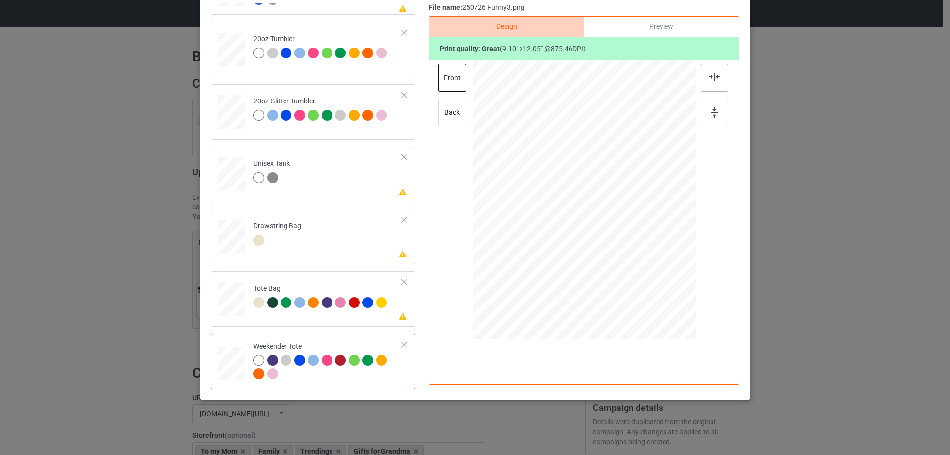
click at [712, 80] on img at bounding box center [714, 77] width 11 height 8
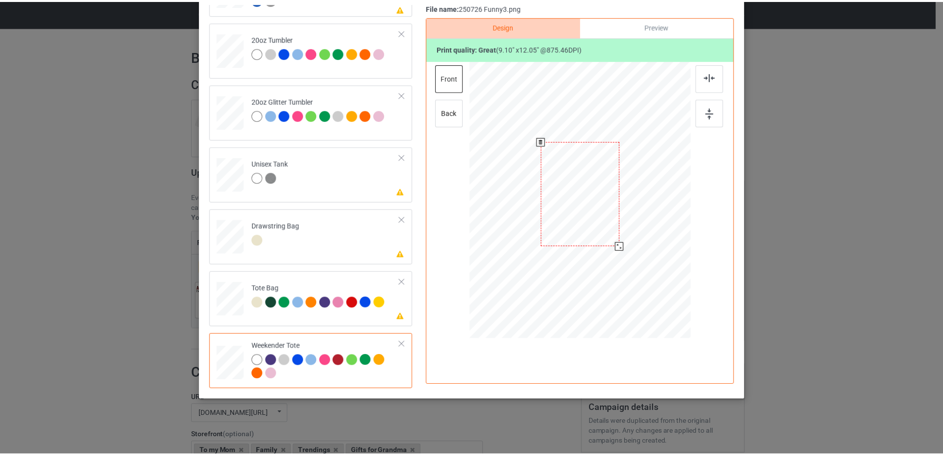
scroll to position [0, 0]
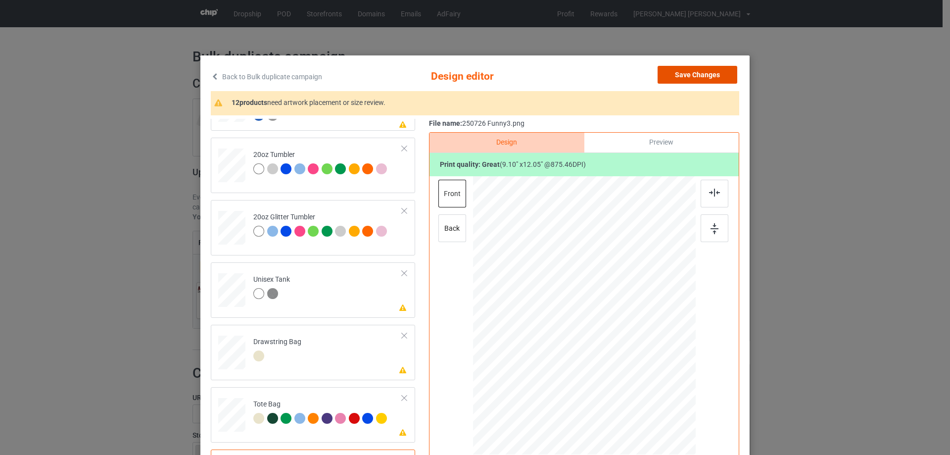
click at [691, 73] on button "Save Changes" at bounding box center [698, 75] width 80 height 18
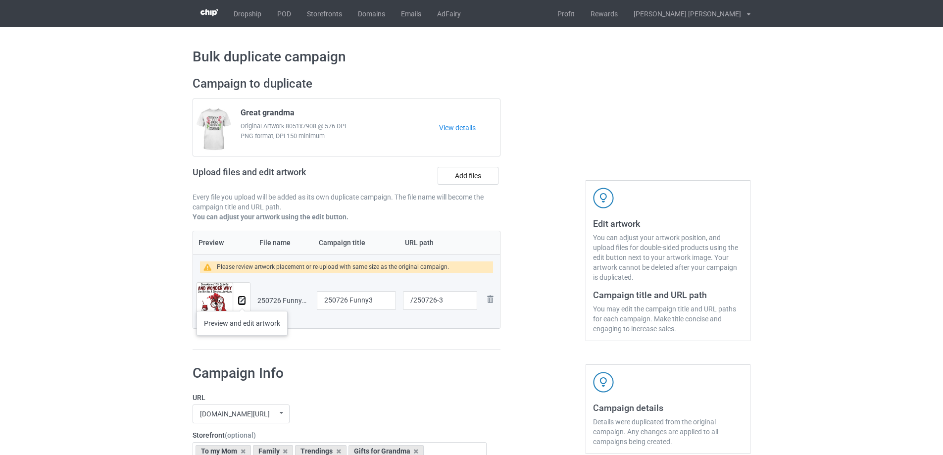
click at [242, 301] on img at bounding box center [241, 300] width 6 height 6
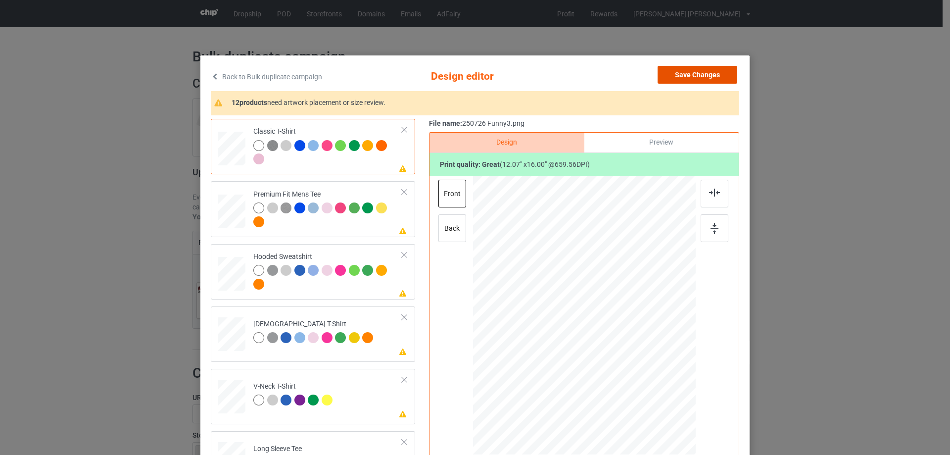
click at [713, 78] on button "Save Changes" at bounding box center [698, 75] width 80 height 18
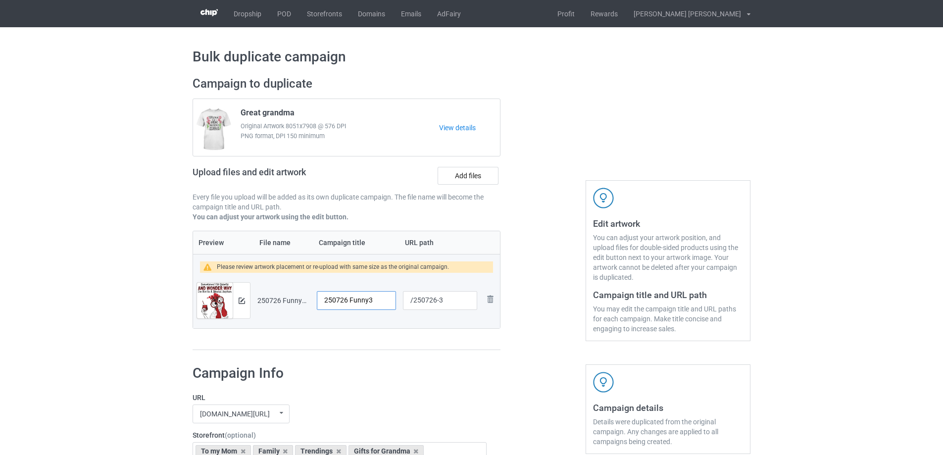
drag, startPoint x: 373, startPoint y: 303, endPoint x: 217, endPoint y: 291, distance: 156.3
click at [217, 291] on tr "Preview and edit artwork 250726 Funny3.png 250726 Funny3 /250726-3 Remove file" at bounding box center [346, 300] width 307 height 55
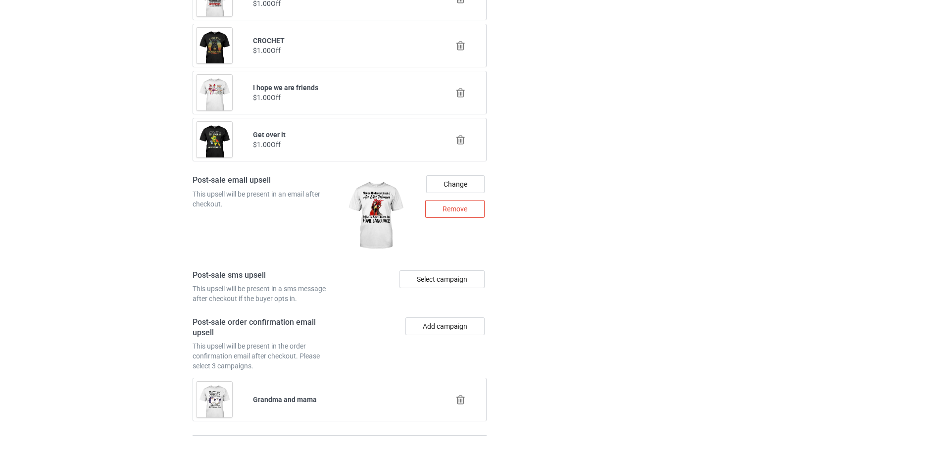
scroll to position [1259, 0]
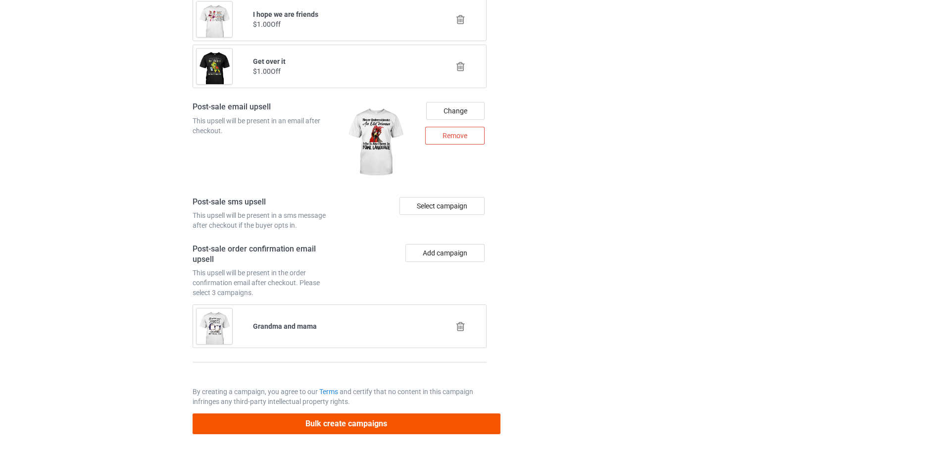
type input "Maybe I am"
click at [387, 428] on button "Bulk create campaigns" at bounding box center [346, 423] width 308 height 20
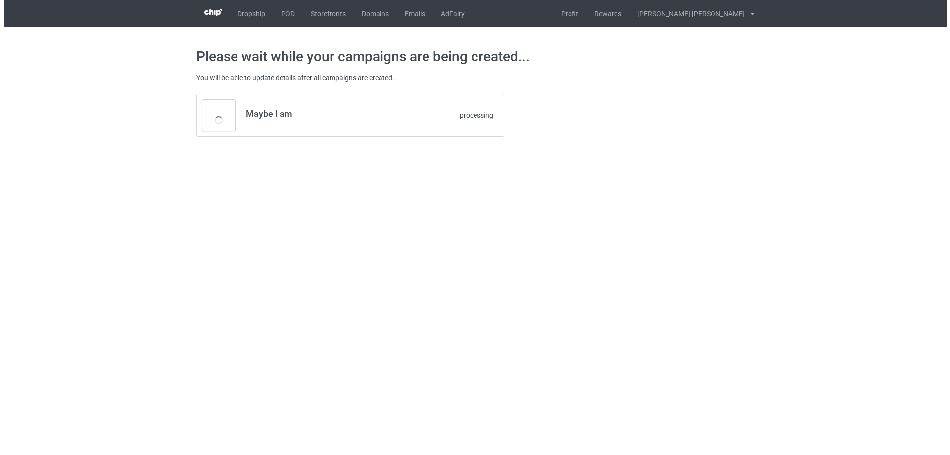
scroll to position [0, 0]
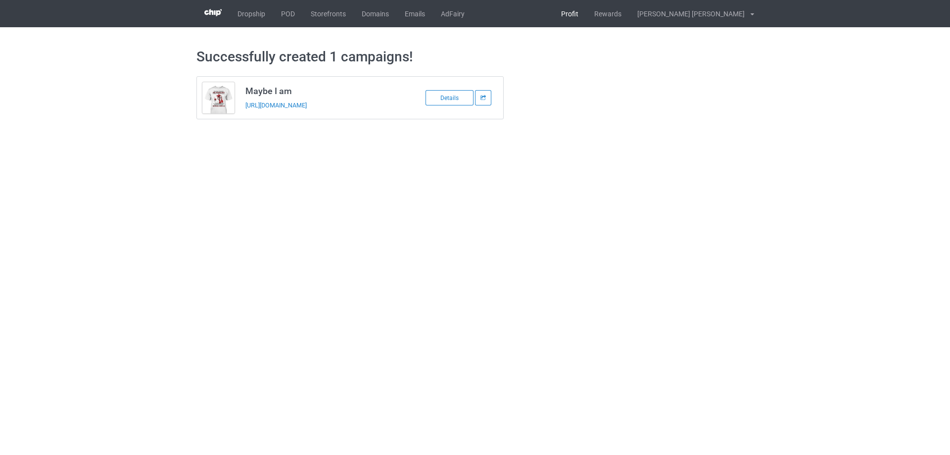
click at [586, 12] on link "Profit" at bounding box center [569, 13] width 33 height 27
